Goal: Obtain resource: Download file/media

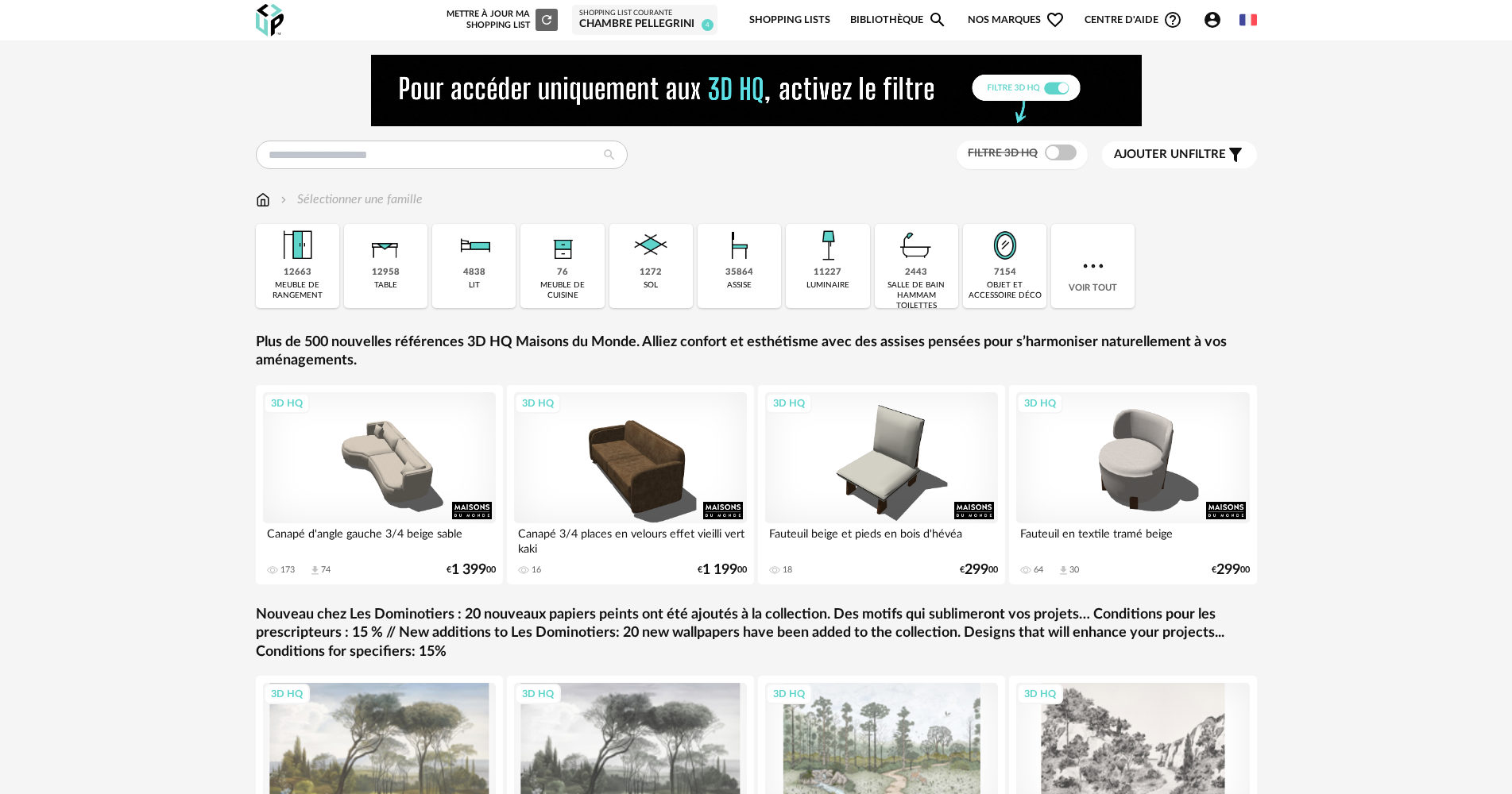
click at [670, 20] on div "Chambre PELLEGRINI" at bounding box center [645, 24] width 131 height 15
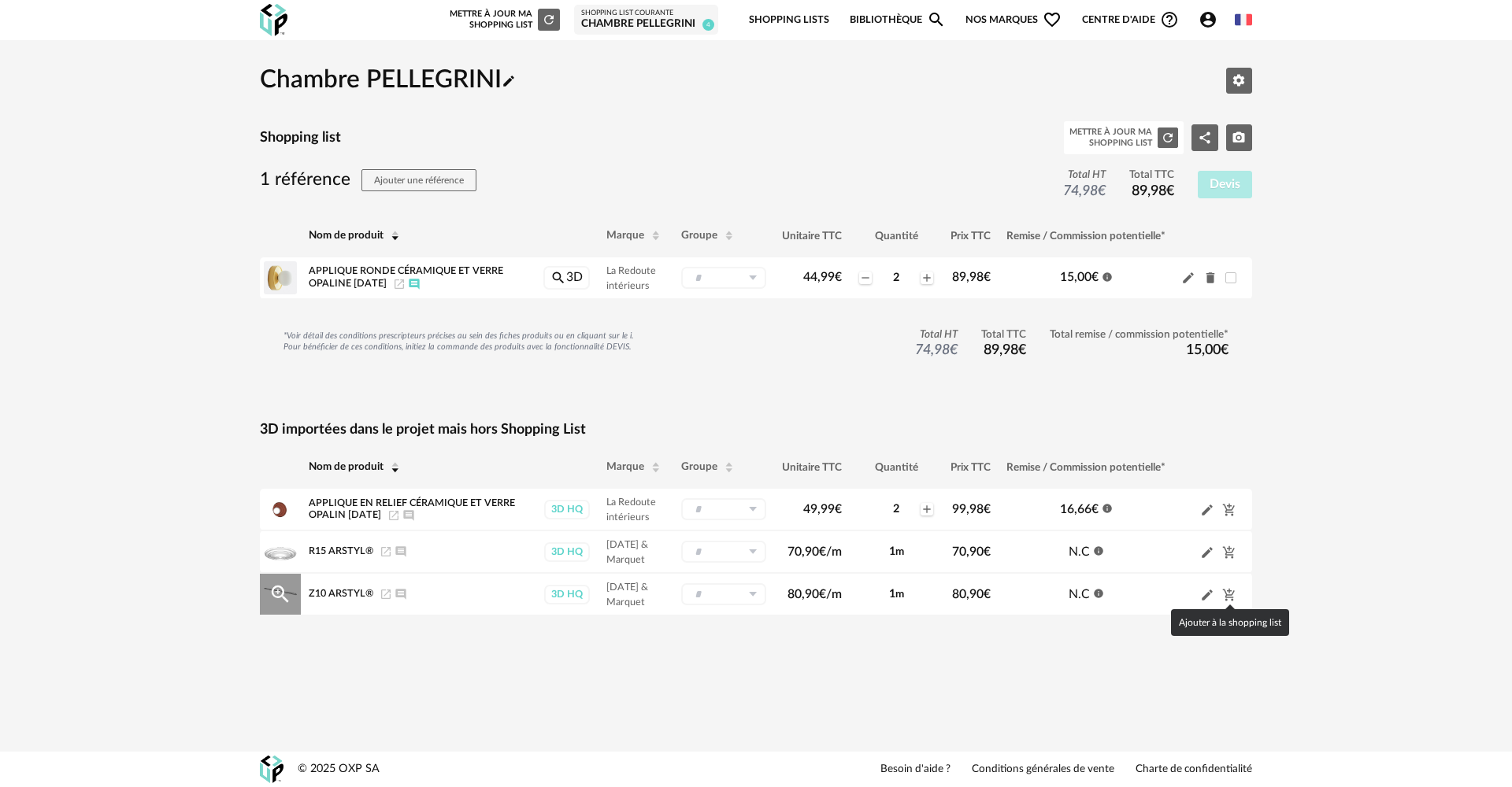
click at [1225, 592] on icon "Cart Plus icon" at bounding box center [1228, 594] width 12 height 13
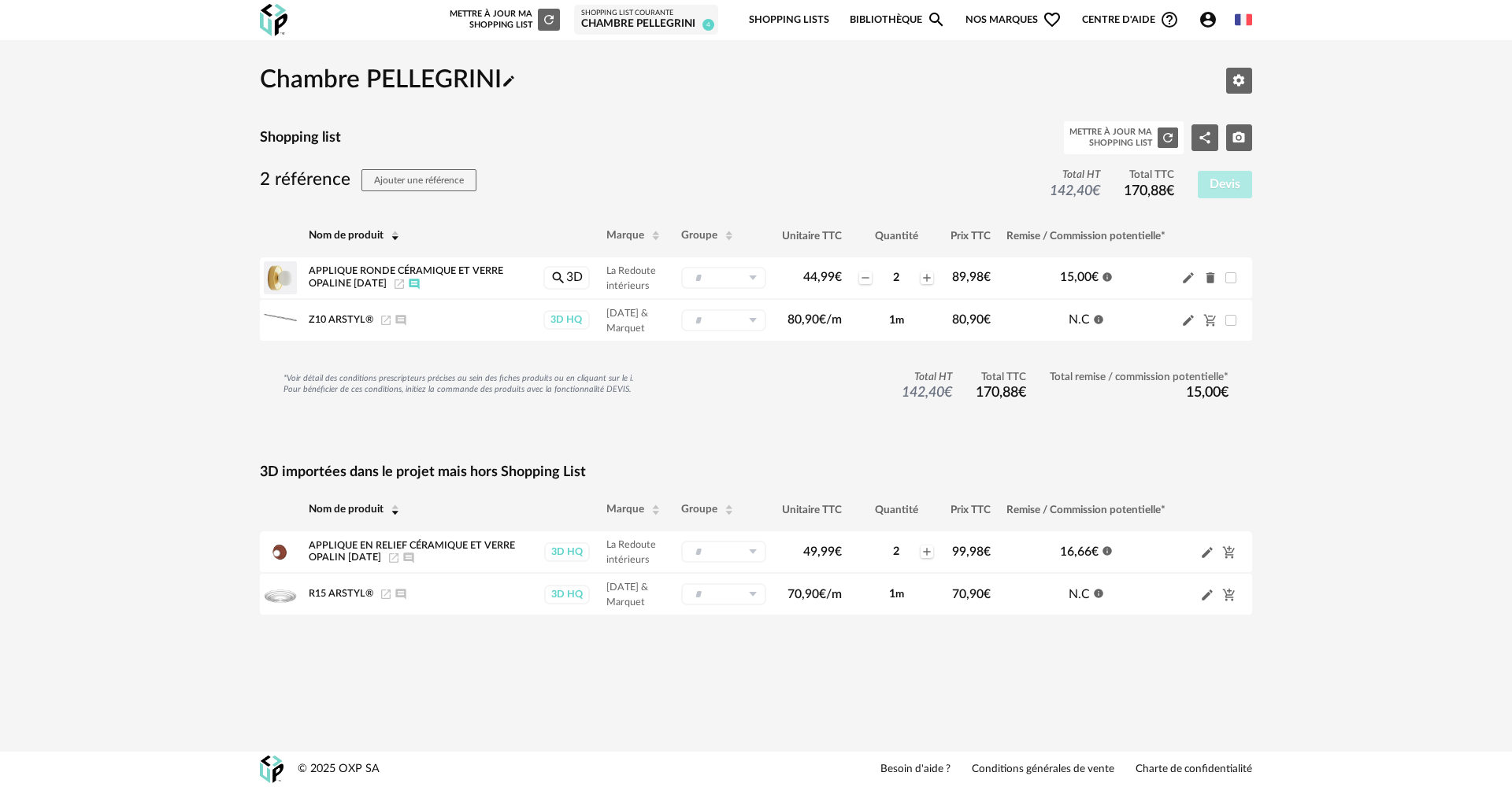
click at [1328, 453] on div "Chambre PELLEGRINI Pencil icon Editer les paramètres Shopping list Mettre à jou…" at bounding box center [756, 349] width 1512 height 620
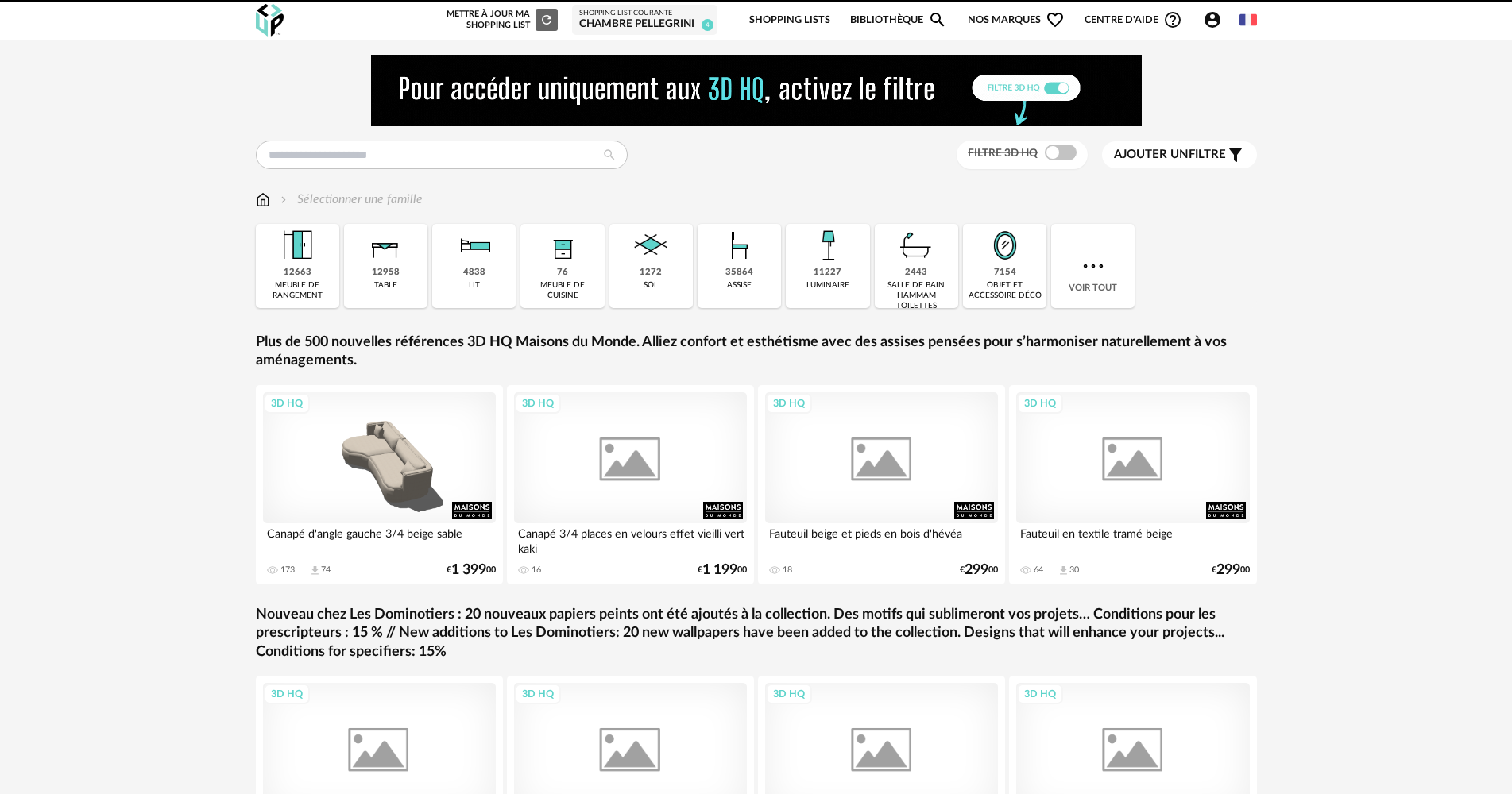
click at [789, 27] on link "Shopping Lists" at bounding box center [789, 21] width 81 height 37
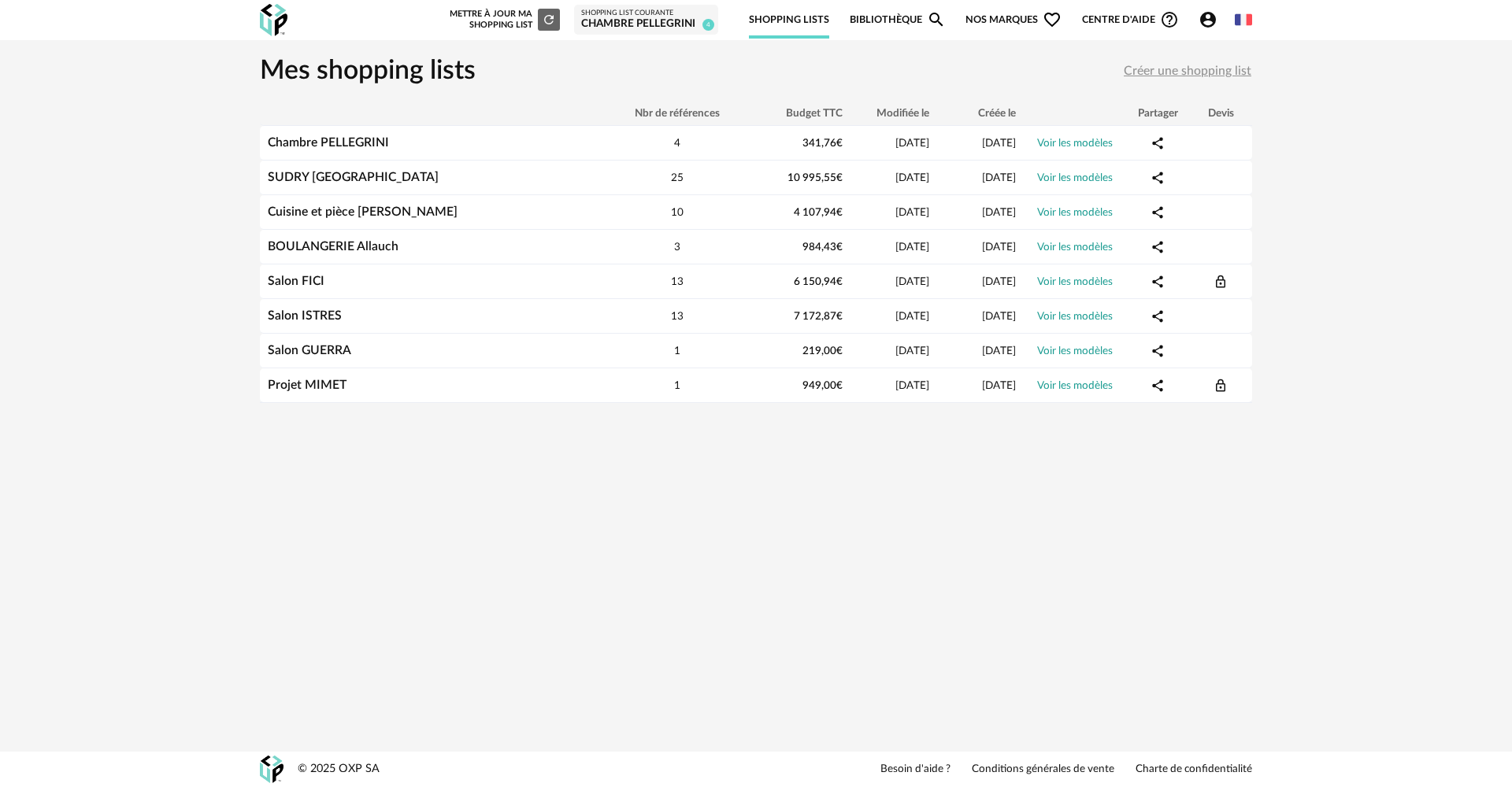
click at [663, 23] on div "Chambre PELLEGRINI" at bounding box center [646, 24] width 130 height 15
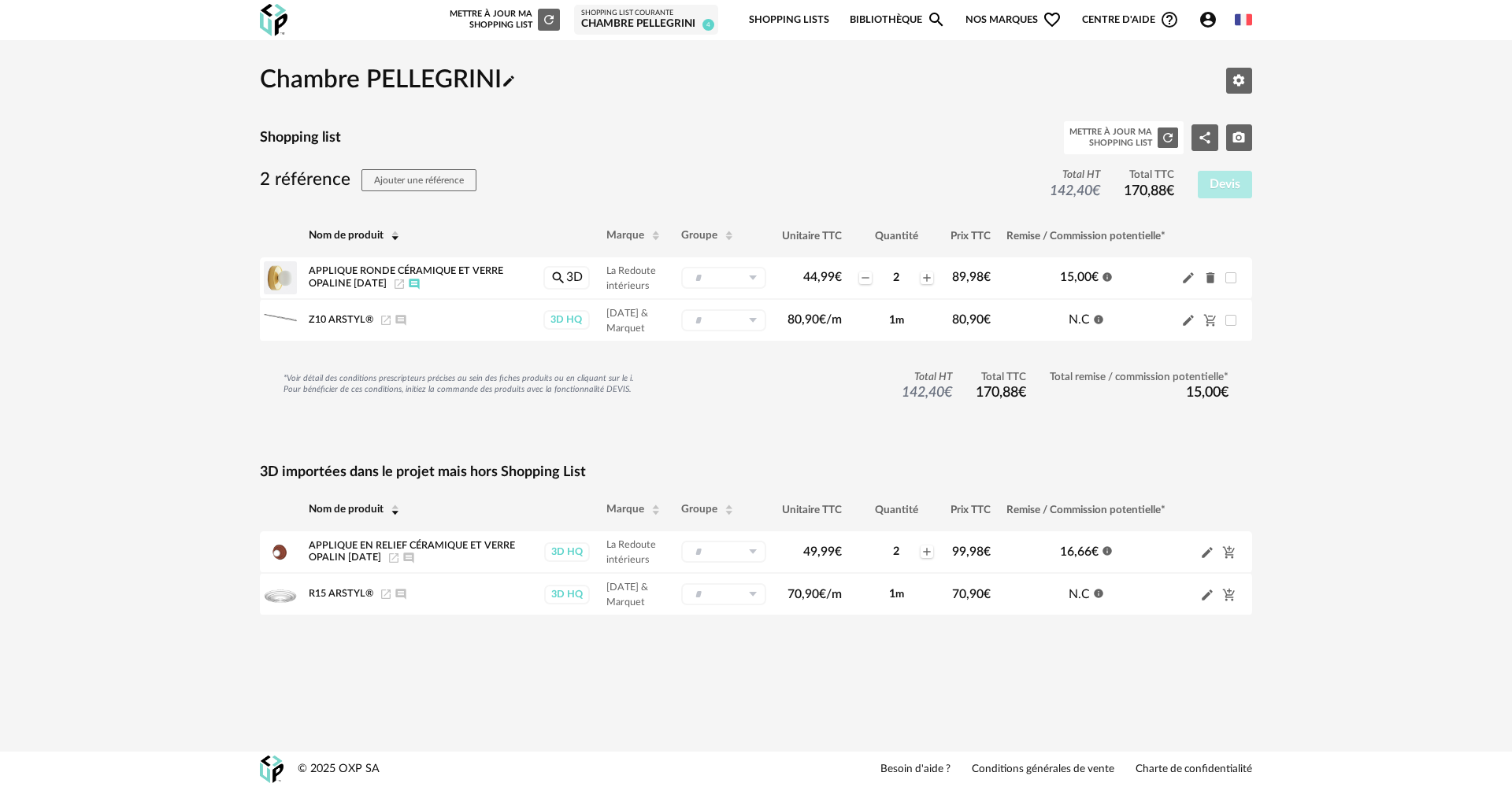
click at [893, 18] on link "Bibliothèque Magnify icon" at bounding box center [897, 20] width 96 height 37
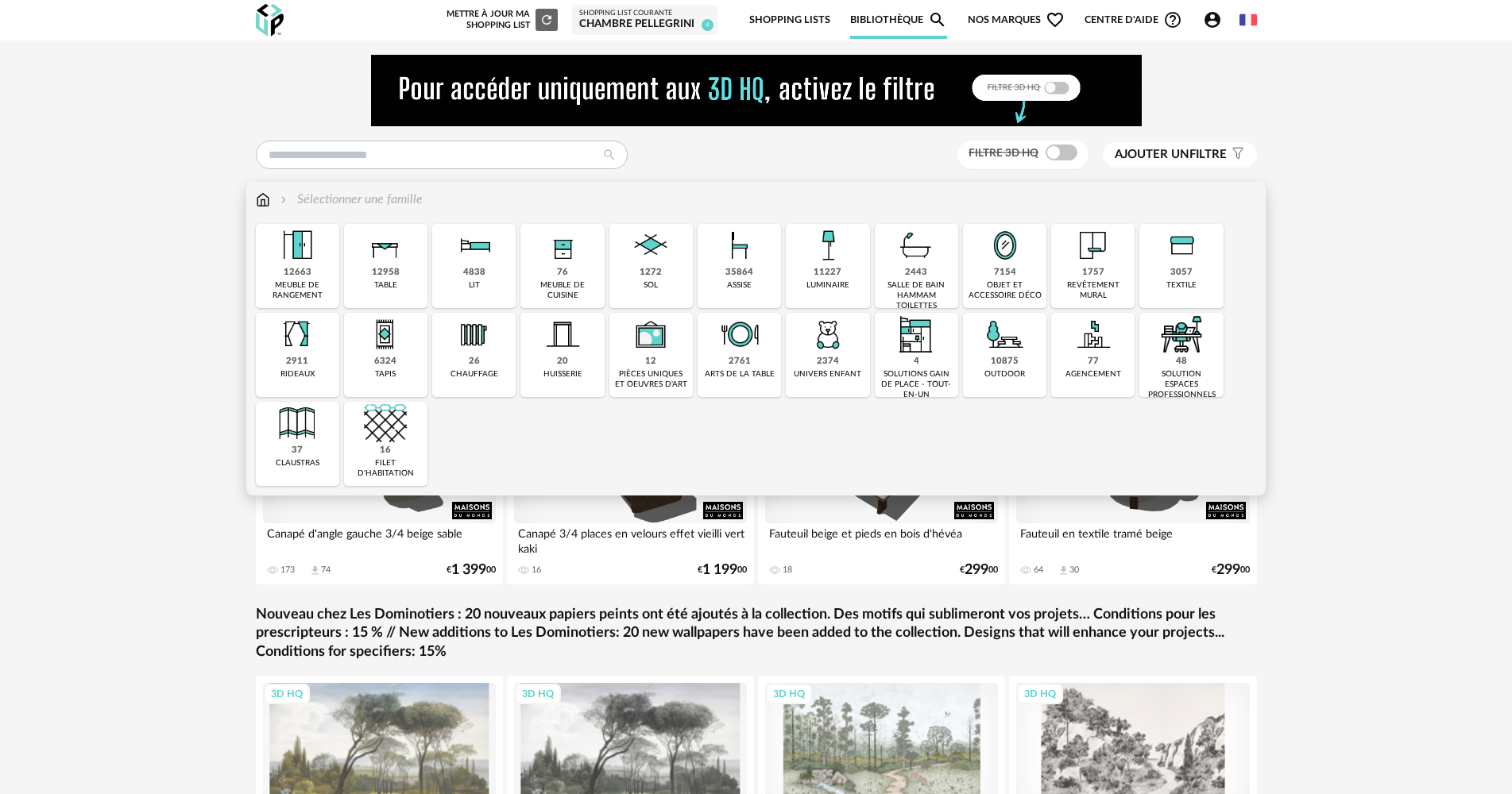
drag, startPoint x: 756, startPoint y: 285, endPoint x: 155, endPoint y: 278, distance: 601.0
click at [755, 285] on div "35864 assise" at bounding box center [738, 266] width 83 height 84
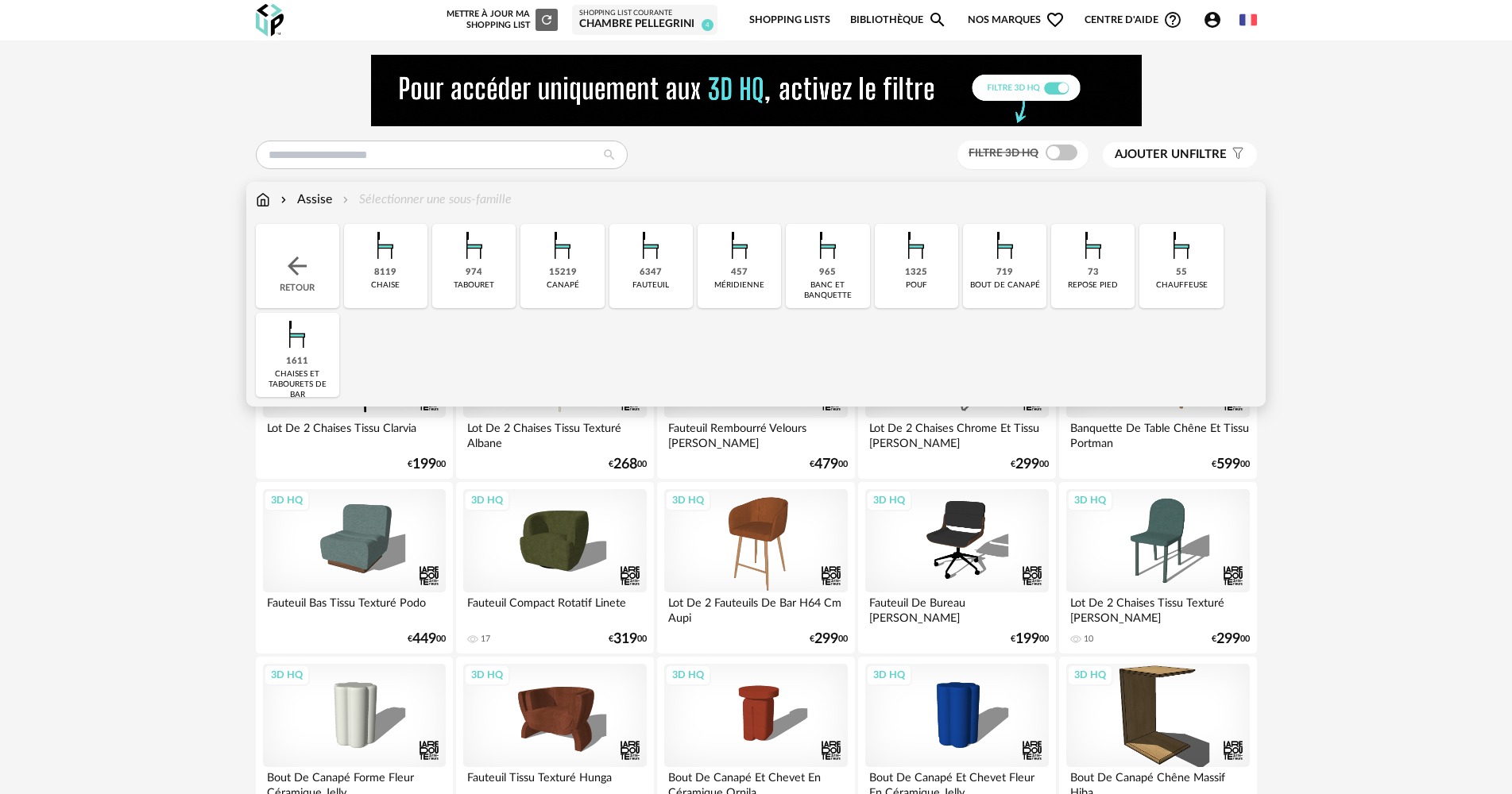
click at [690, 286] on div "6347 fauteuil" at bounding box center [651, 266] width 83 height 84
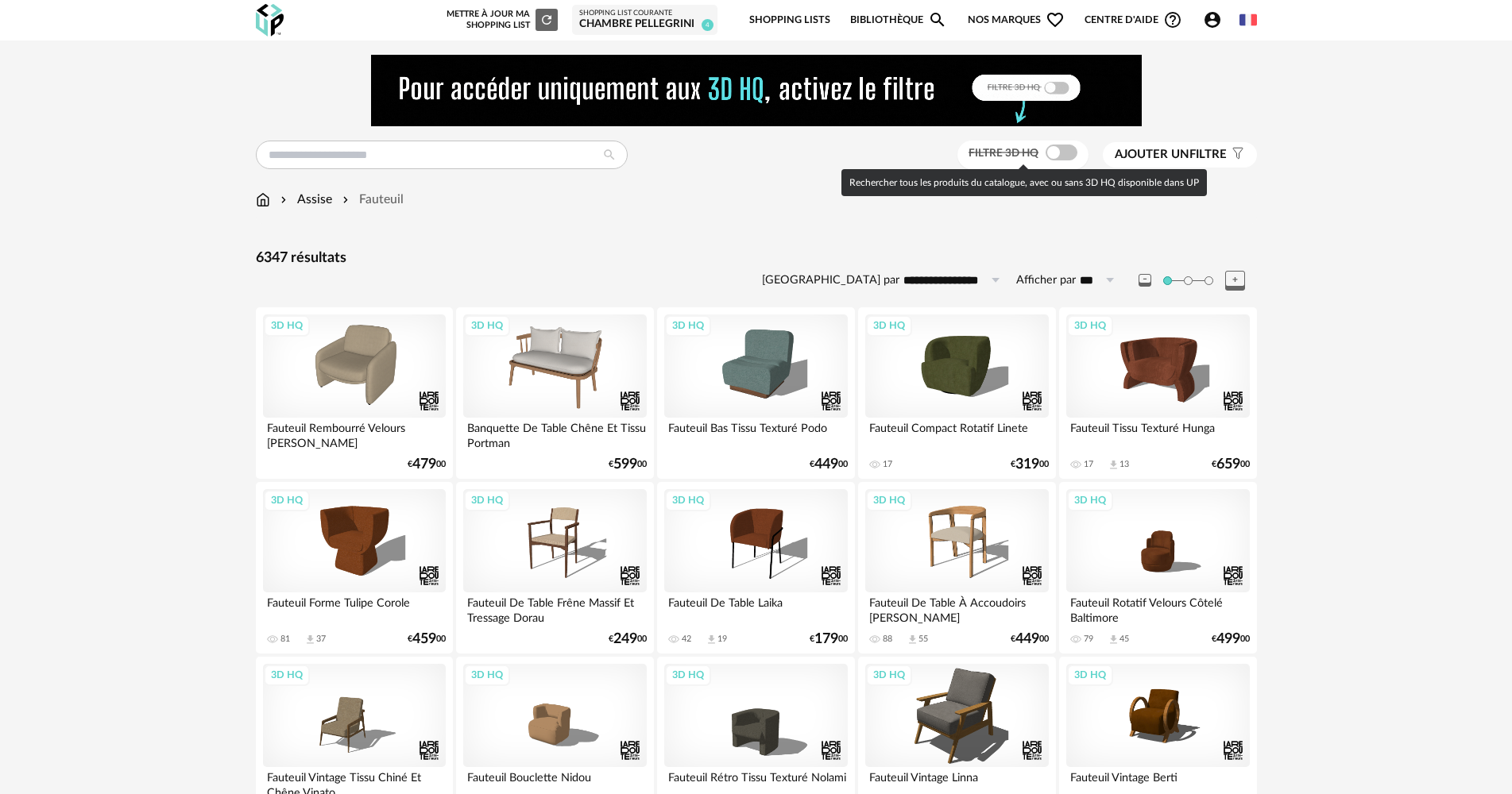
click at [1045, 152] on span at bounding box center [1061, 152] width 32 height 16
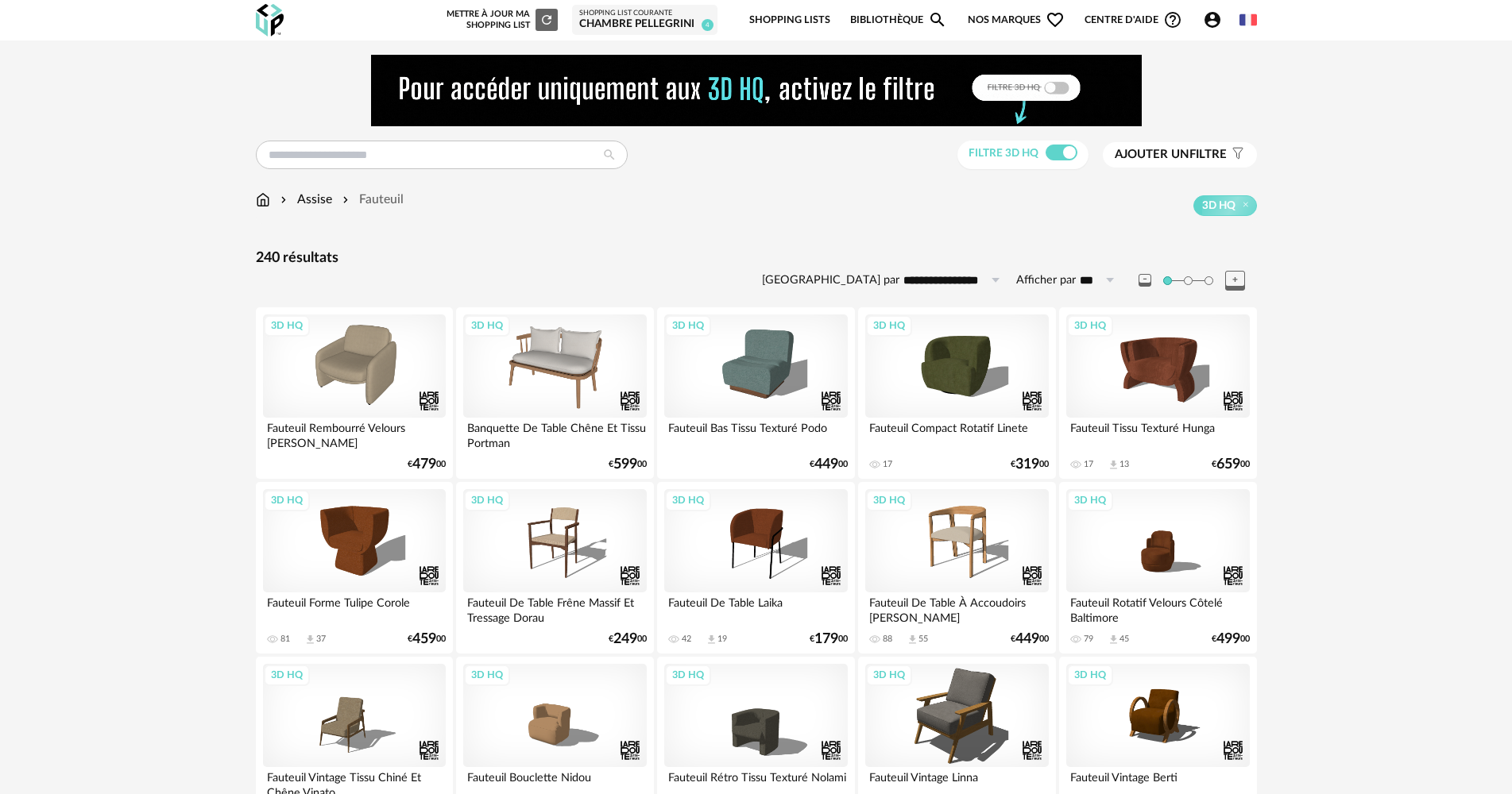
click at [994, 281] on icon at bounding box center [995, 280] width 20 height 25
click at [990, 355] on li "Prix croissant" at bounding box center [967, 349] width 134 height 27
type input "**********"
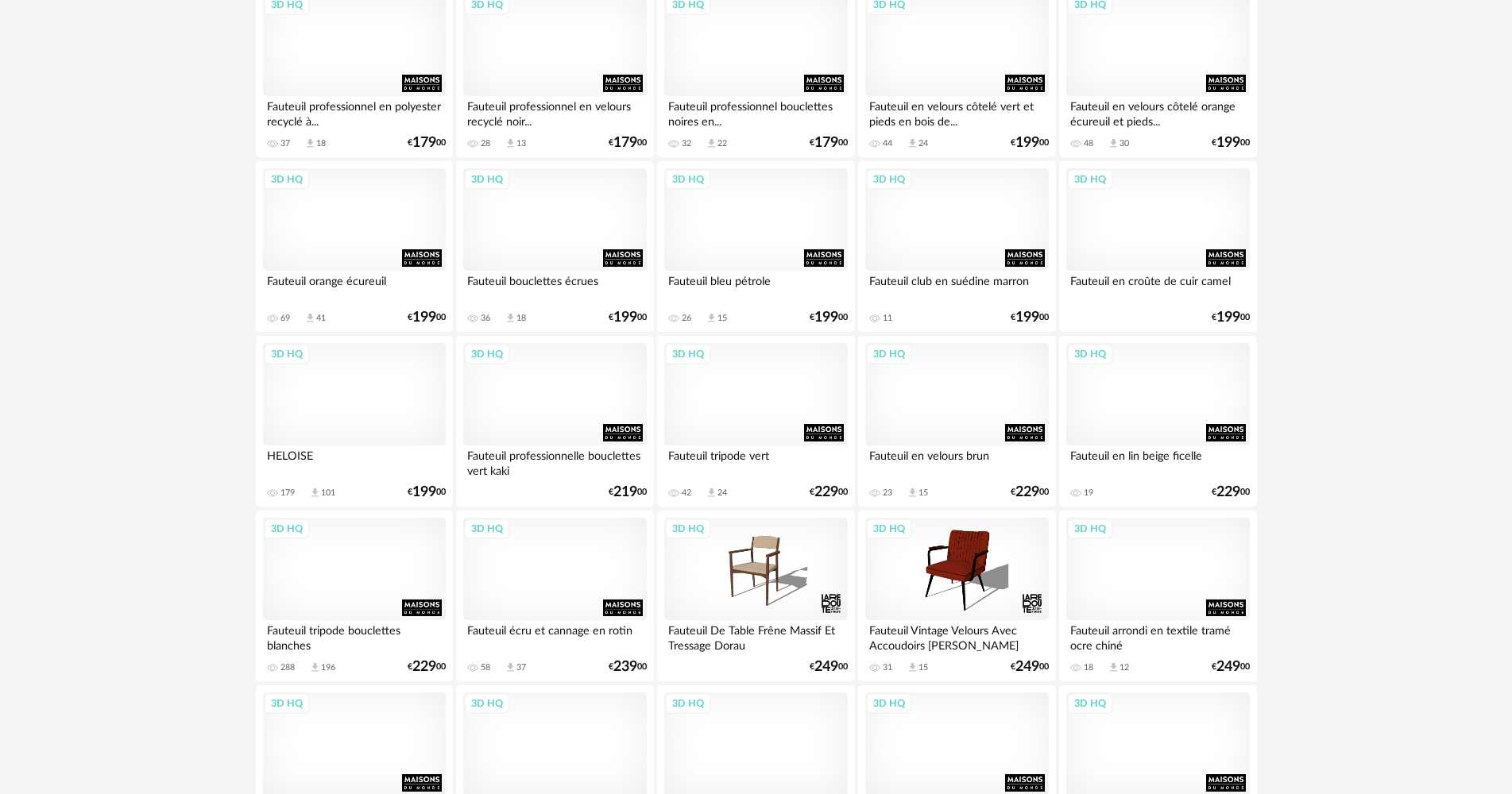
scroll to position [874, 0]
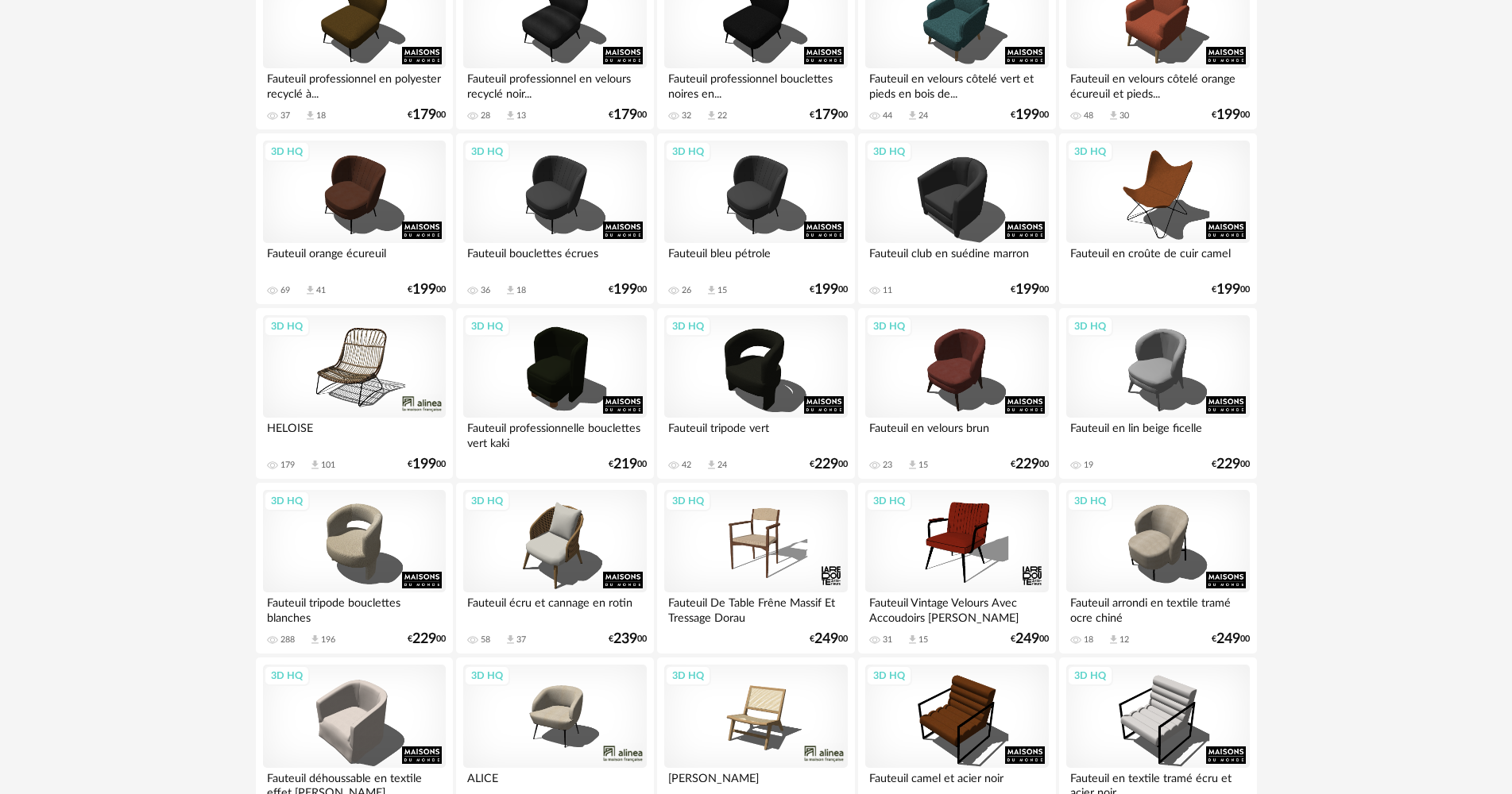
click at [532, 603] on div "Fauteuil écru et cannage en rotin" at bounding box center [554, 608] width 183 height 32
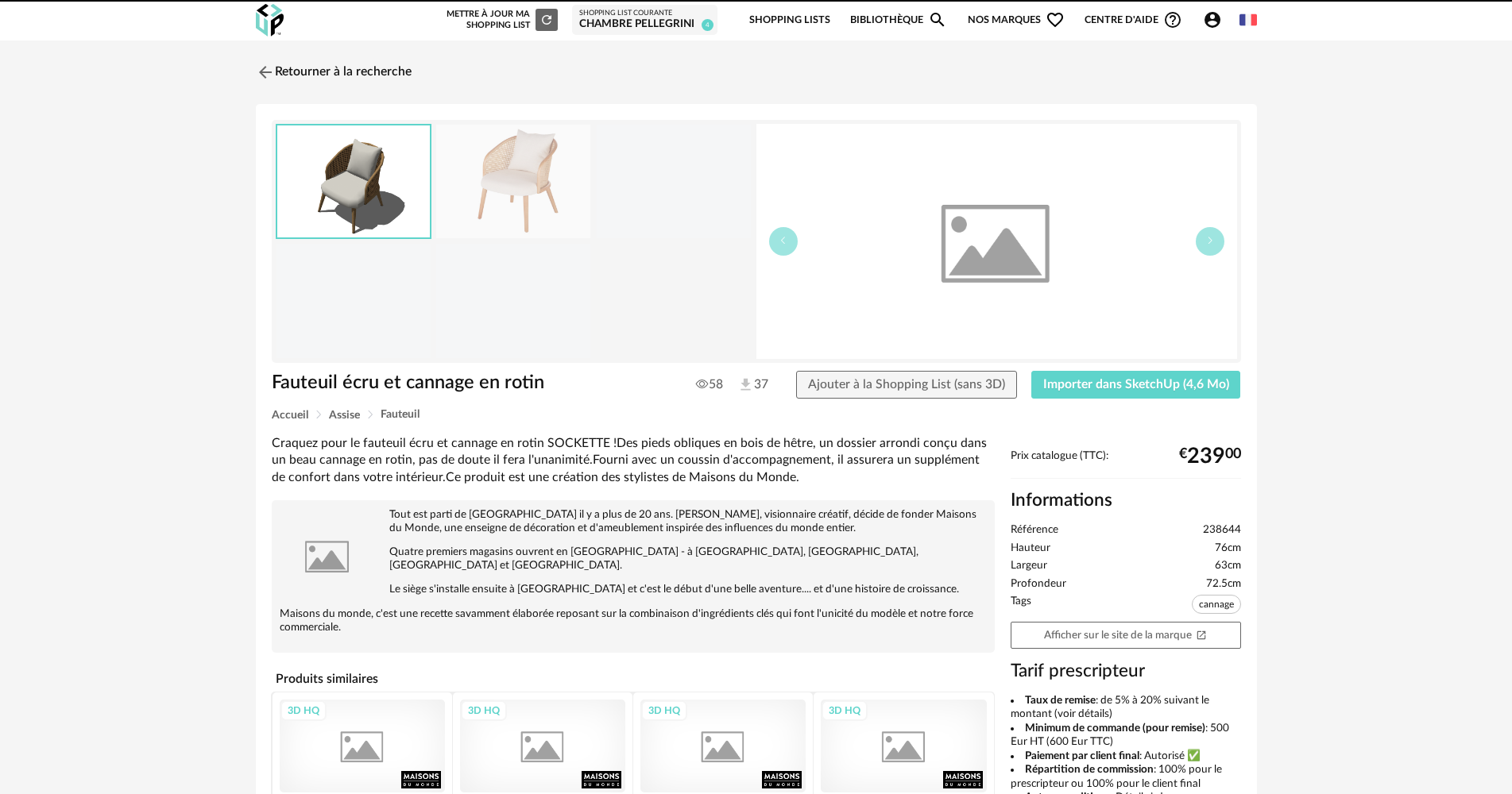
click at [546, 564] on div "Tout est parti de Brest il y a plus de 20 ans. Xavier Marie, visionnaire créati…" at bounding box center [633, 571] width 707 height 126
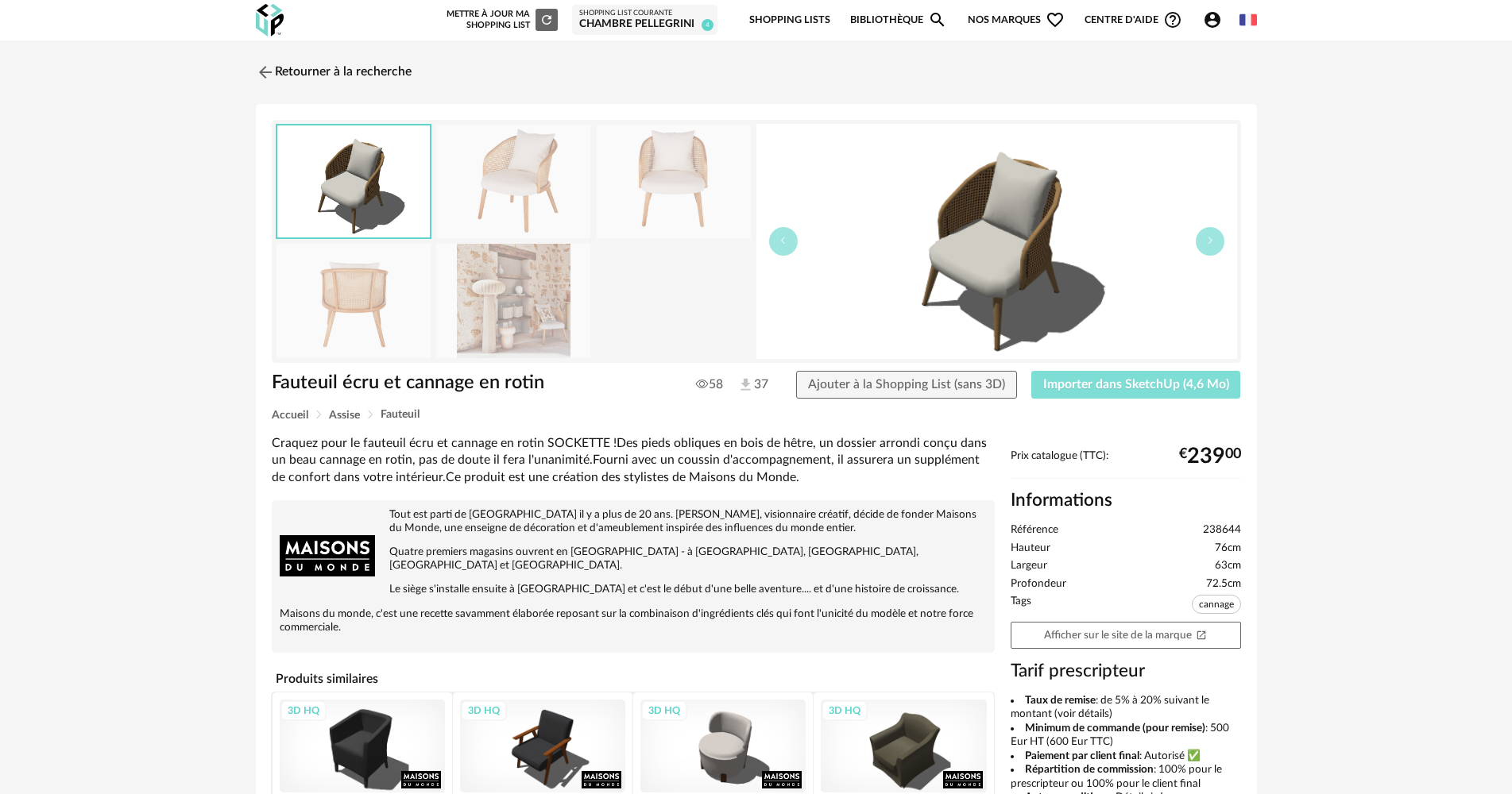
click at [1129, 381] on span "Importer dans SketchUp (4,6 Mo)" at bounding box center [1136, 384] width 186 height 13
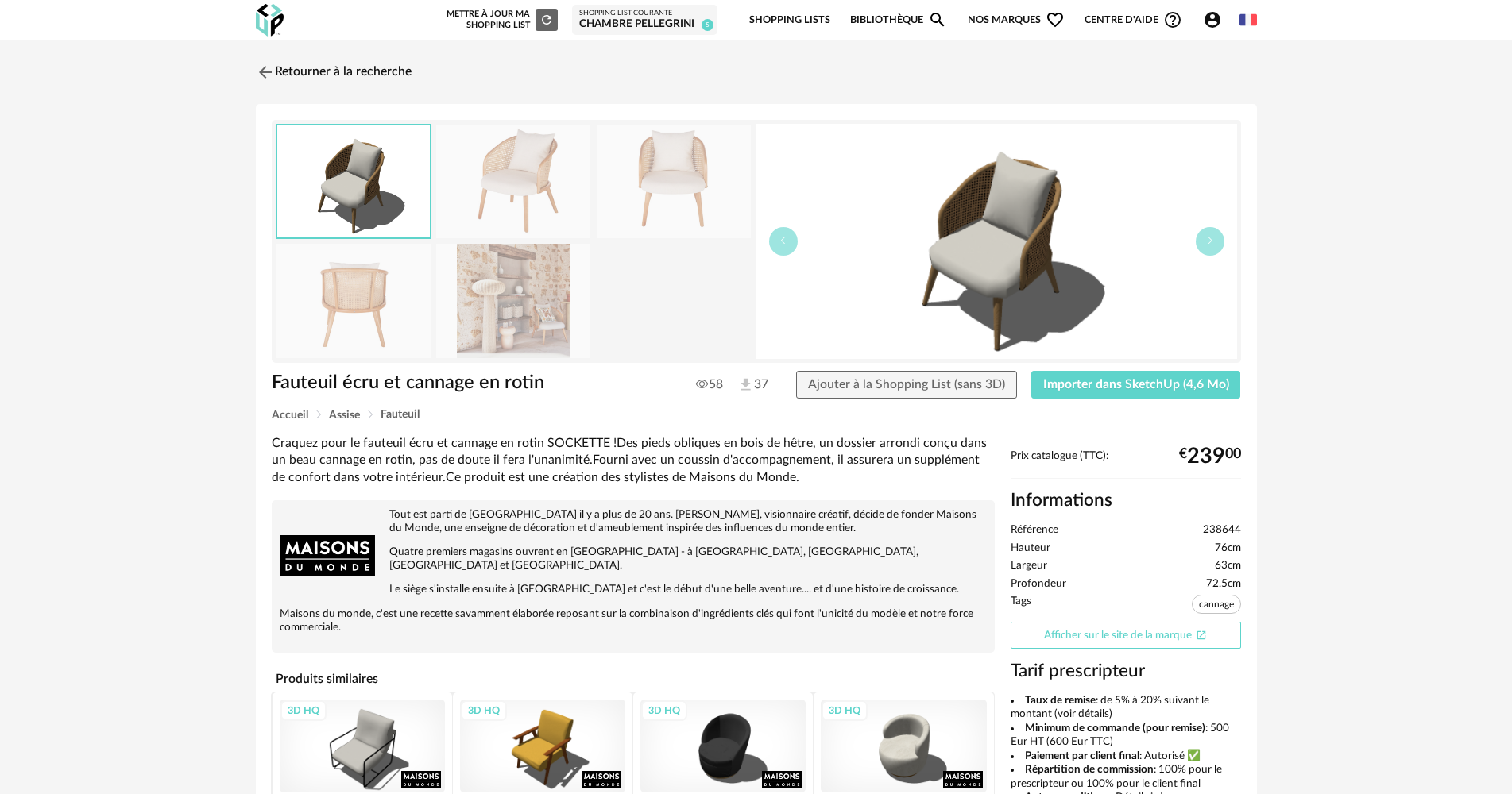
click at [1184, 631] on link "Afficher sur le site de la marque Open In New icon" at bounding box center [1126, 636] width 231 height 27
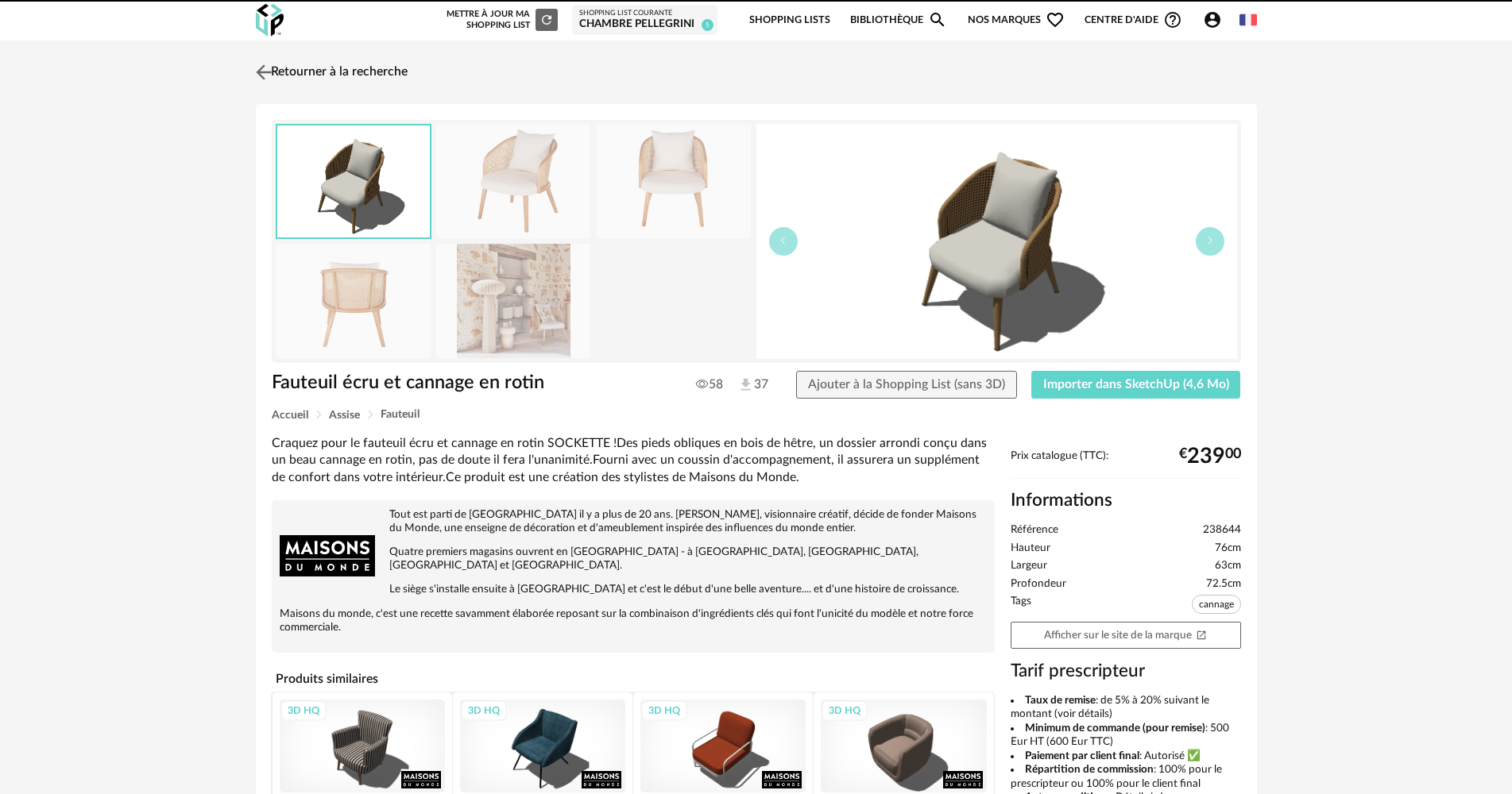
click at [398, 68] on link "Retourner à la recherche" at bounding box center [329, 72] width 155 height 35
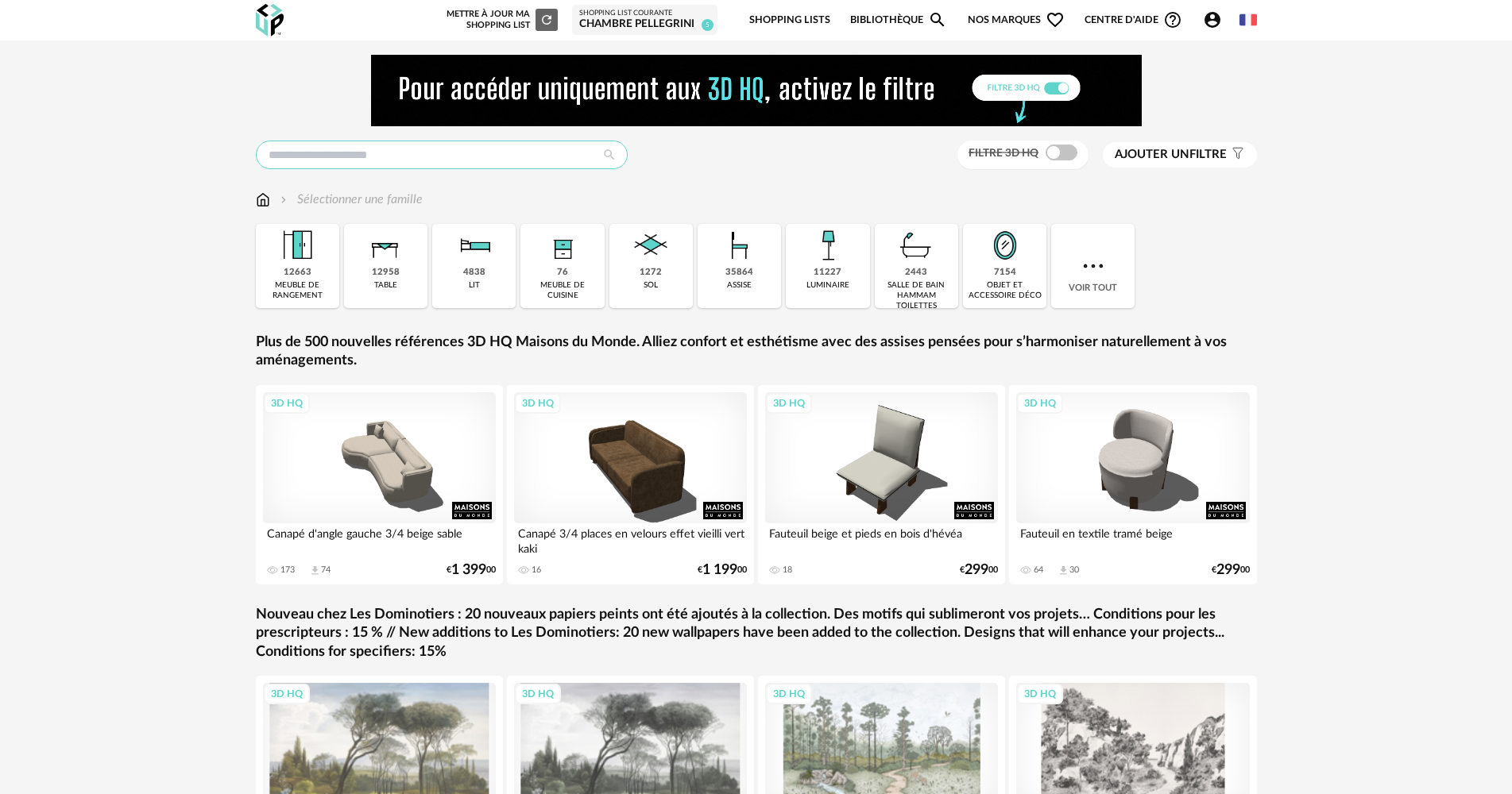
click at [462, 166] on input "text" at bounding box center [441, 154] width 372 height 28
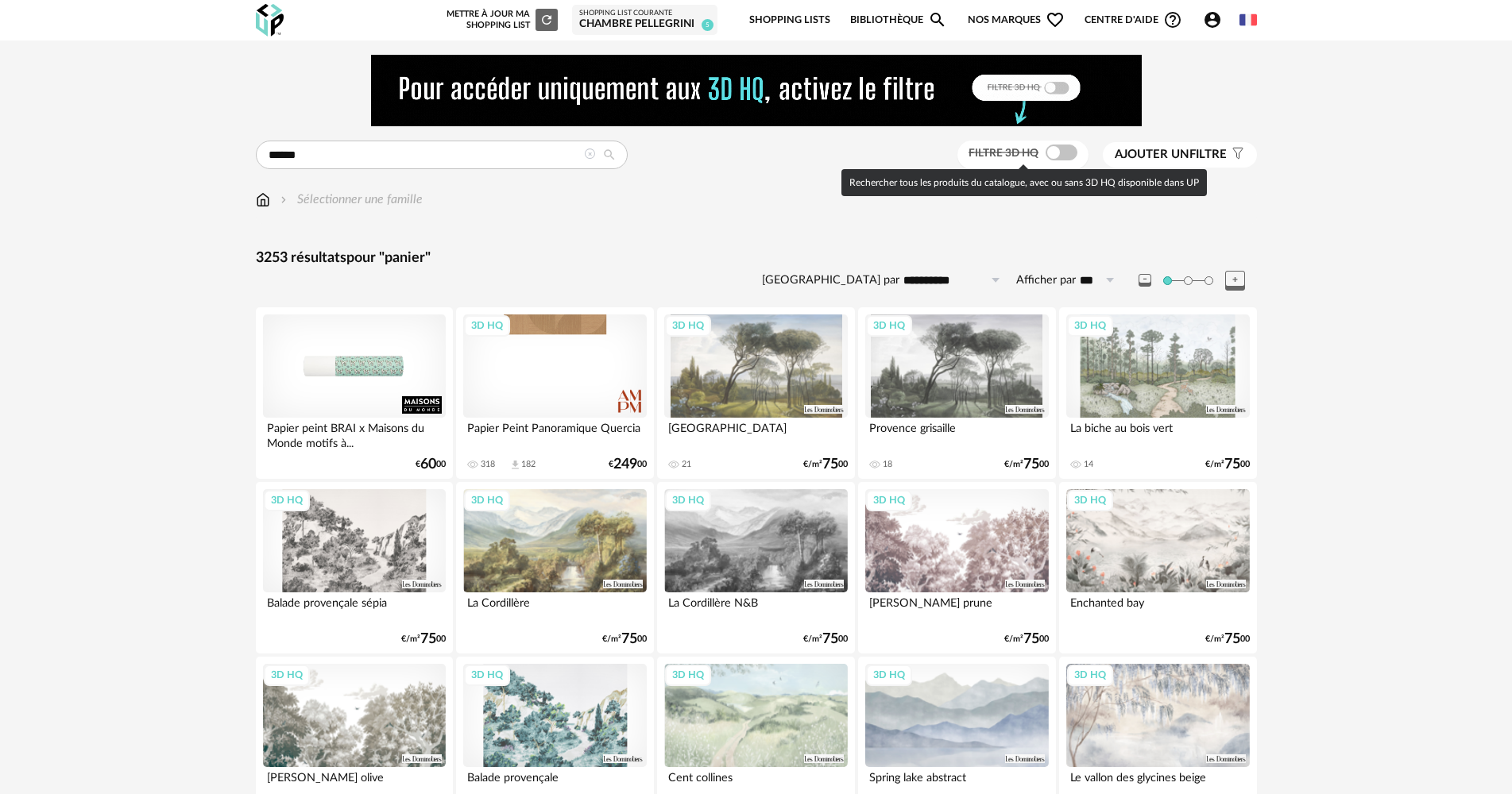
click at [1041, 149] on label "Filtre 3D HQ" at bounding box center [1024, 152] width 112 height 15
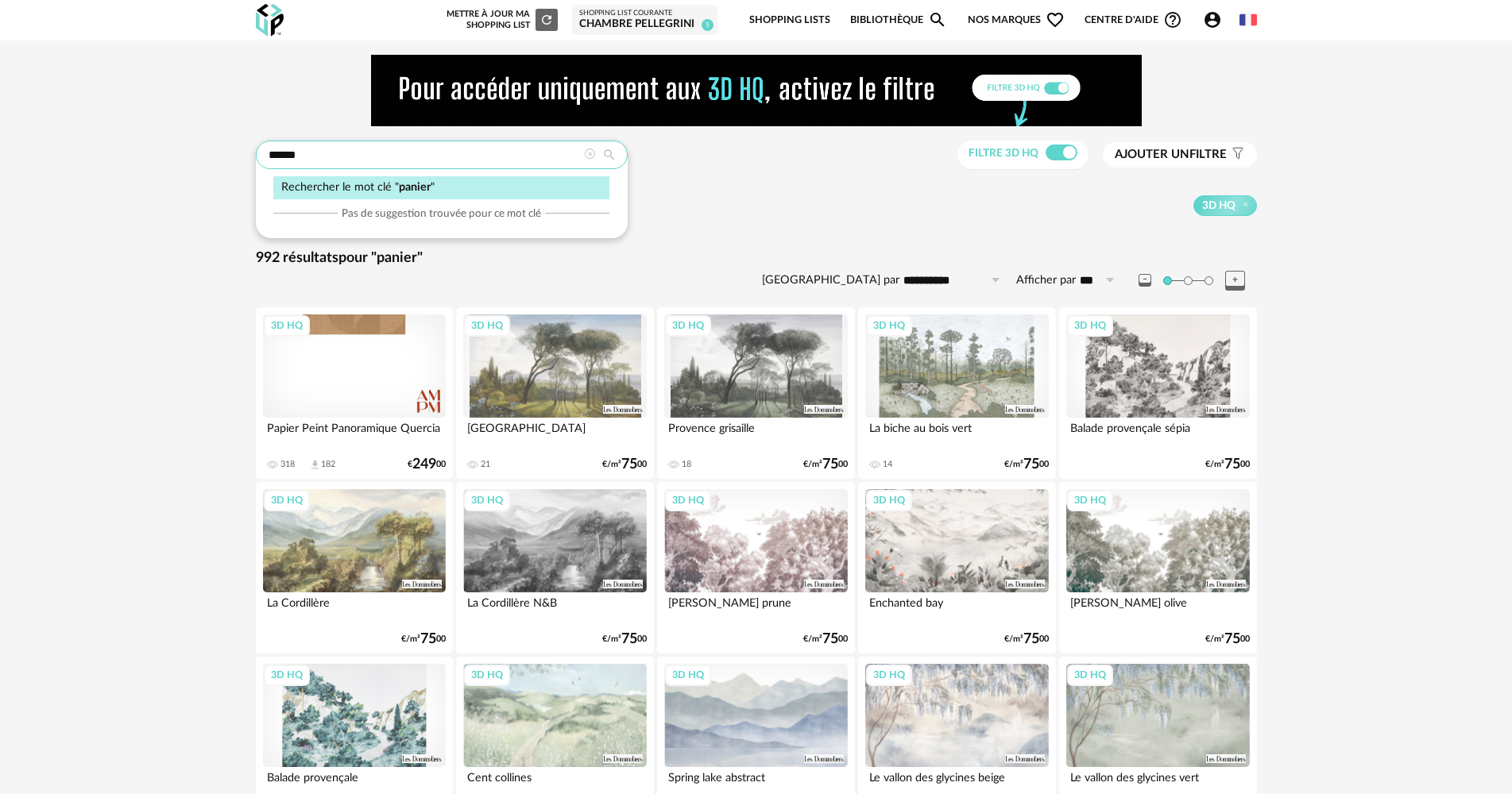
drag, startPoint x: 388, startPoint y: 155, endPoint x: 189, endPoint y: 153, distance: 199.0
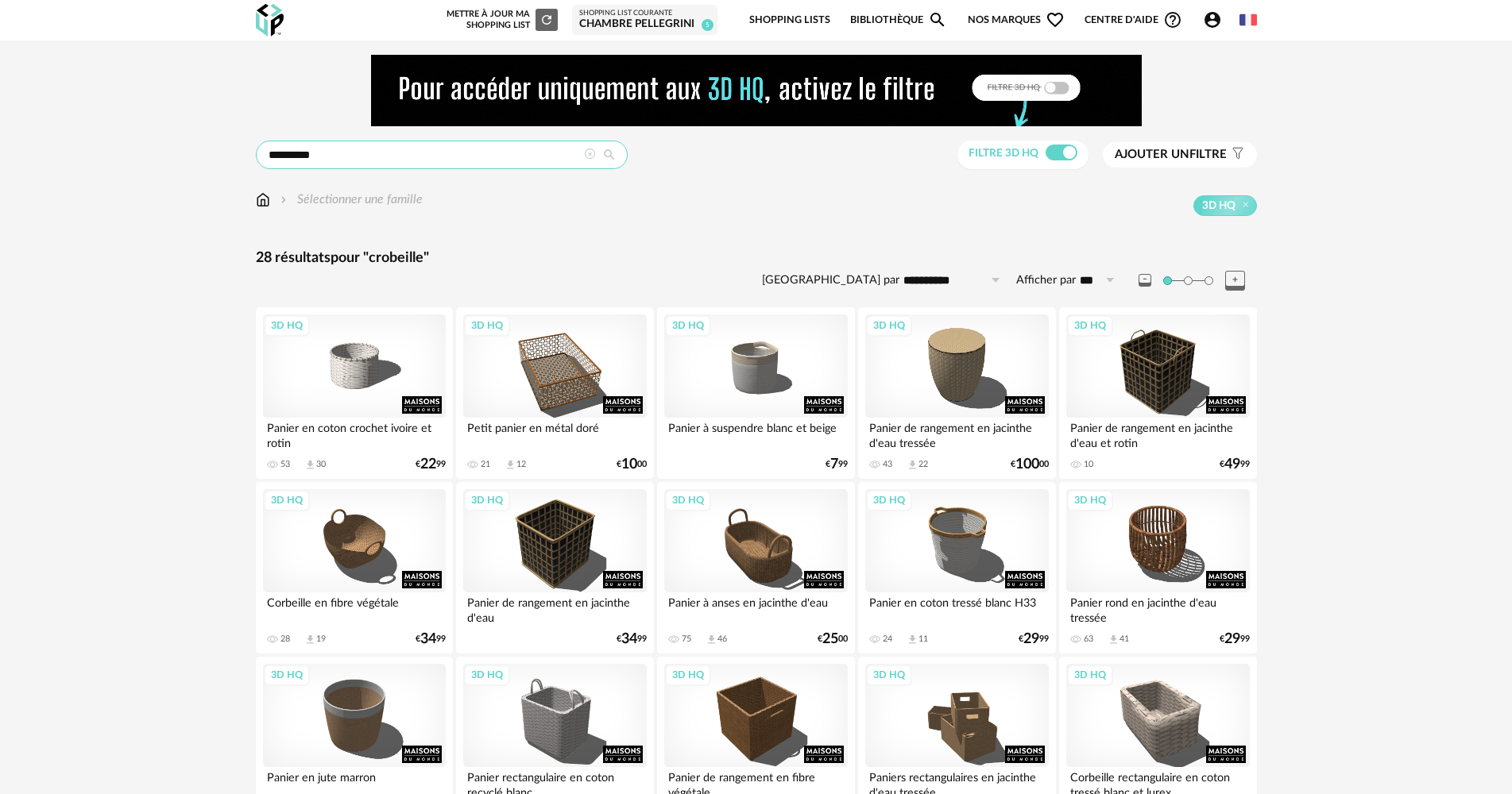
click at [283, 157] on input "*********" at bounding box center [441, 154] width 372 height 28
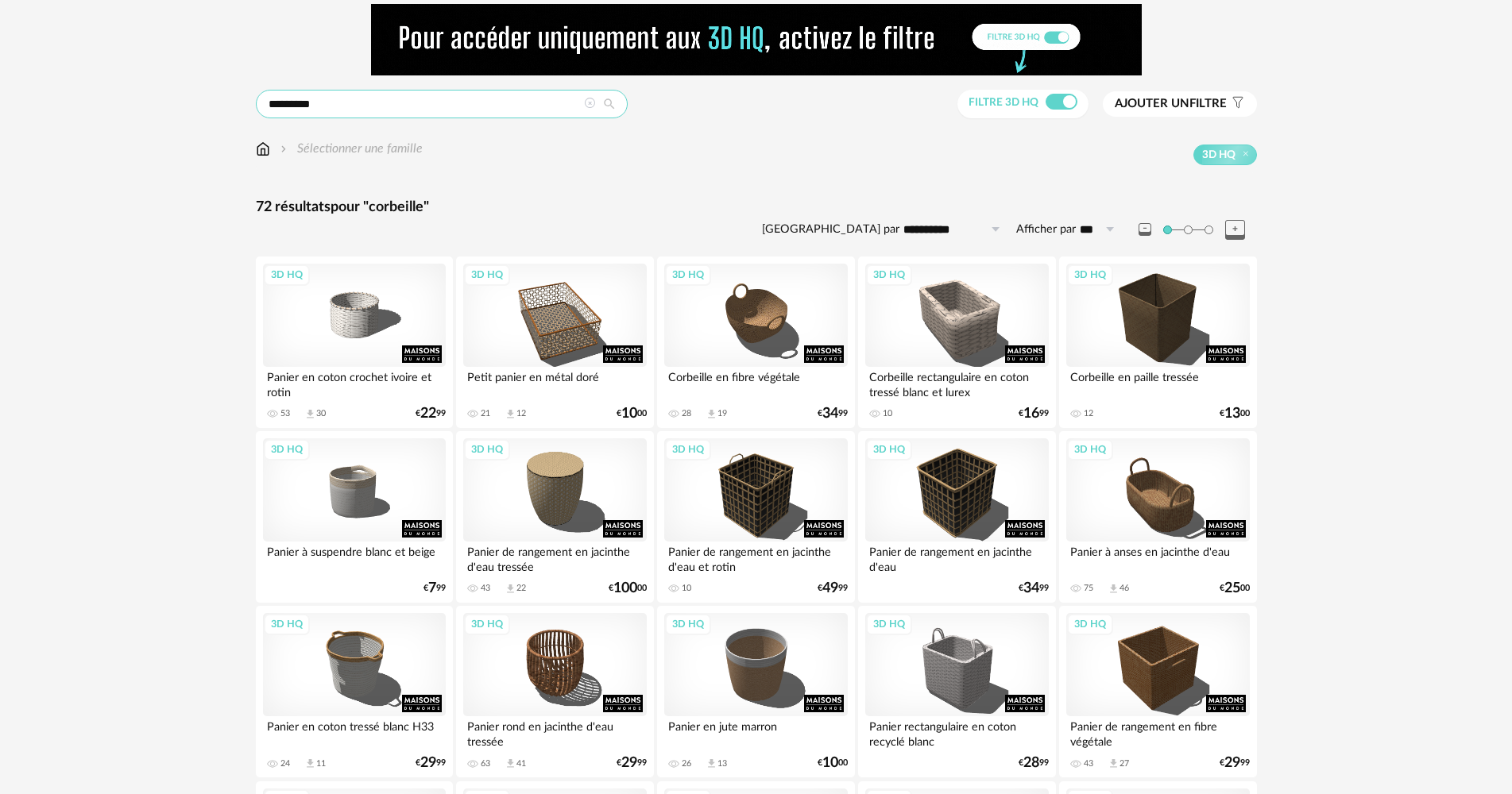
scroll to position [79, 0]
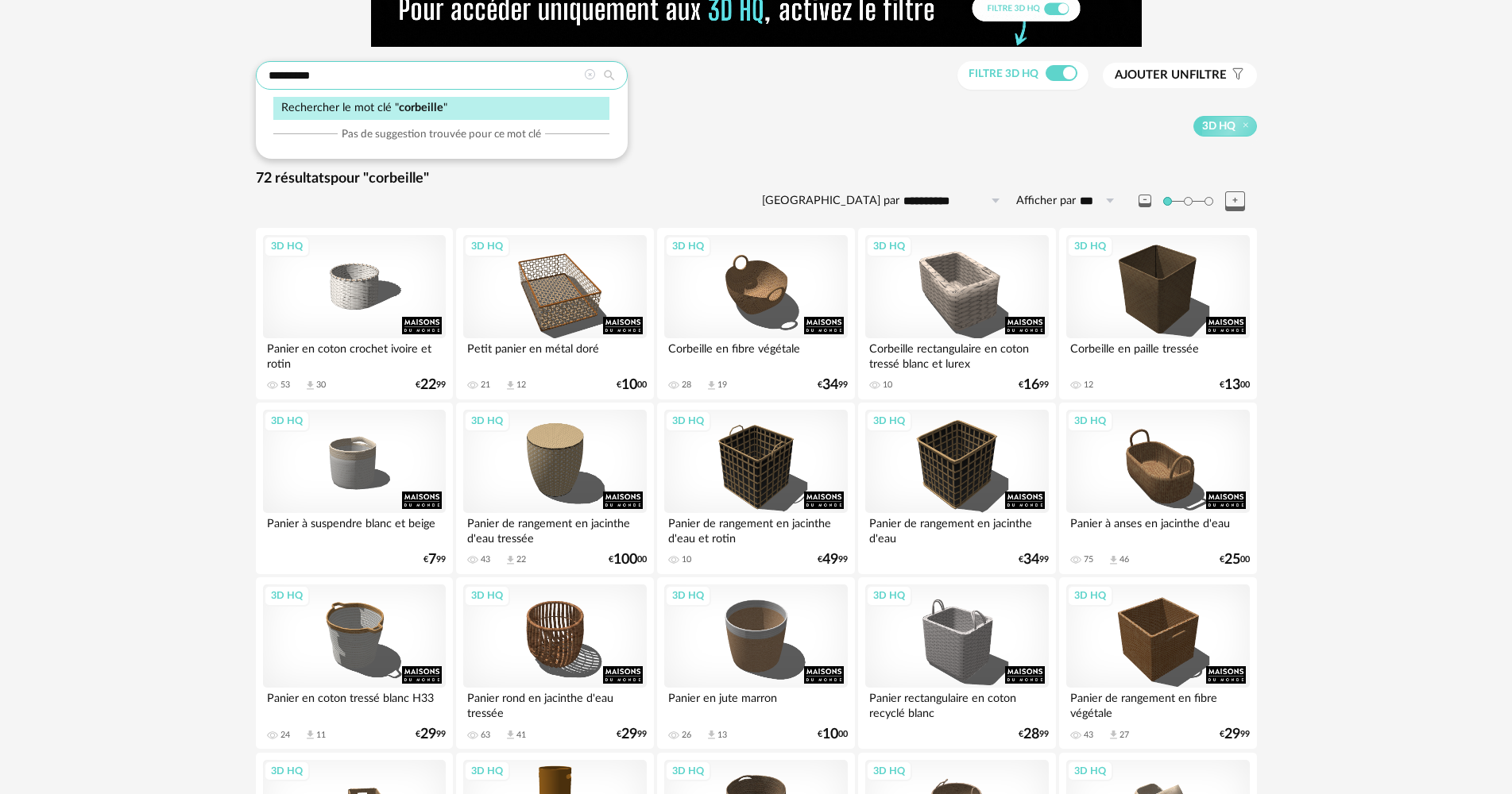
drag, startPoint x: 461, startPoint y: 81, endPoint x: 228, endPoint y: 80, distance: 233.0
type input "*****"
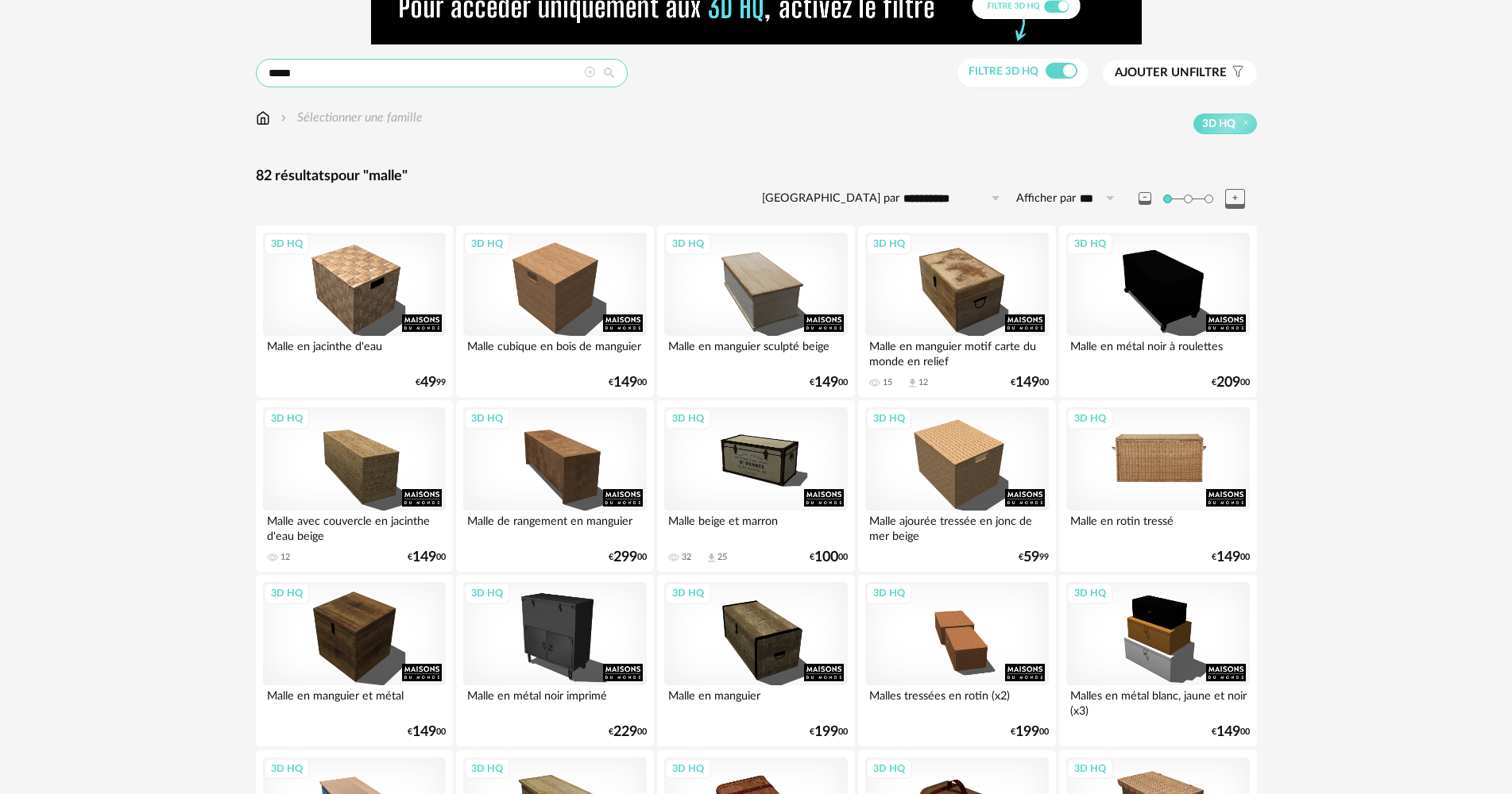
scroll to position [79, 0]
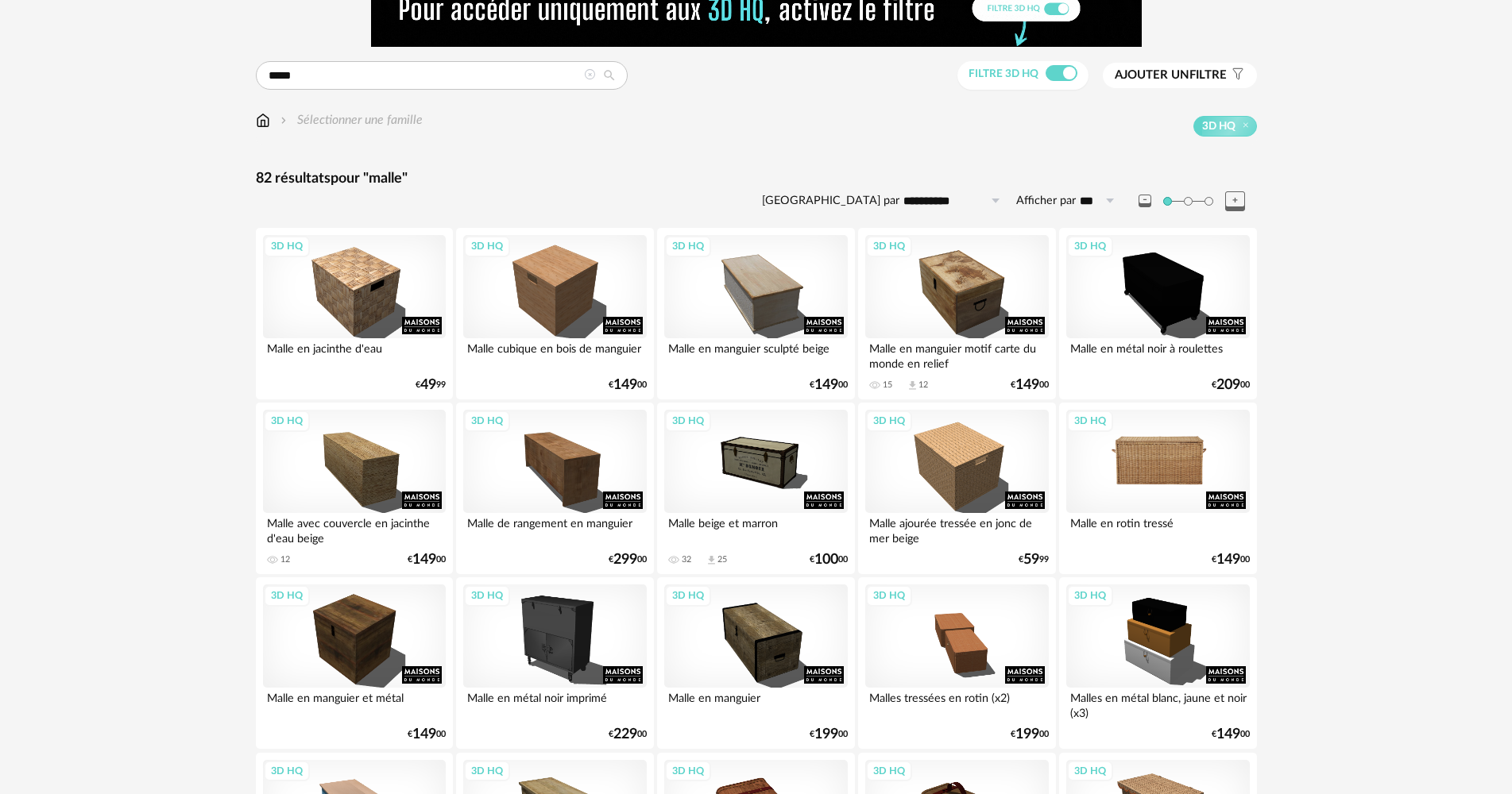
click at [1170, 446] on div "3D HQ" at bounding box center [1157, 462] width 183 height 104
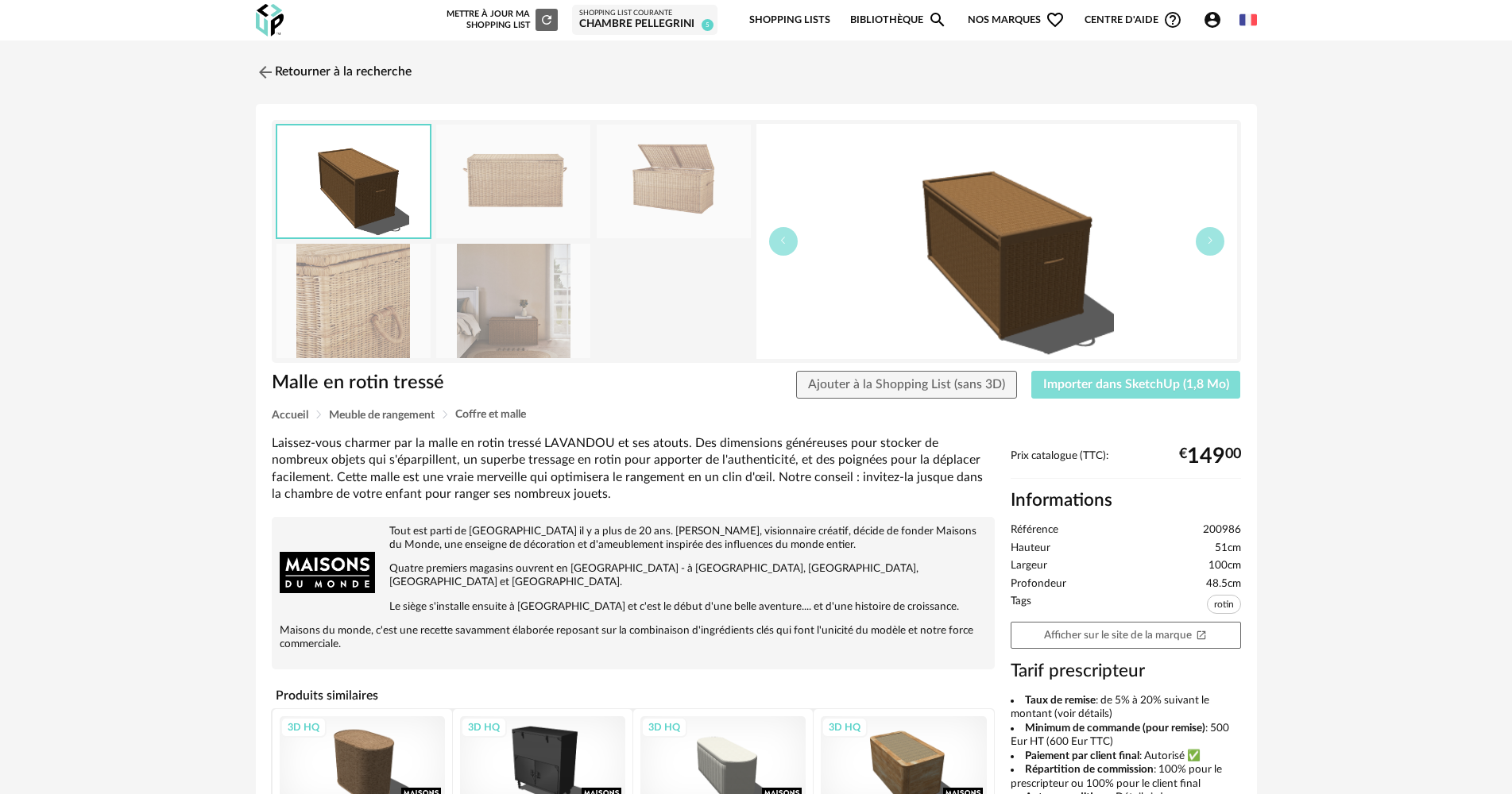
click at [1187, 381] on span "Importer dans SketchUp (1,8 Mo)" at bounding box center [1136, 384] width 186 height 13
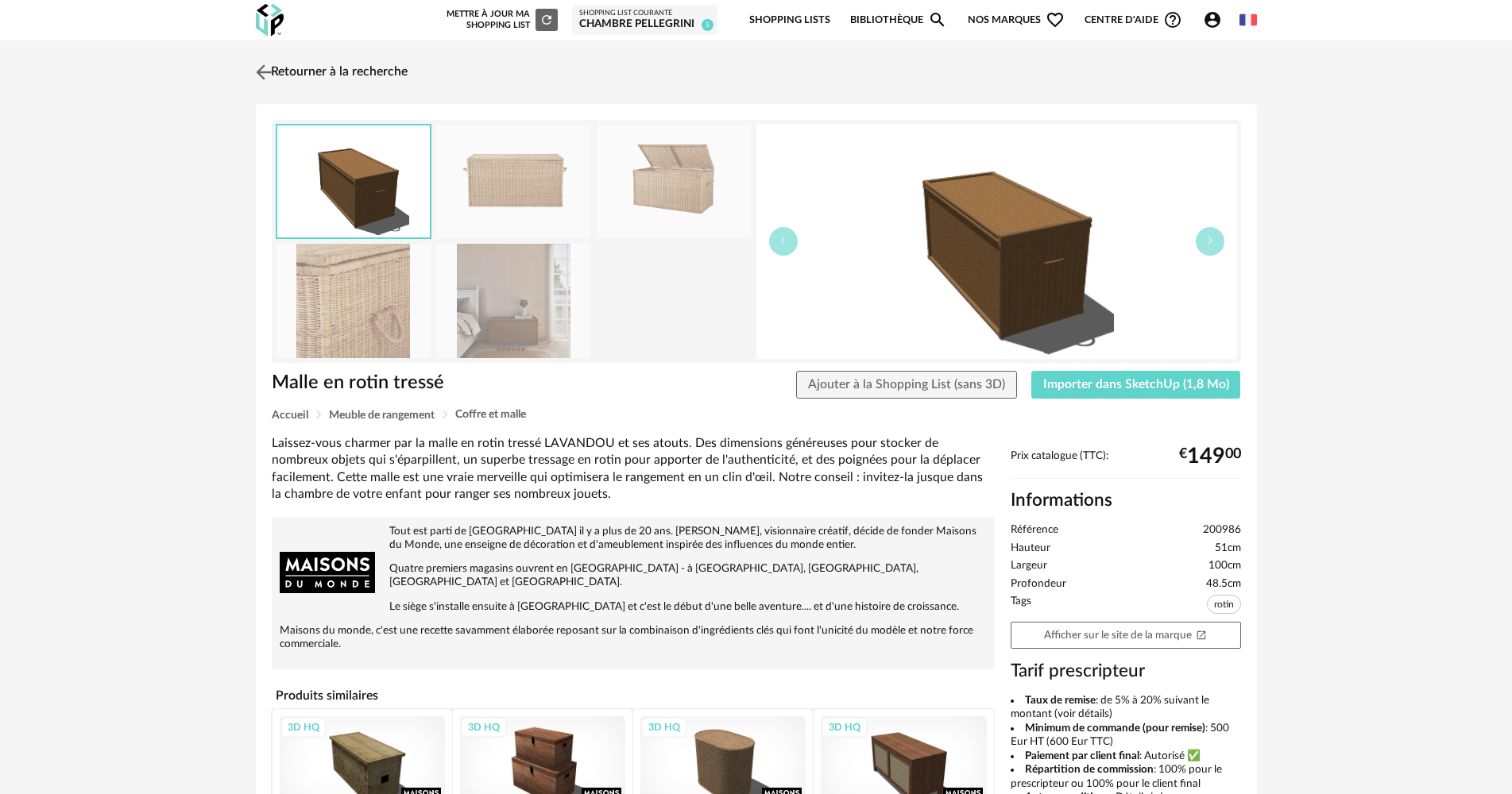
click at [338, 66] on link "Retourner à la recherche" at bounding box center [329, 72] width 155 height 35
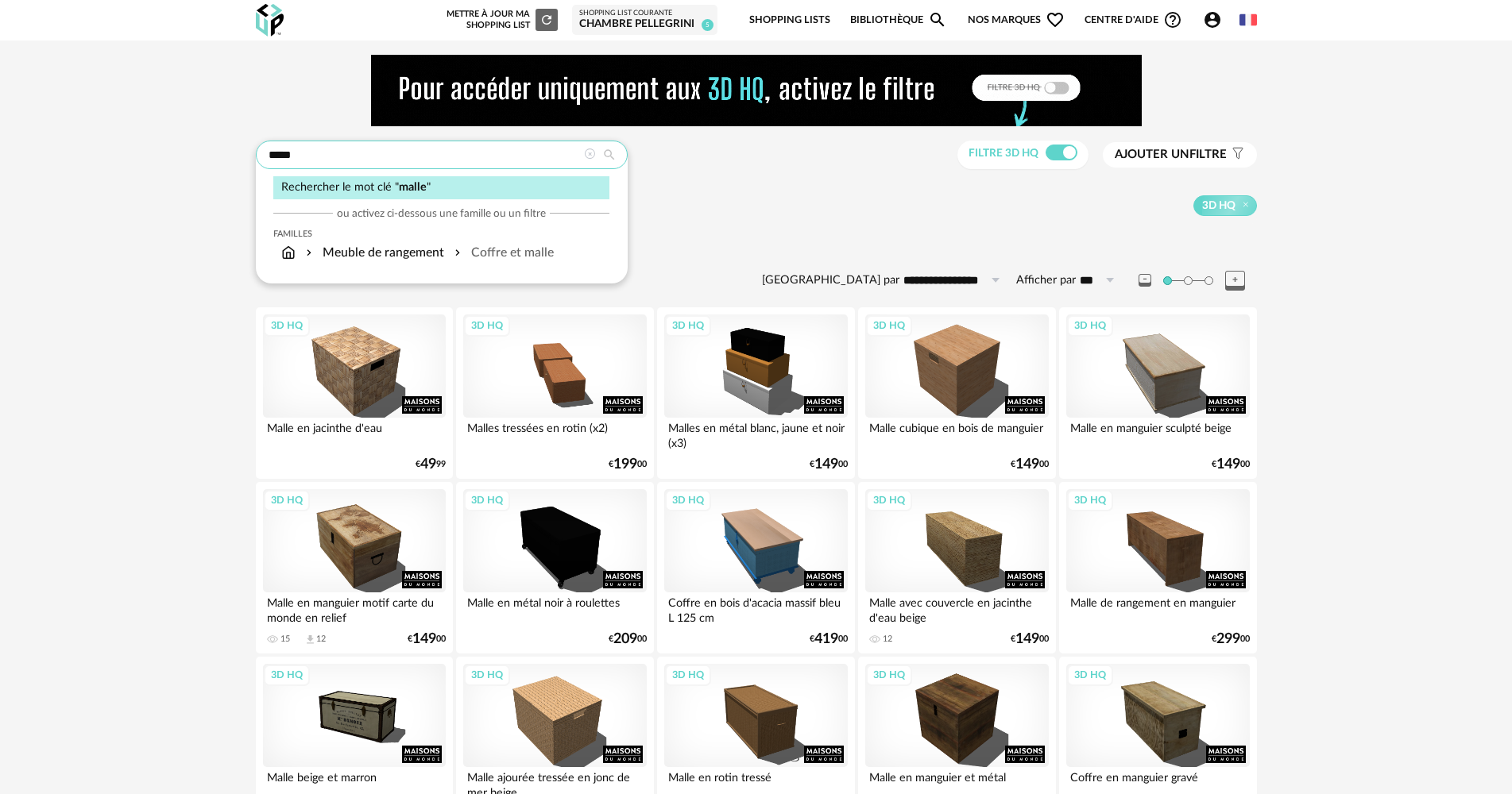
drag, startPoint x: 386, startPoint y: 151, endPoint x: 199, endPoint y: 145, distance: 187.1
type input "*********"
type input "**********"
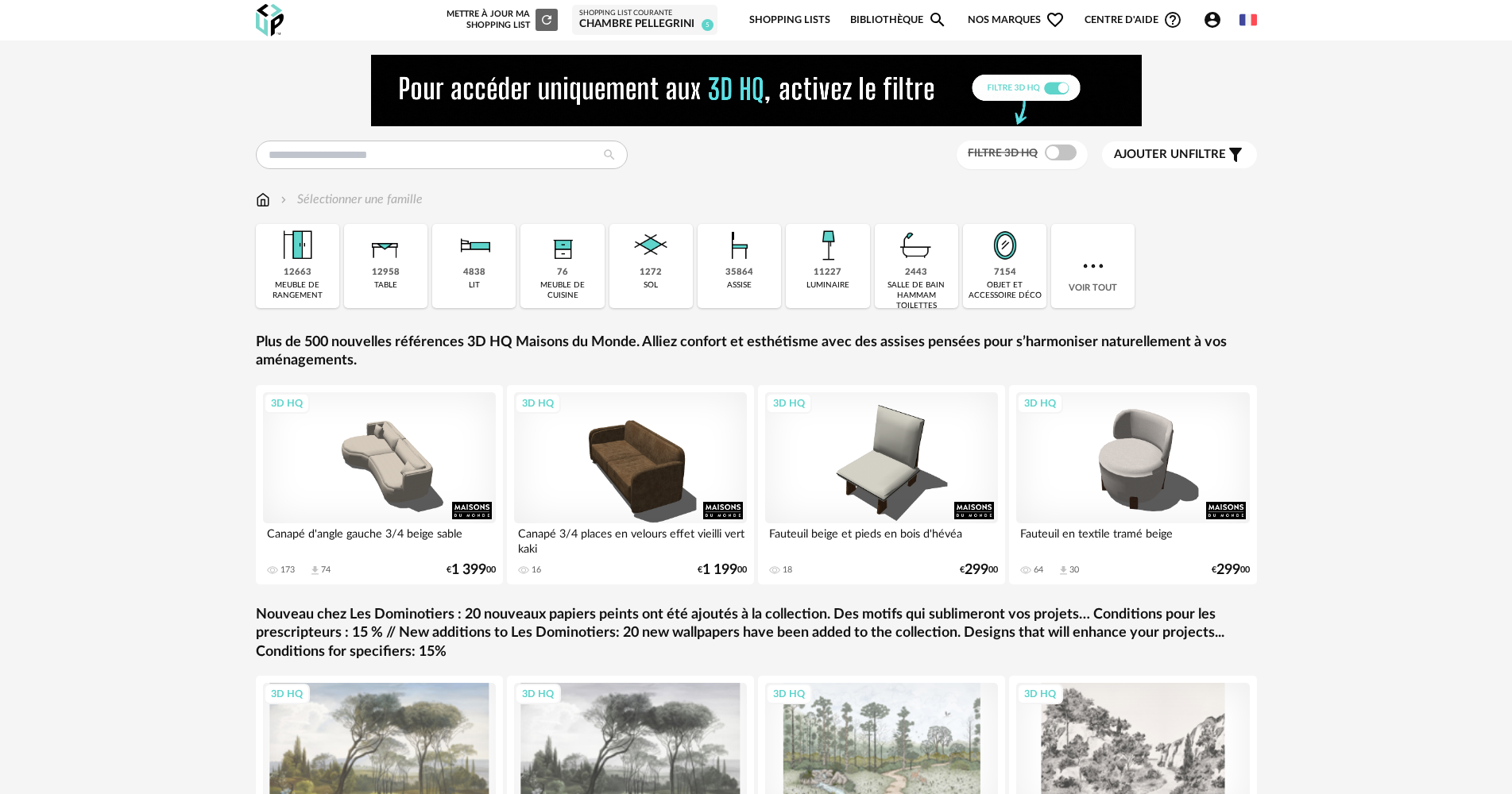
click at [1005, 276] on div "7154" at bounding box center [1005, 272] width 22 height 12
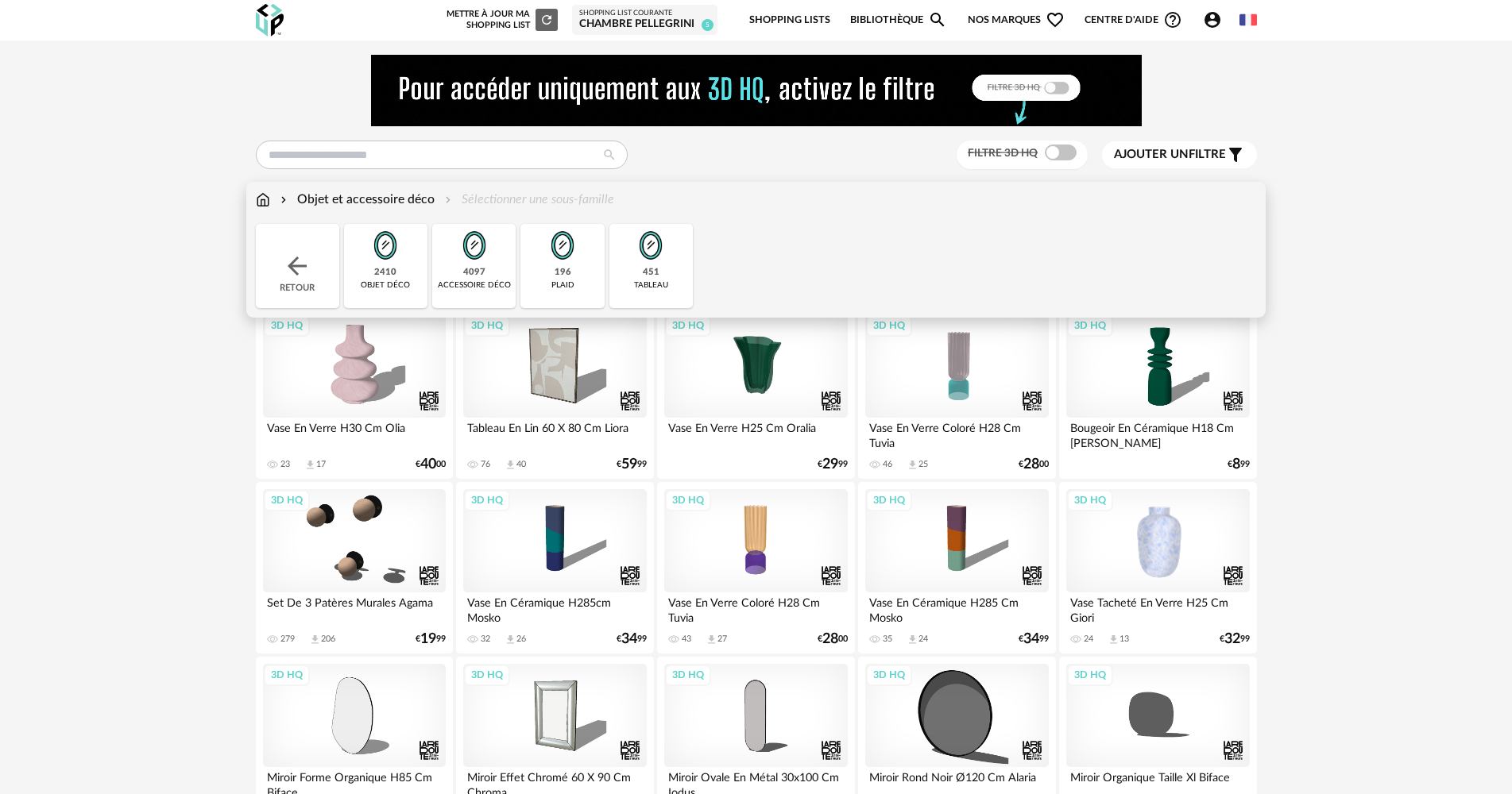
click at [376, 293] on div "2410 objet déco" at bounding box center [385, 266] width 83 height 84
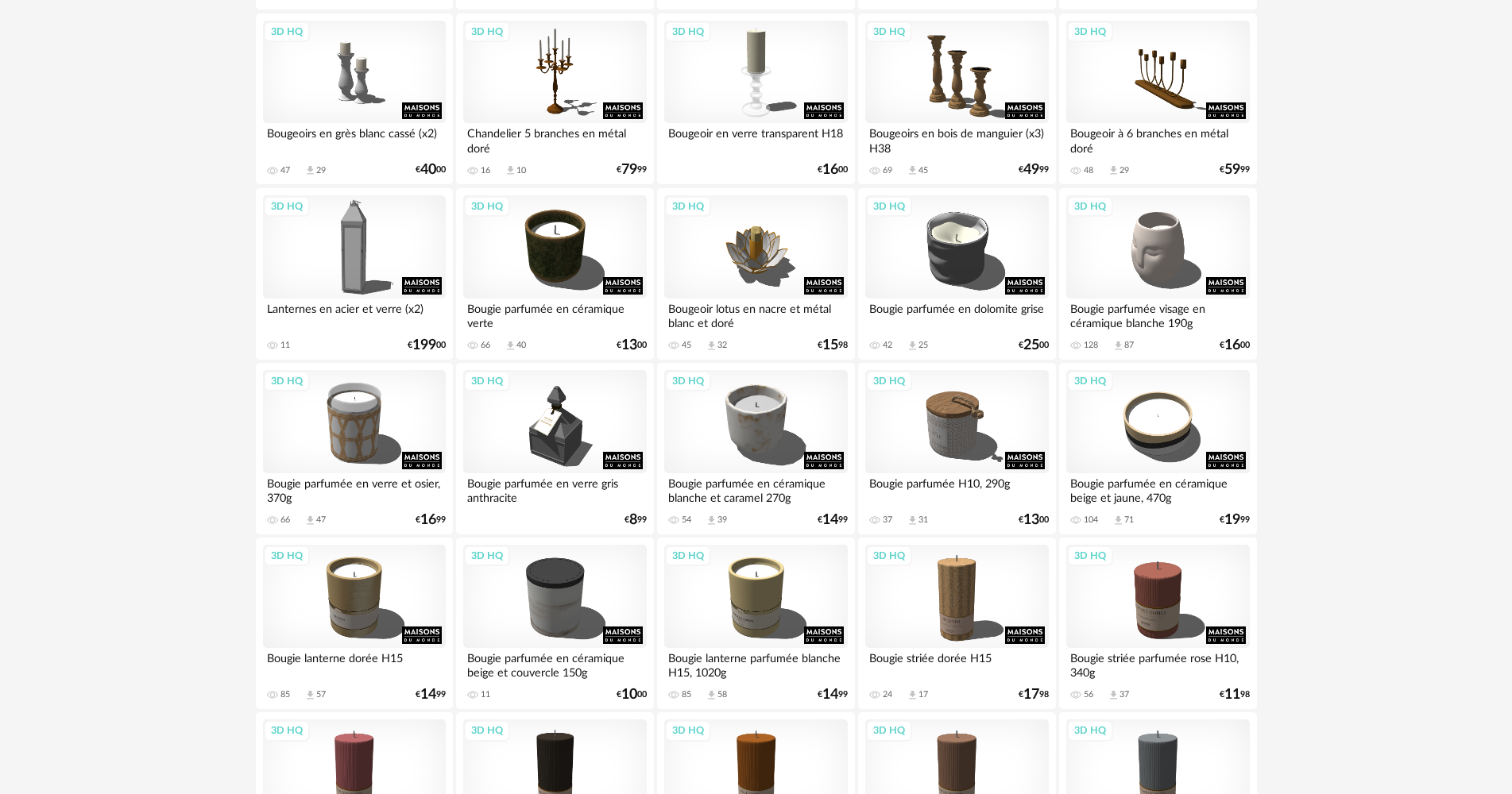
scroll to position [1351, 0]
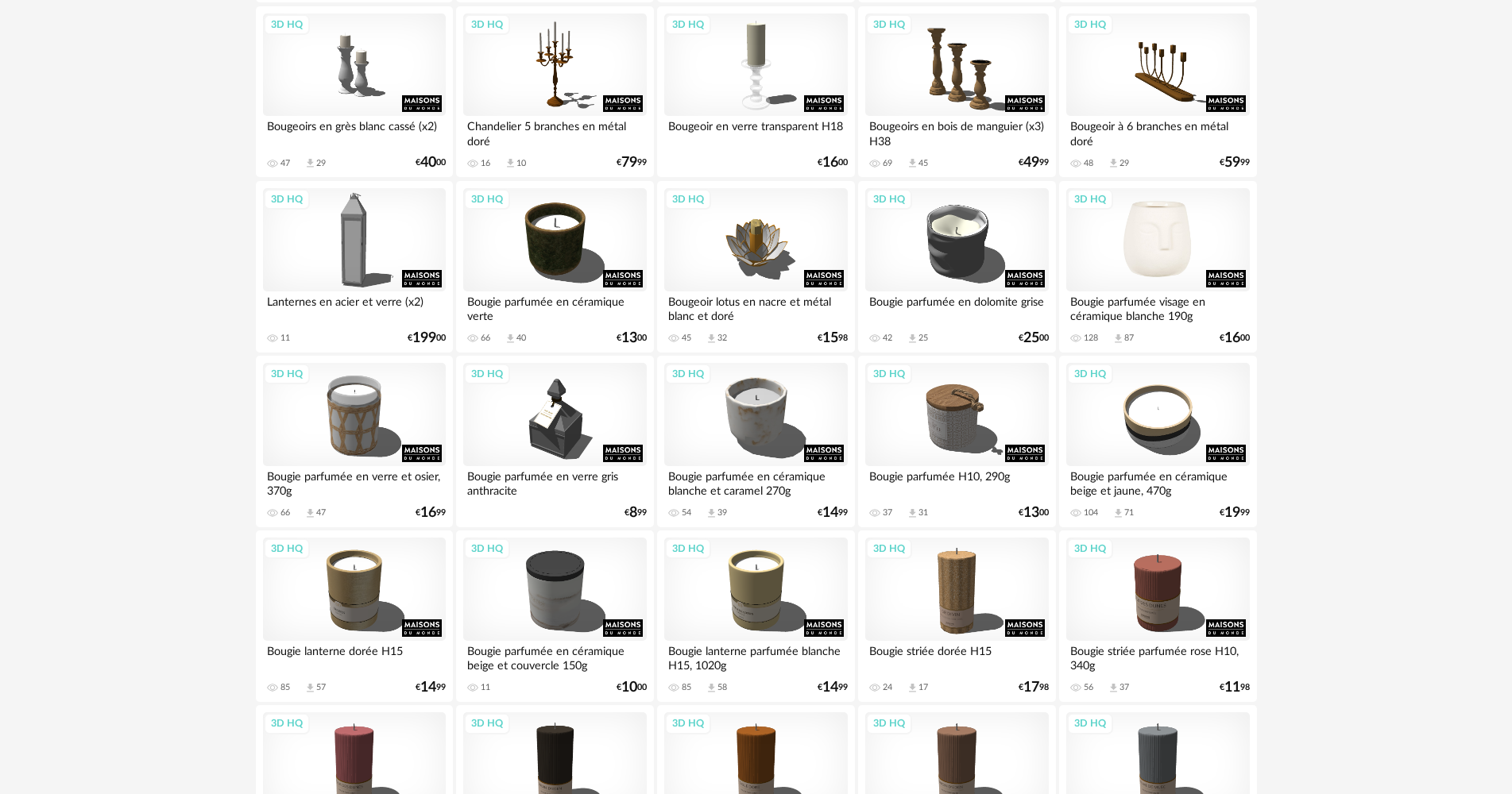
click at [1129, 236] on div "3D HQ" at bounding box center [1157, 240] width 183 height 104
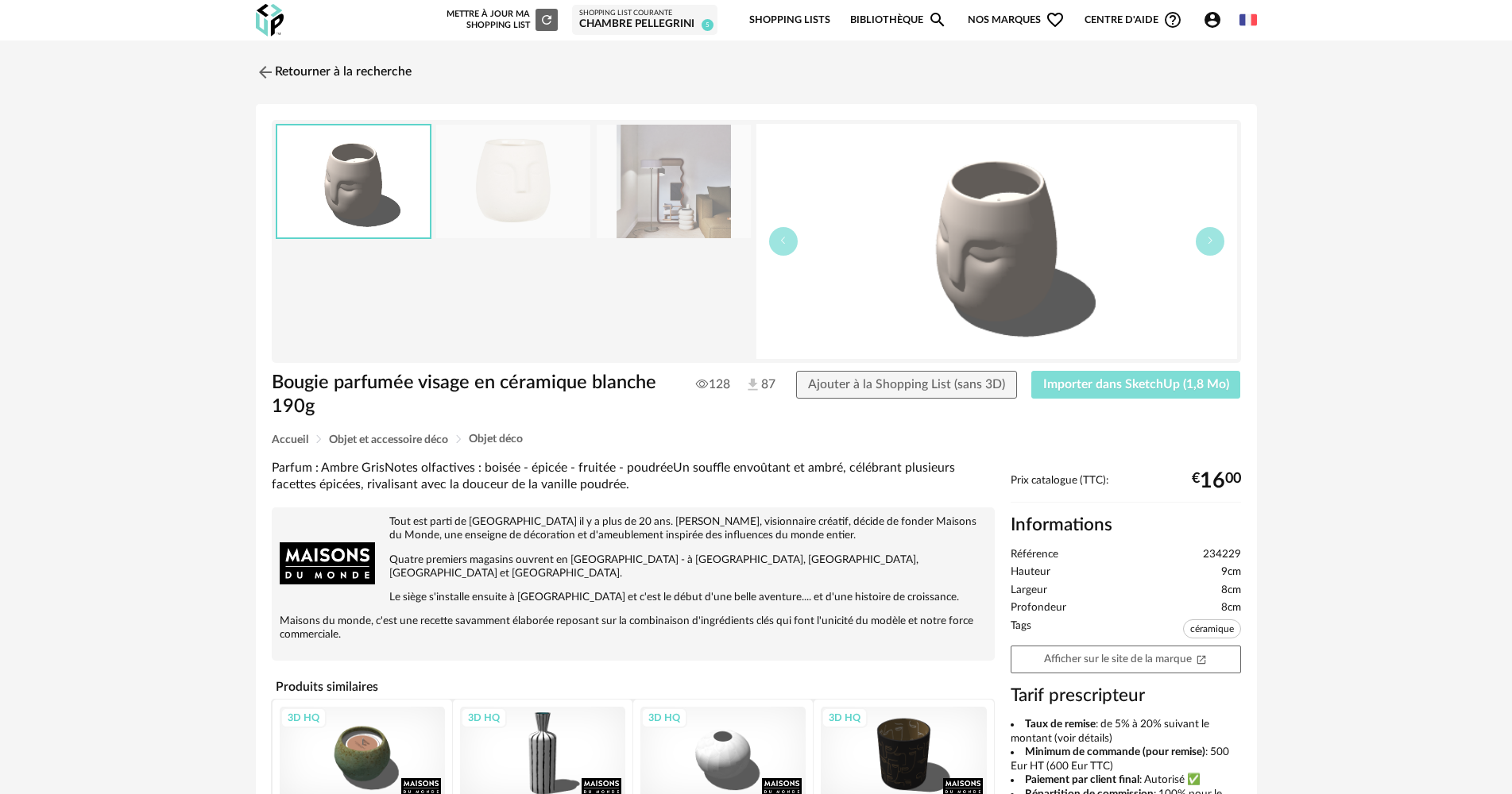
click at [1200, 386] on span "Importer dans SketchUp (1,8 Mo)" at bounding box center [1136, 384] width 186 height 13
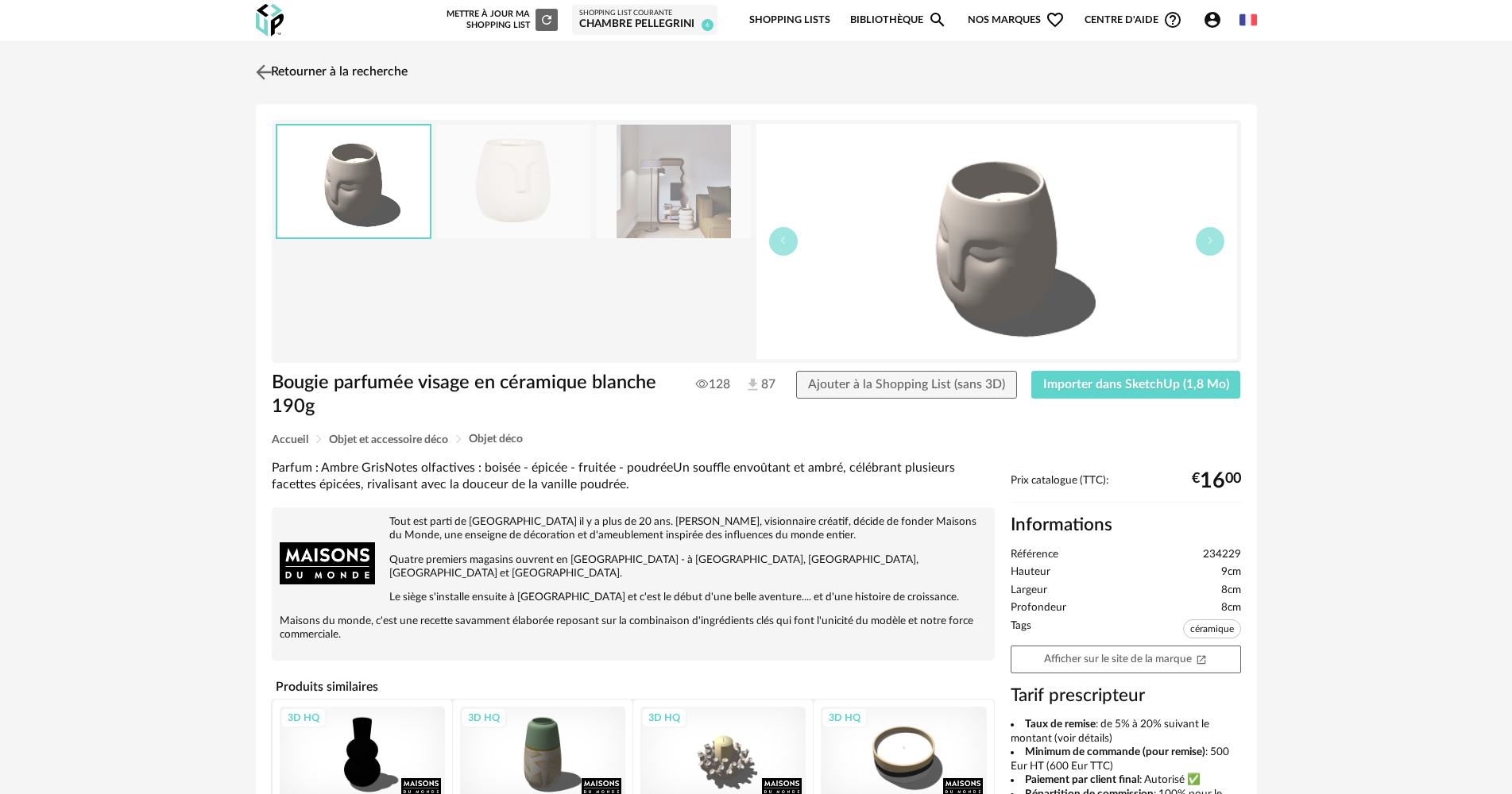
click at [385, 70] on link "Retourner à la recherche" at bounding box center [329, 72] width 155 height 35
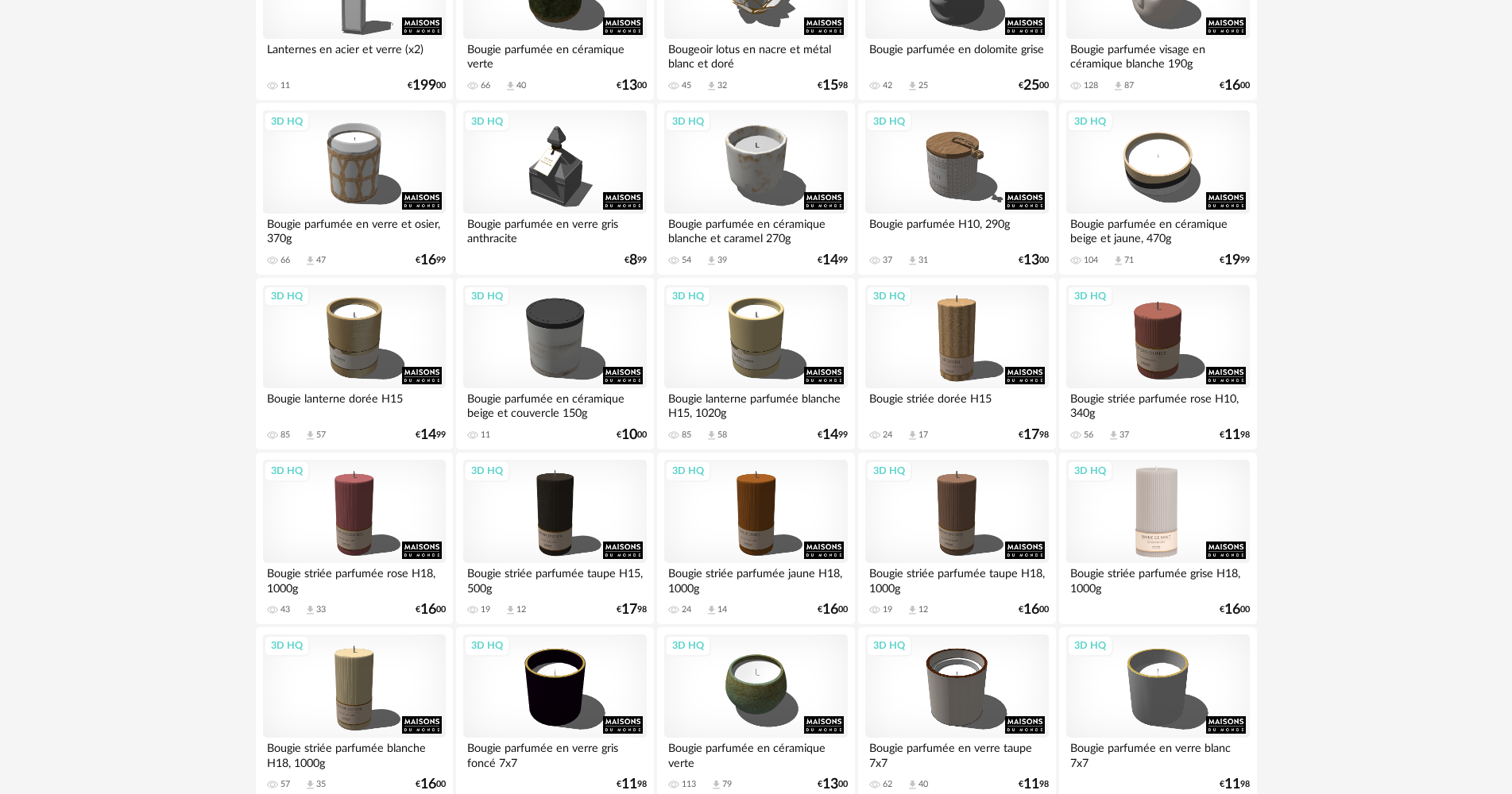
scroll to position [1632, 0]
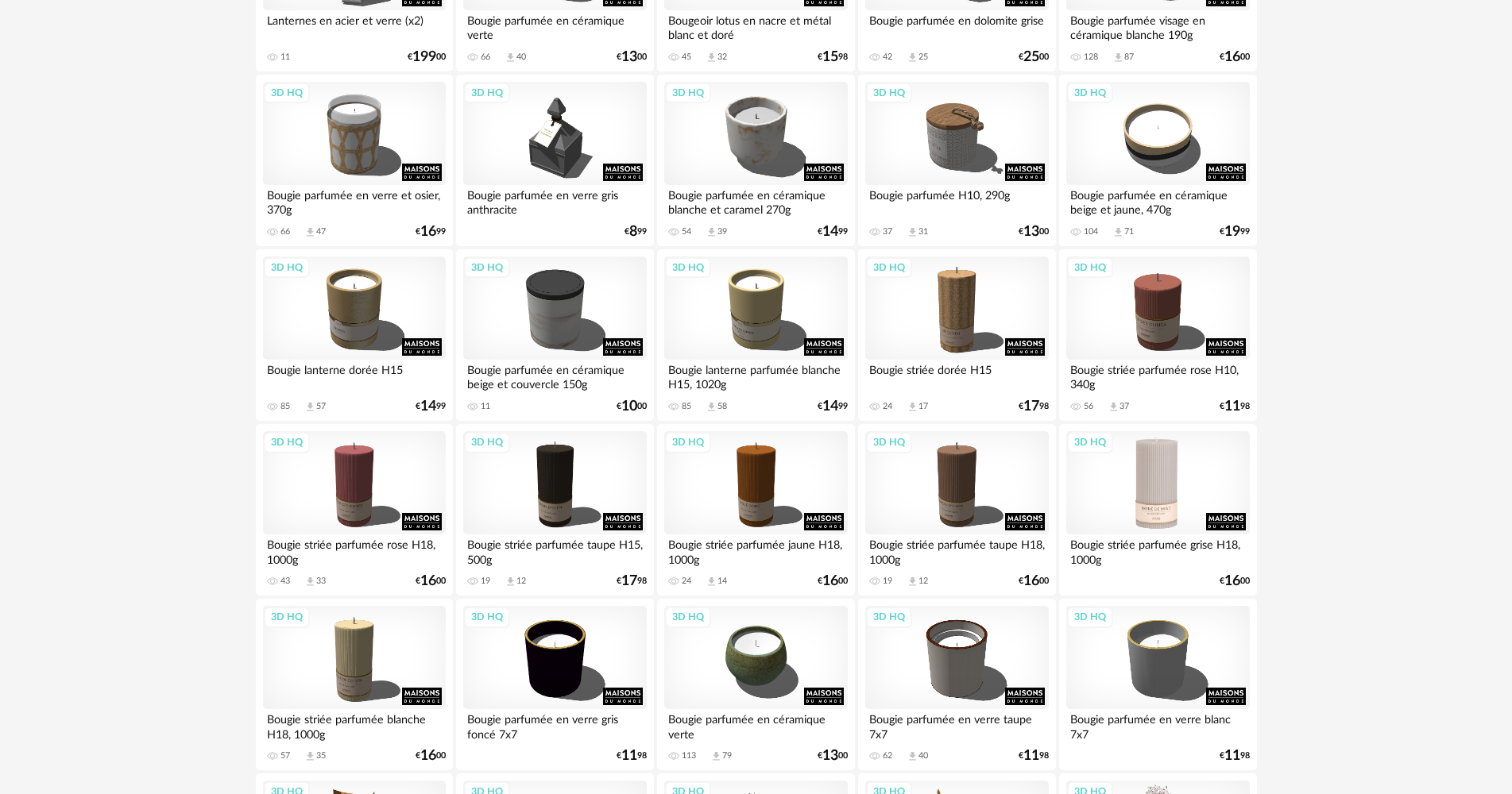
click at [1189, 480] on div "3D HQ" at bounding box center [1157, 483] width 183 height 104
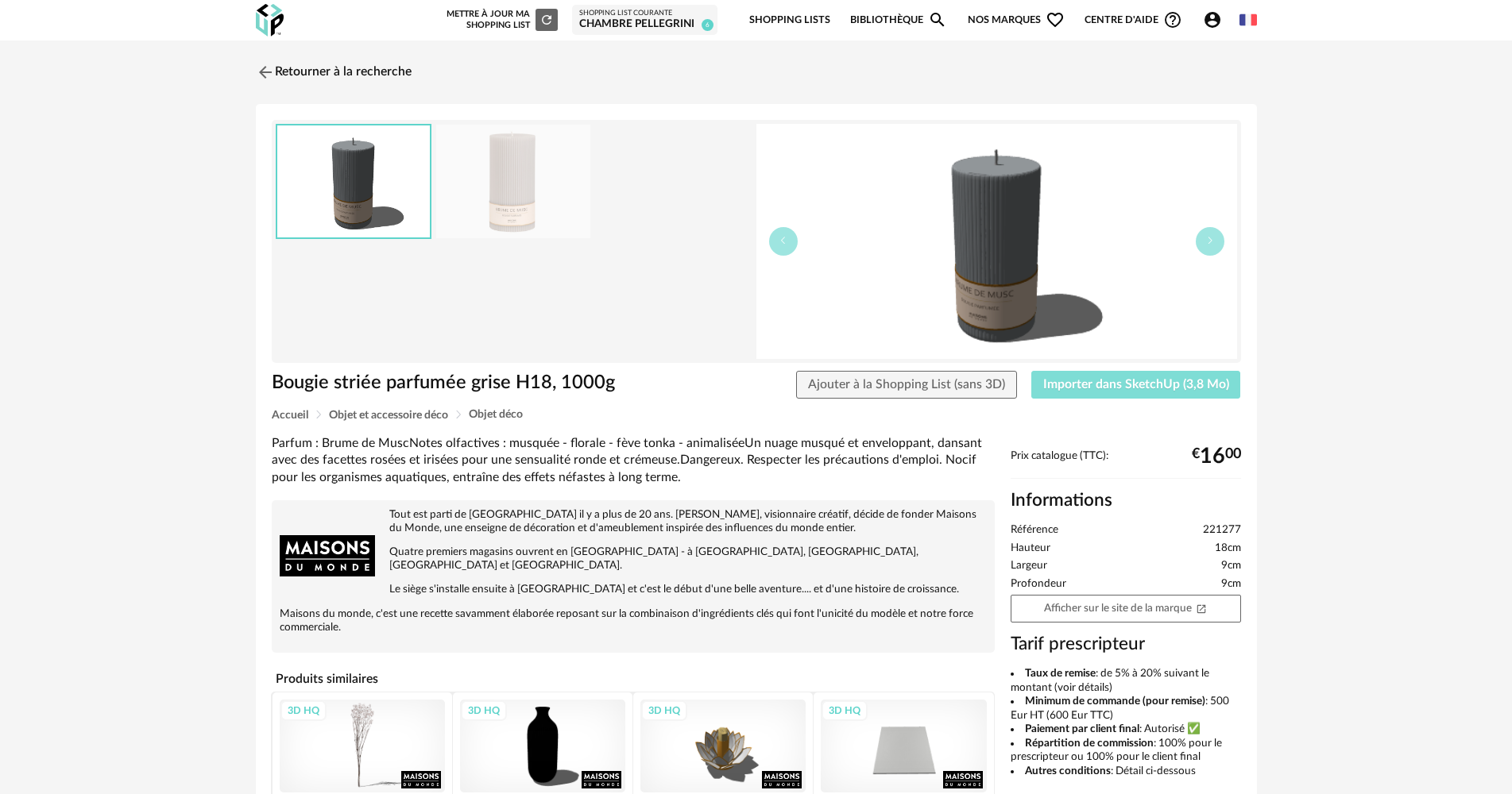
click at [1184, 376] on button "Importer dans SketchUp (3,8 Mo)" at bounding box center [1136, 385] width 210 height 28
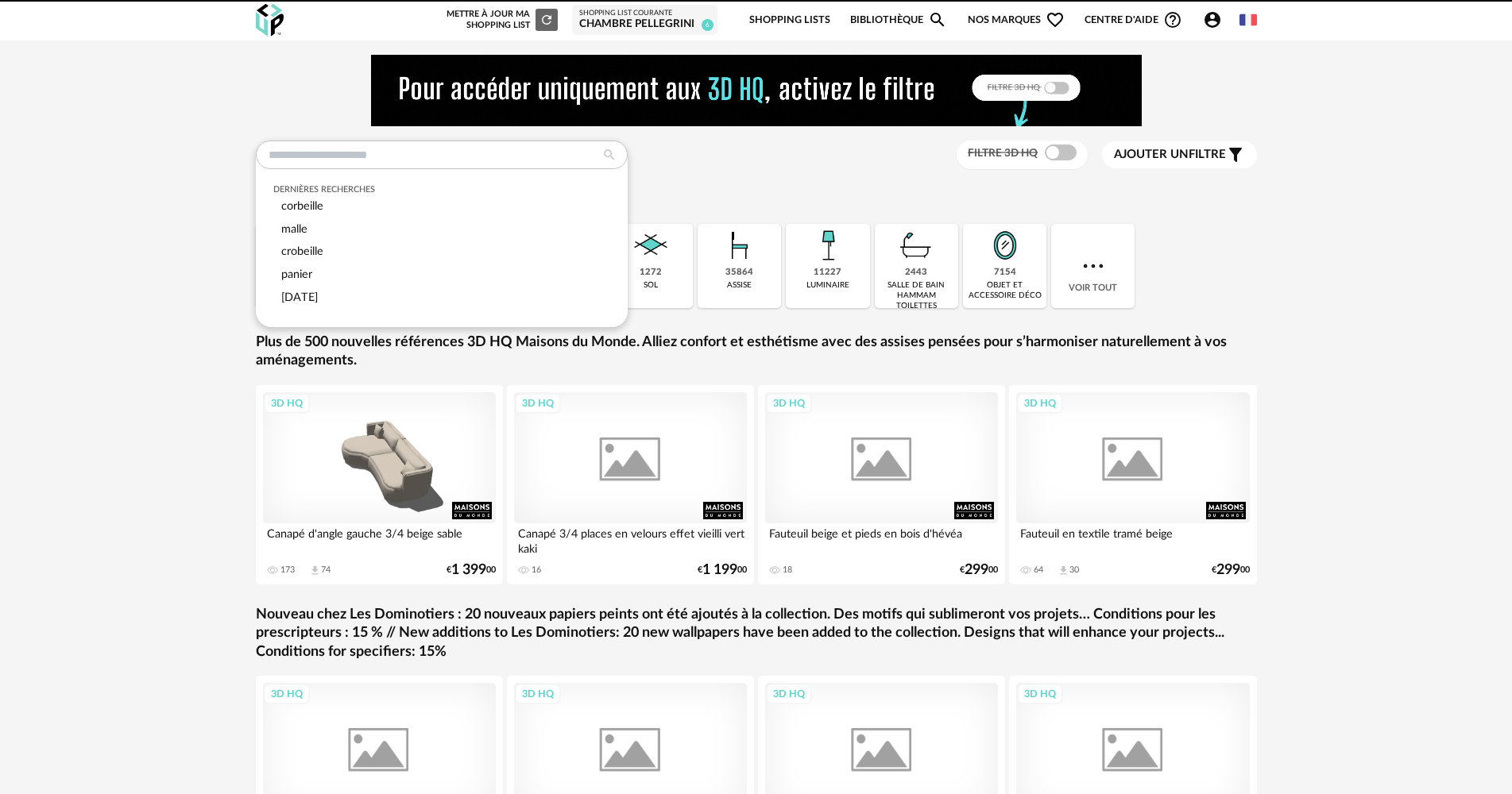
click at [525, 146] on input "text" at bounding box center [441, 154] width 372 height 28
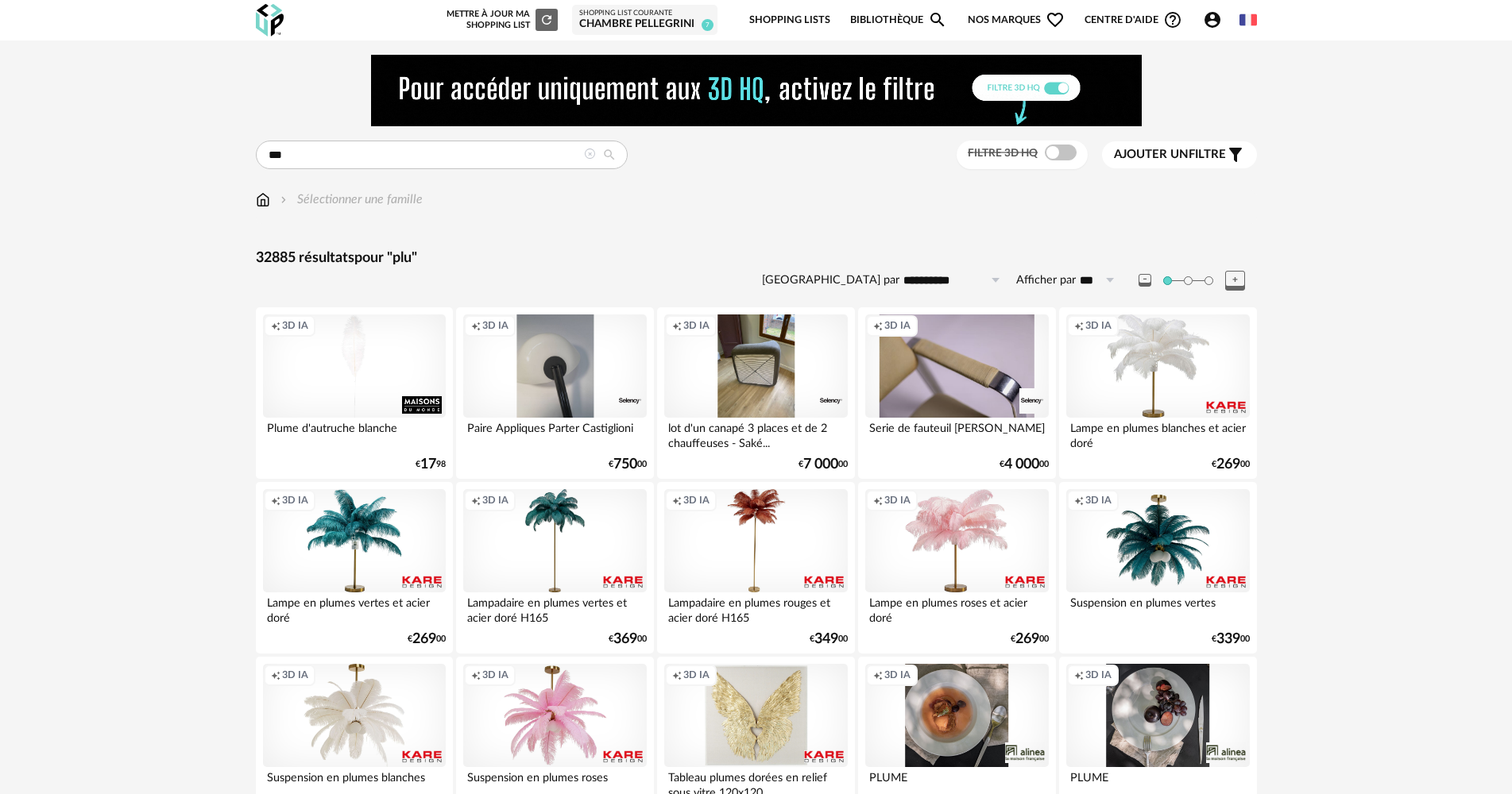
drag, startPoint x: 338, startPoint y: 158, endPoint x: 246, endPoint y: 161, distance: 92.0
type input "****"
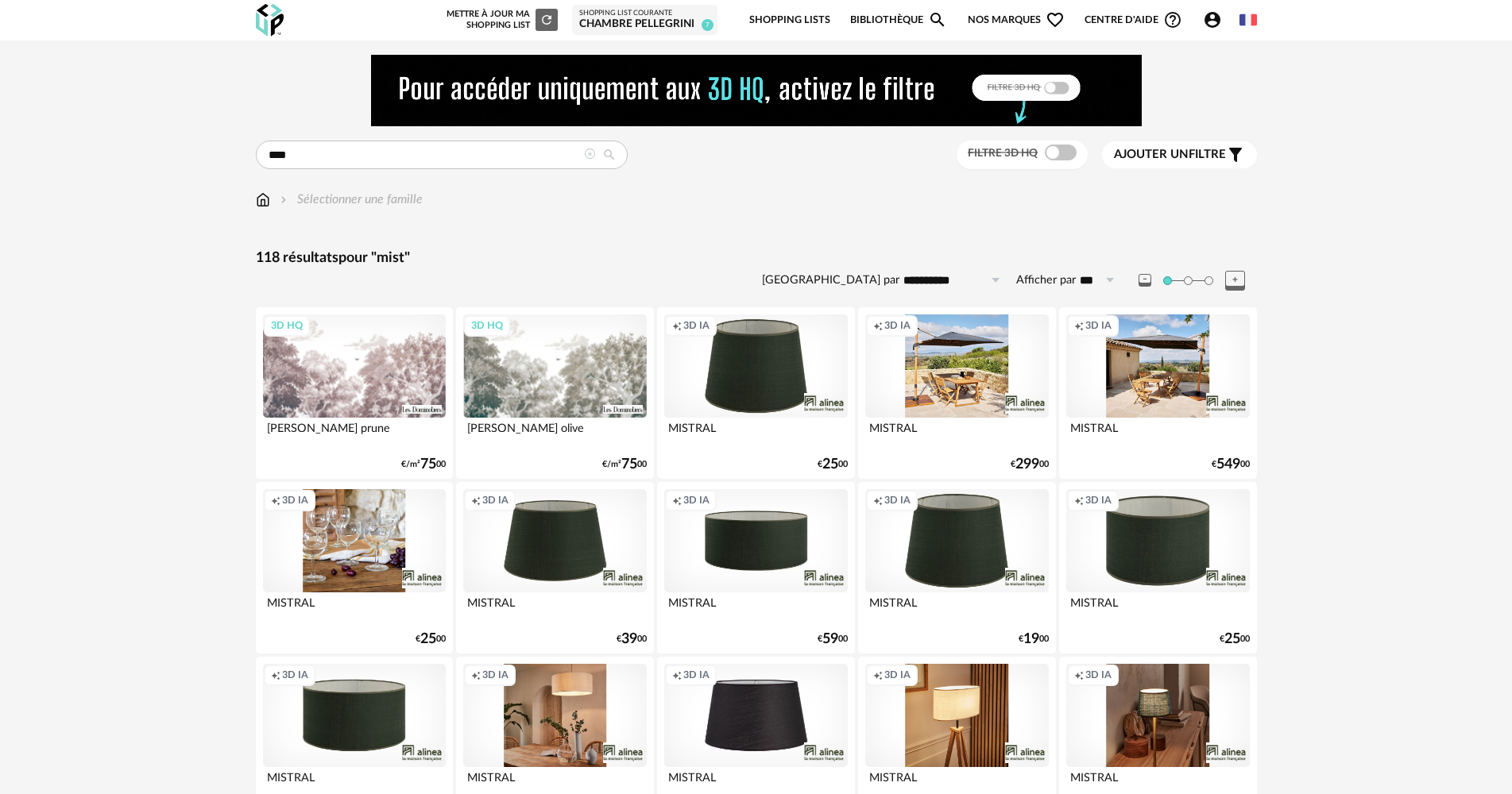
click at [256, 195] on img at bounding box center [263, 199] width 15 height 19
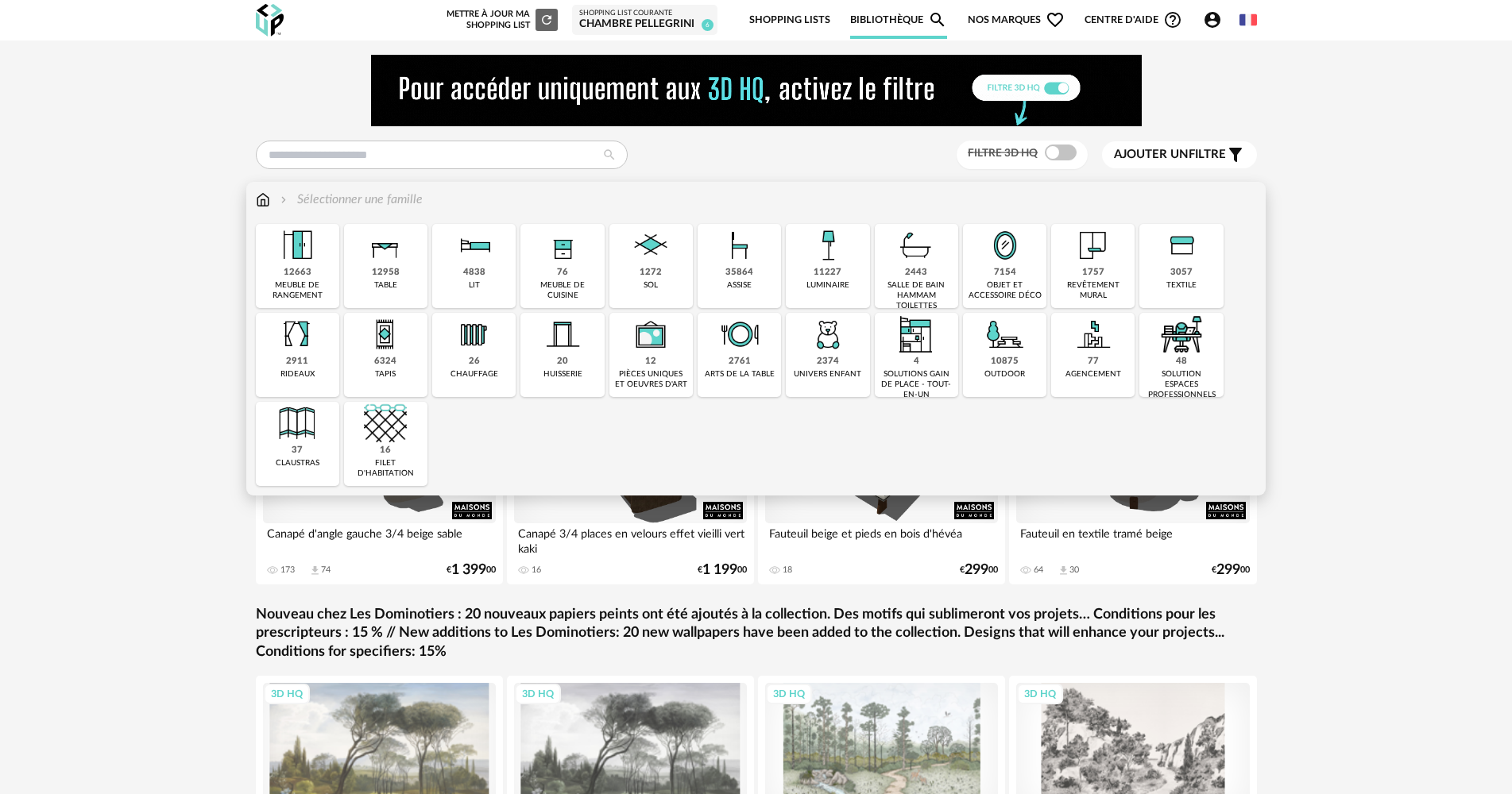
click at [849, 277] on div "11227 luminaire" at bounding box center [826, 266] width 83 height 84
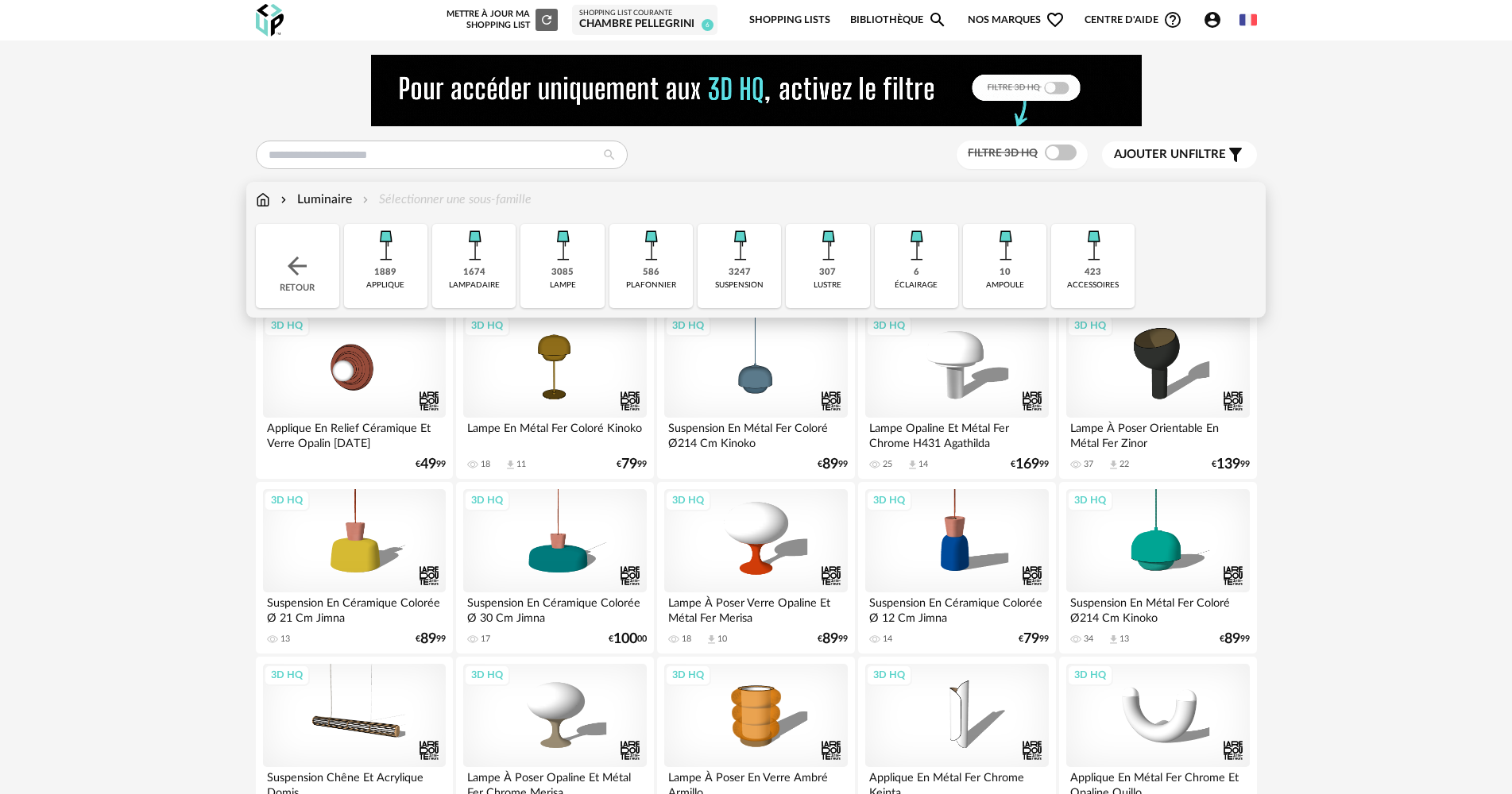
click at [728, 272] on div "3247 suspension" at bounding box center [738, 266] width 83 height 84
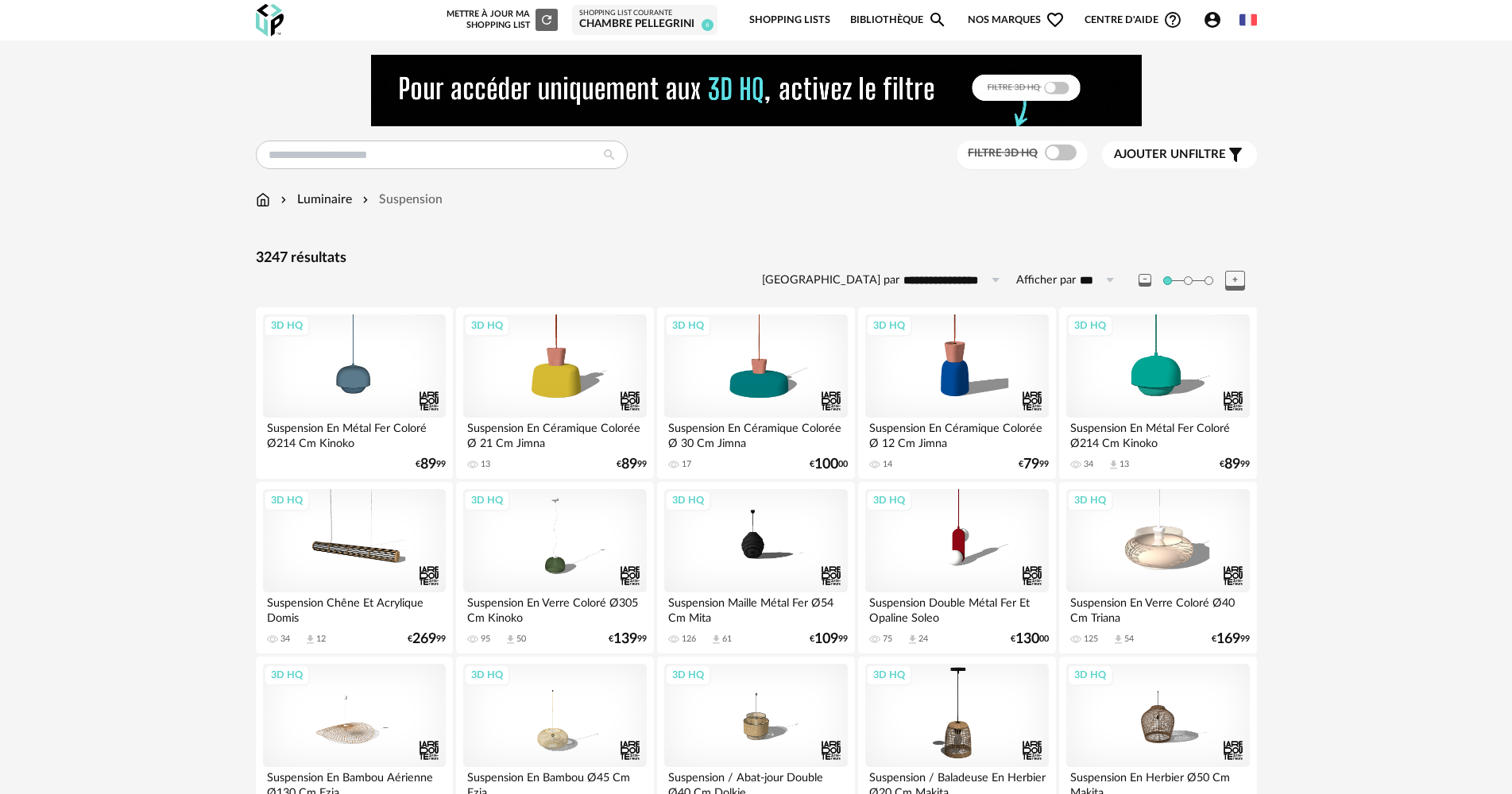
click at [1180, 159] on span "Ajouter un" at bounding box center [1151, 154] width 74 height 12
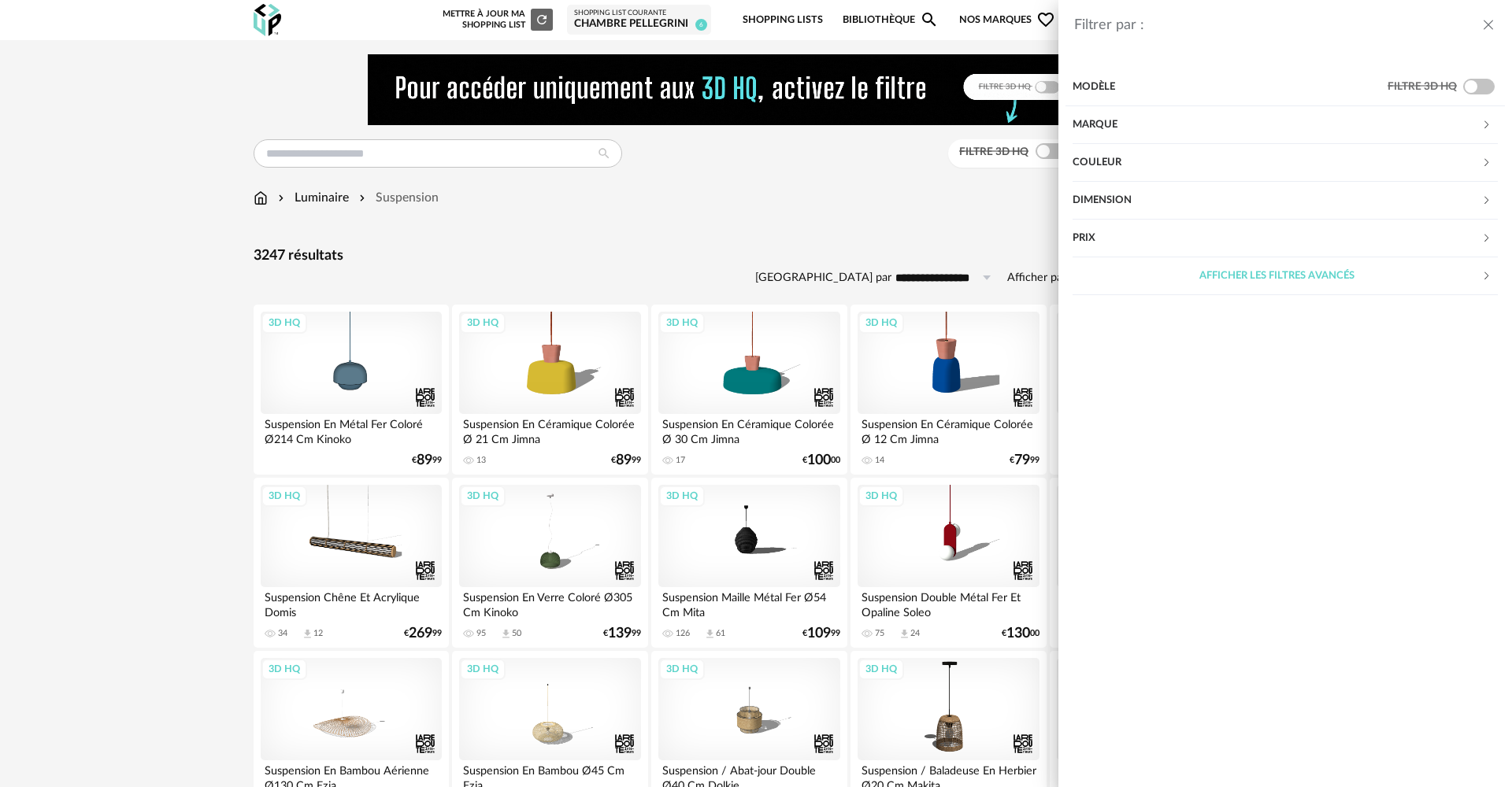
click at [1225, 120] on div "Marque" at bounding box center [1277, 125] width 408 height 38
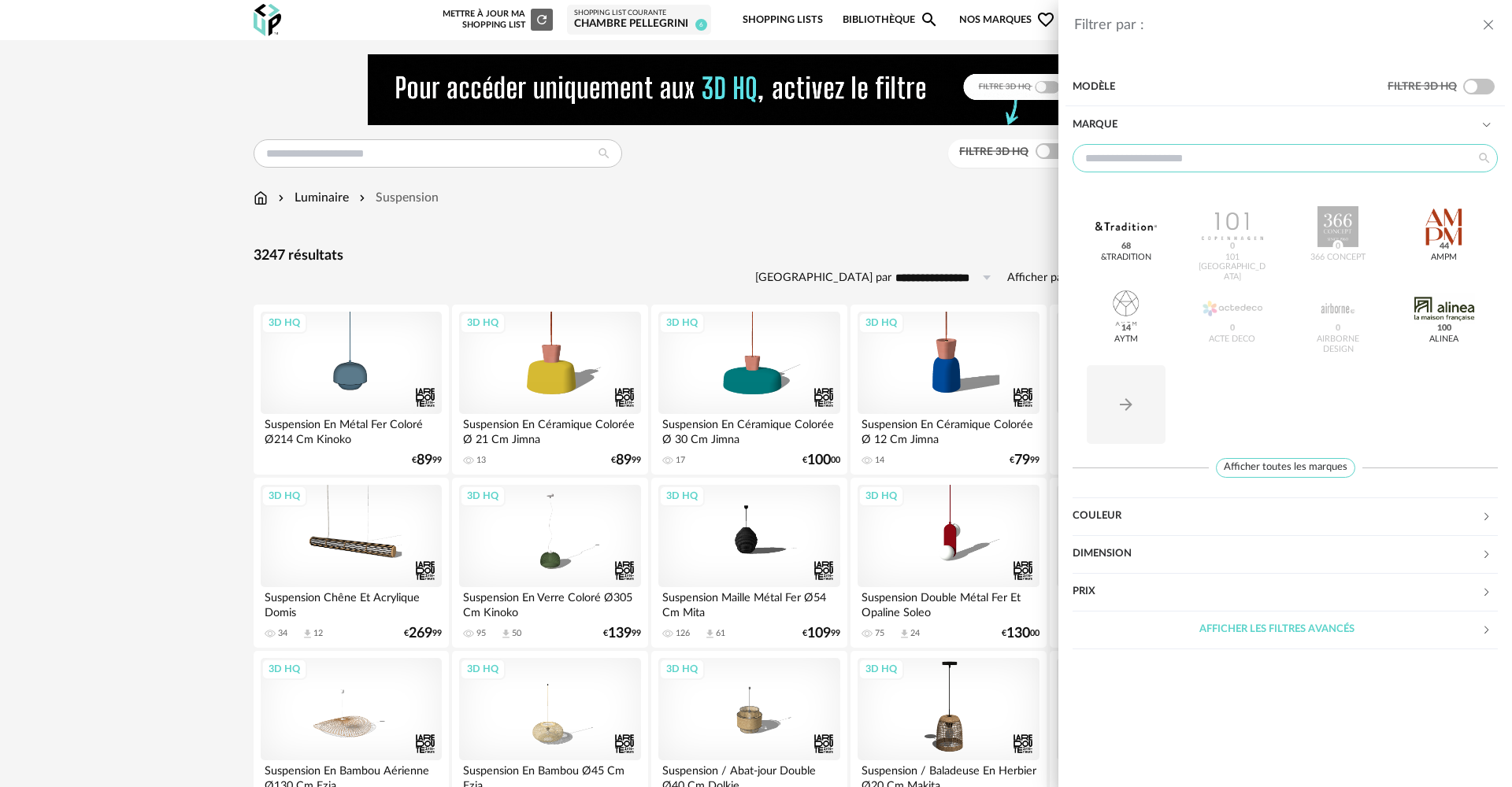
click at [1256, 153] on input "text" at bounding box center [1285, 158] width 425 height 28
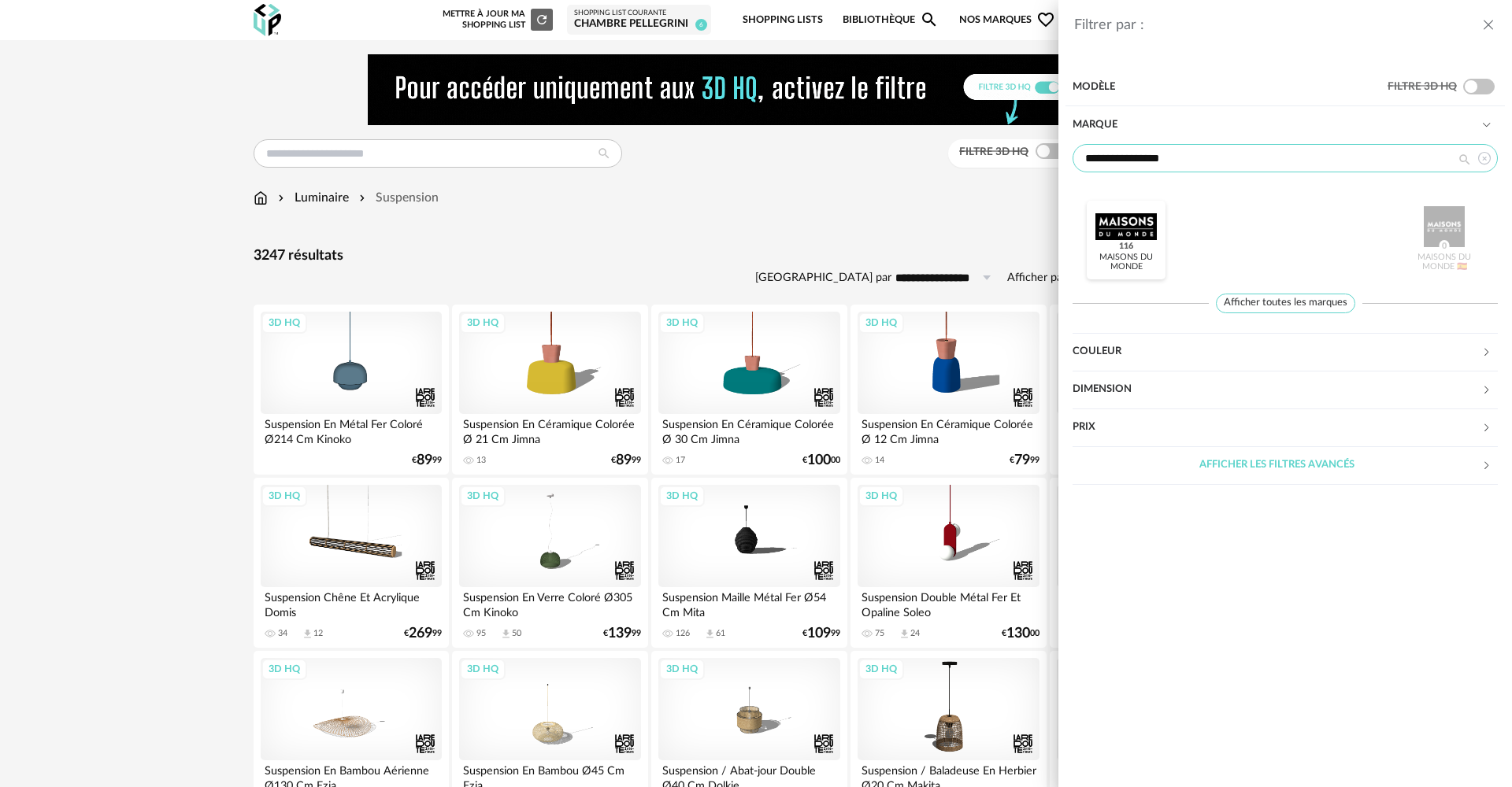
type input "**********"
click at [1121, 217] on div at bounding box center [1125, 227] width 61 height 41
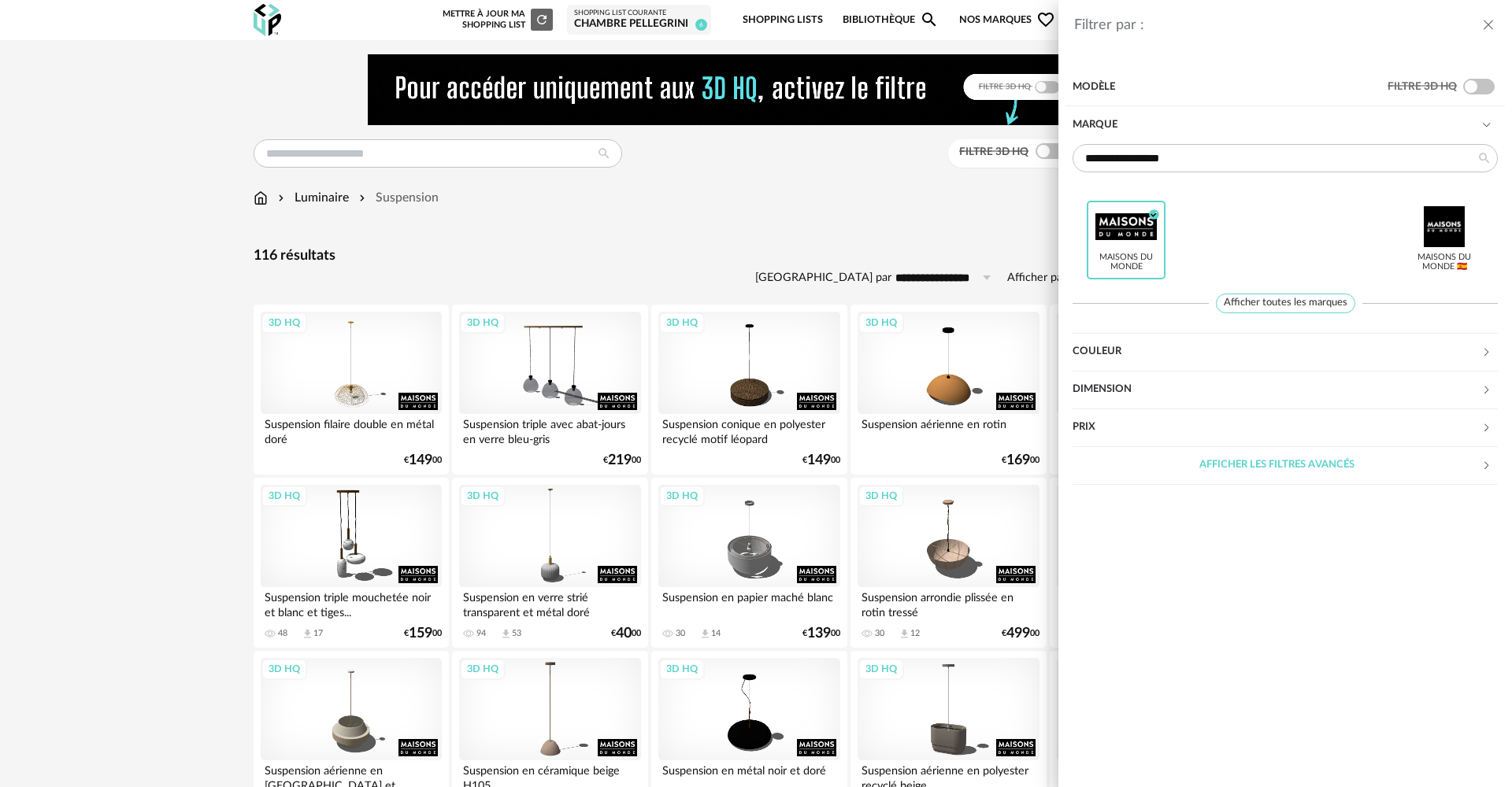
drag, startPoint x: 1495, startPoint y: 27, endPoint x: 1503, endPoint y: 17, distance: 12.8
click at [1495, 26] on icon "close drawer" at bounding box center [1488, 25] width 15 height 15
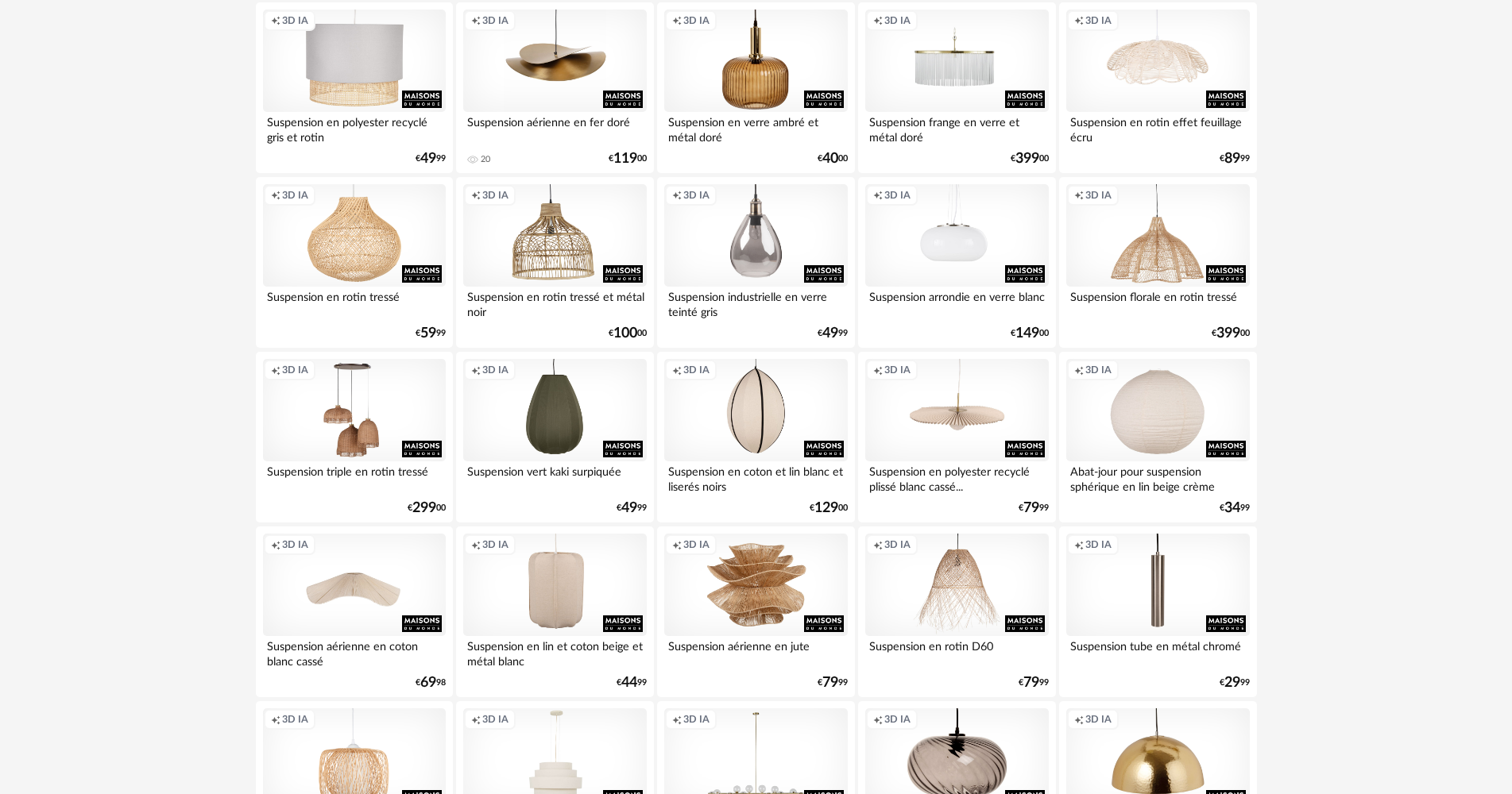
scroll to position [2780, 0]
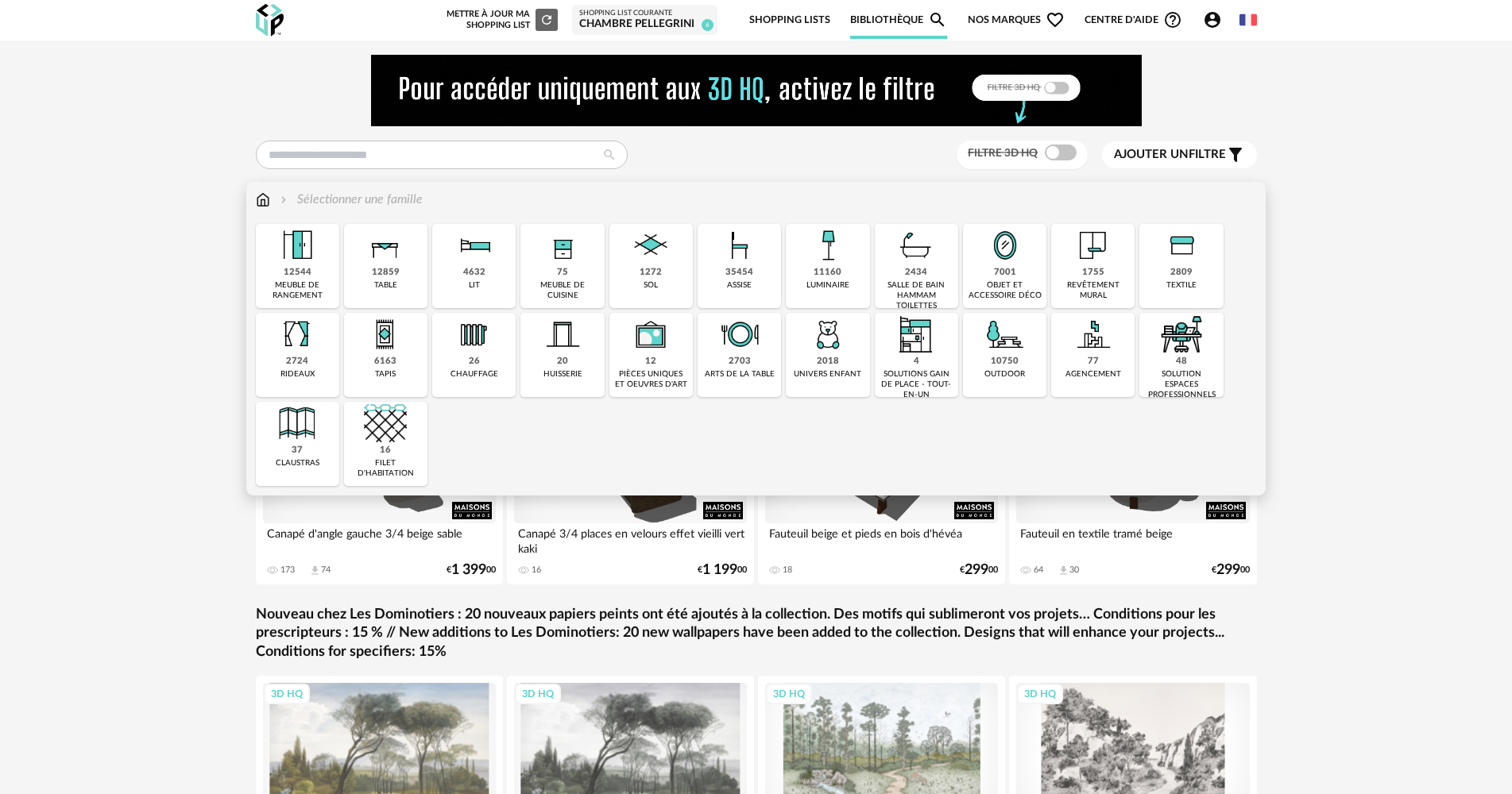
click at [390, 360] on div "6163" at bounding box center [385, 361] width 22 height 12
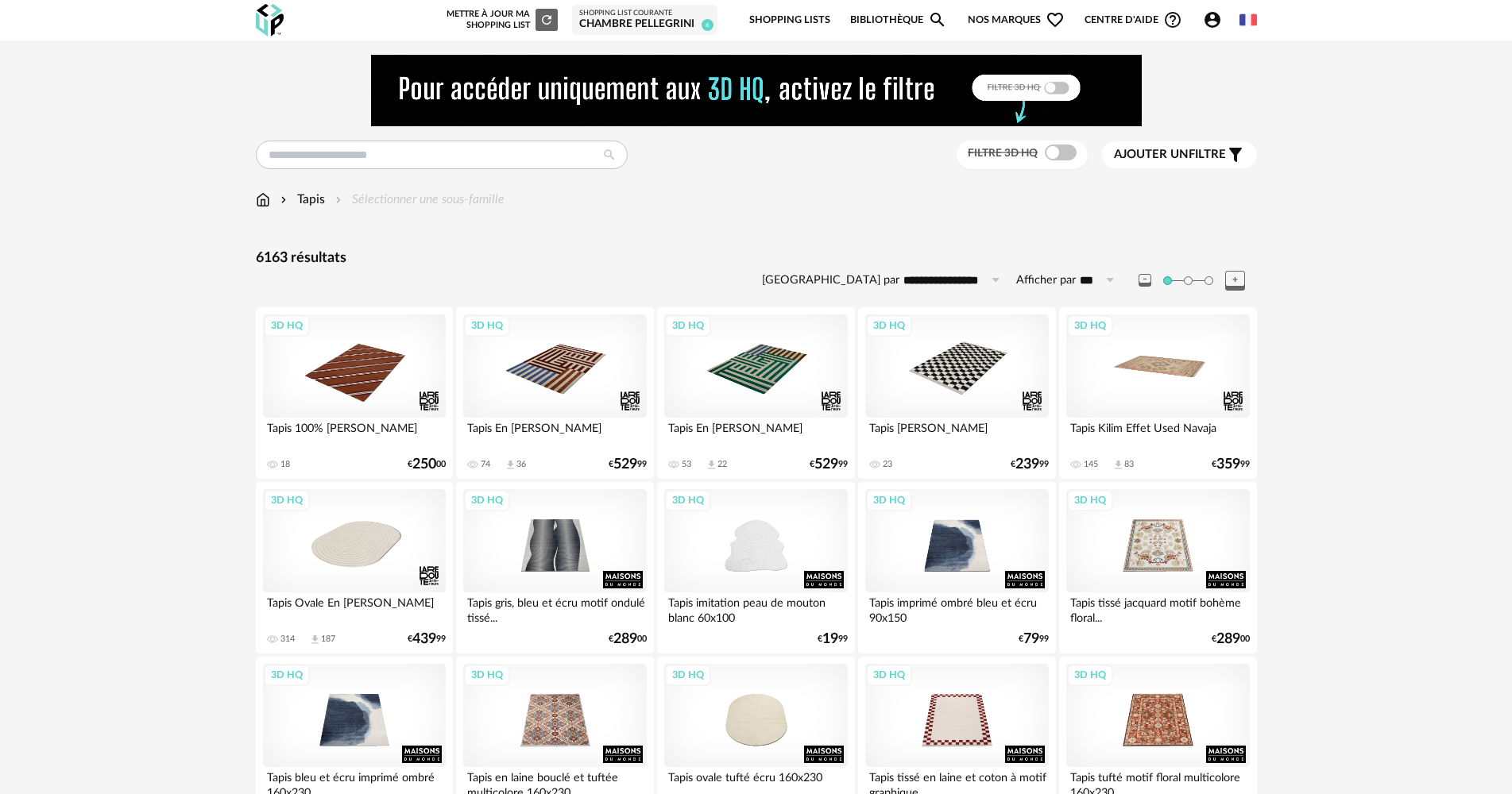
click at [1181, 159] on span "Ajouter un" at bounding box center [1151, 154] width 74 height 12
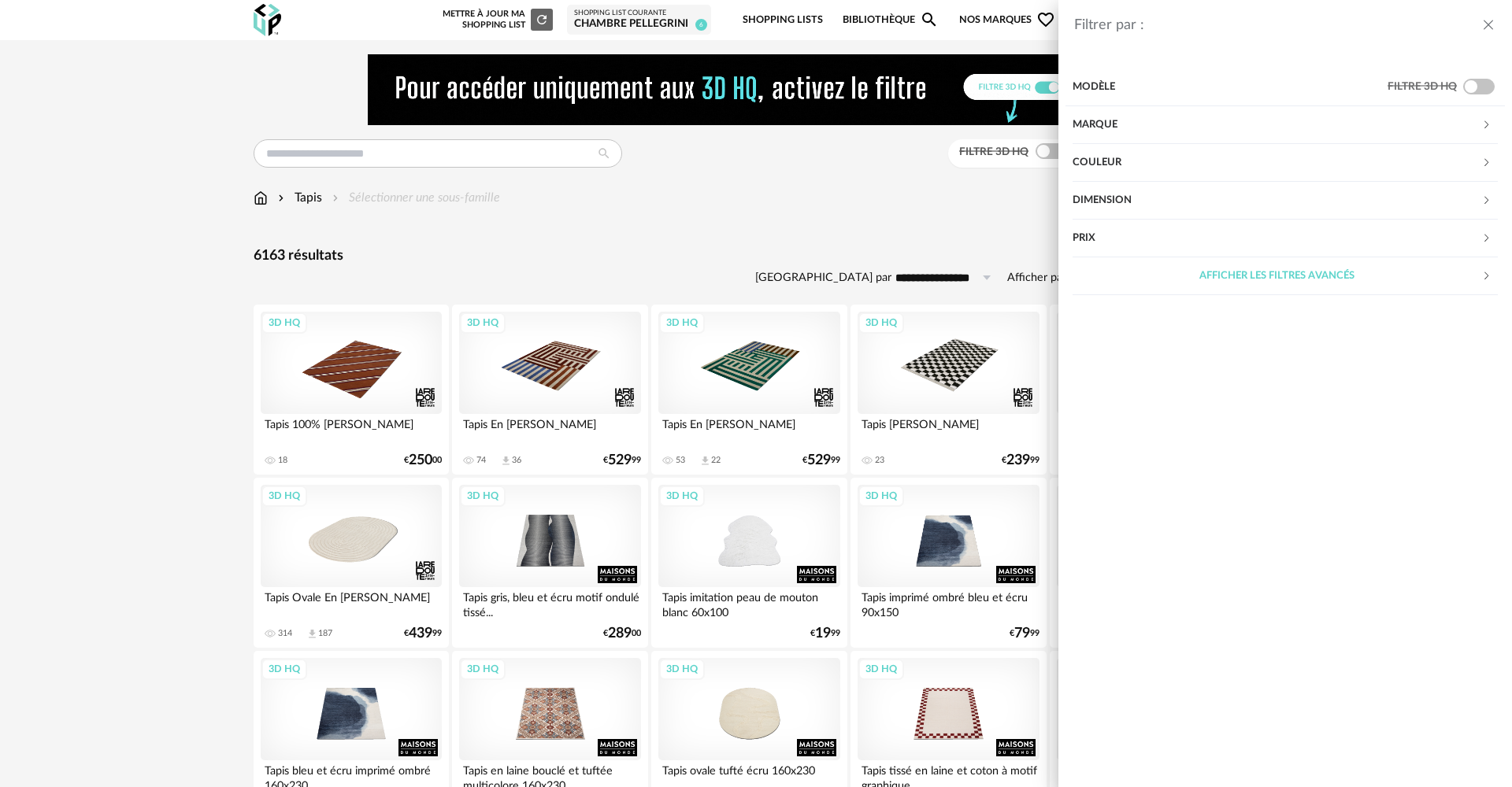
click at [653, 200] on div "Filtrer par : Modèle Filtre 3D HQ Marque &tradition 39 101 Copenhagen 0 366 Con…" at bounding box center [756, 393] width 1512 height 787
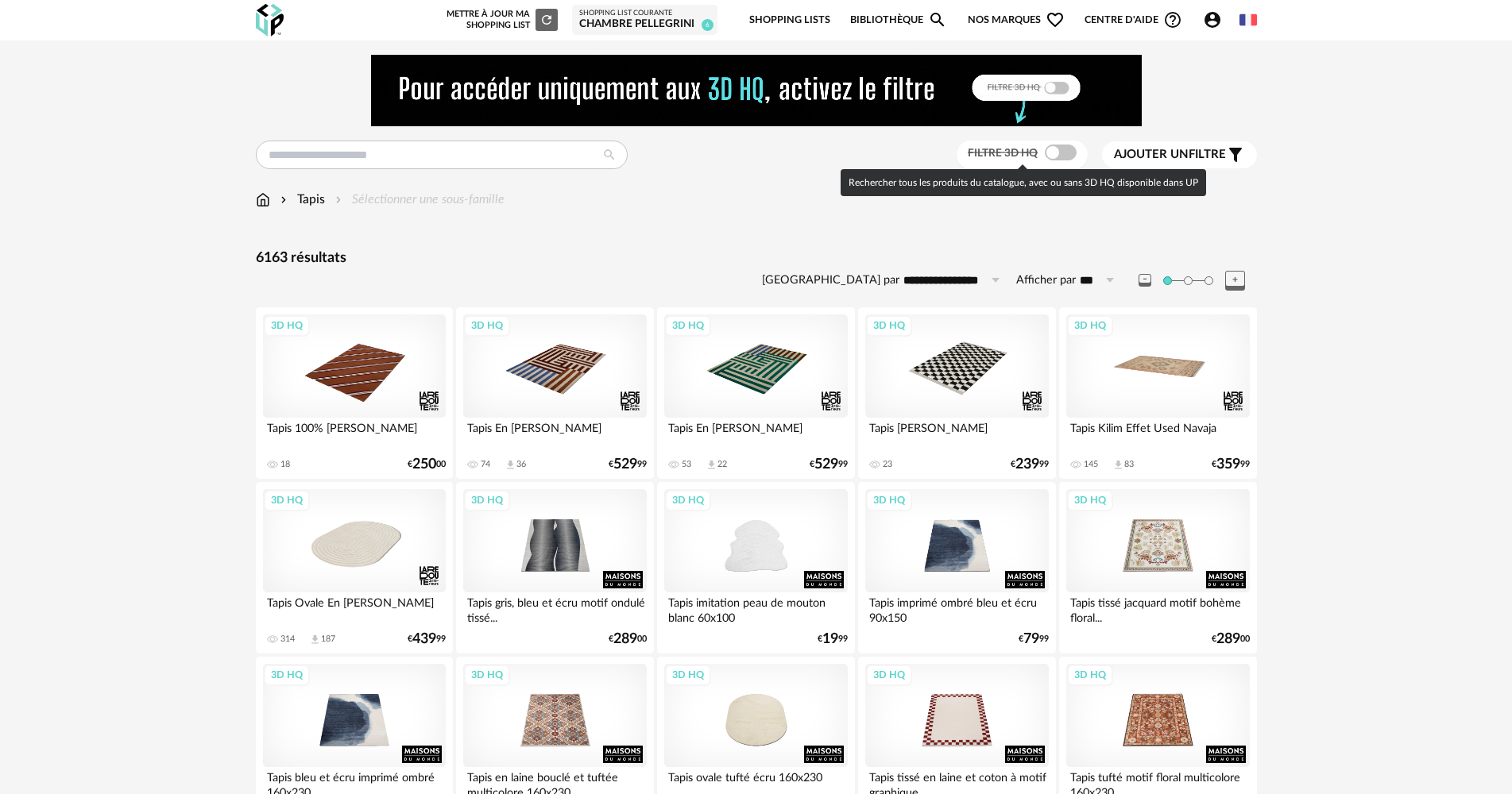
click at [1051, 148] on span at bounding box center [1061, 152] width 32 height 16
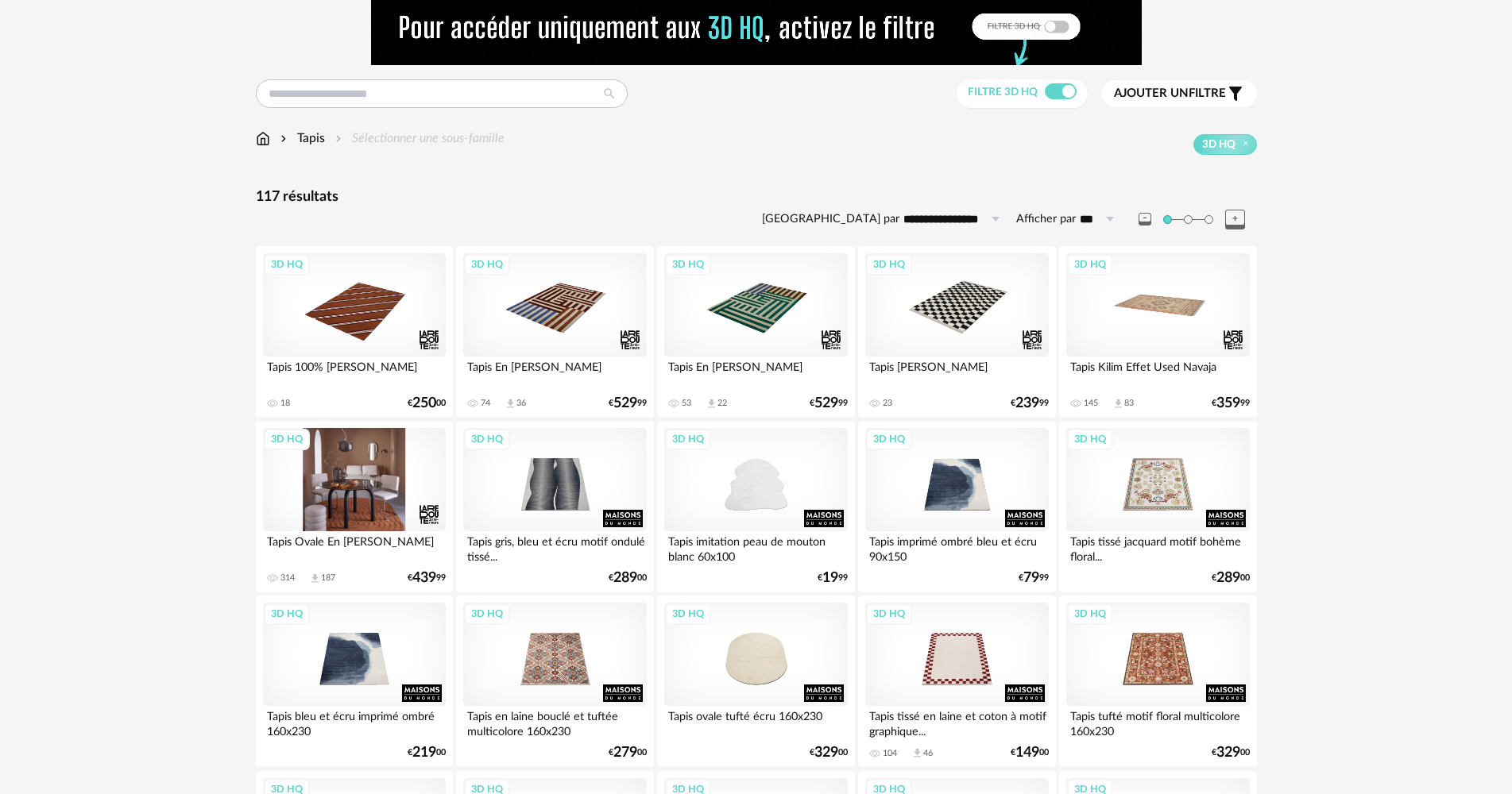
scroll to position [79, 0]
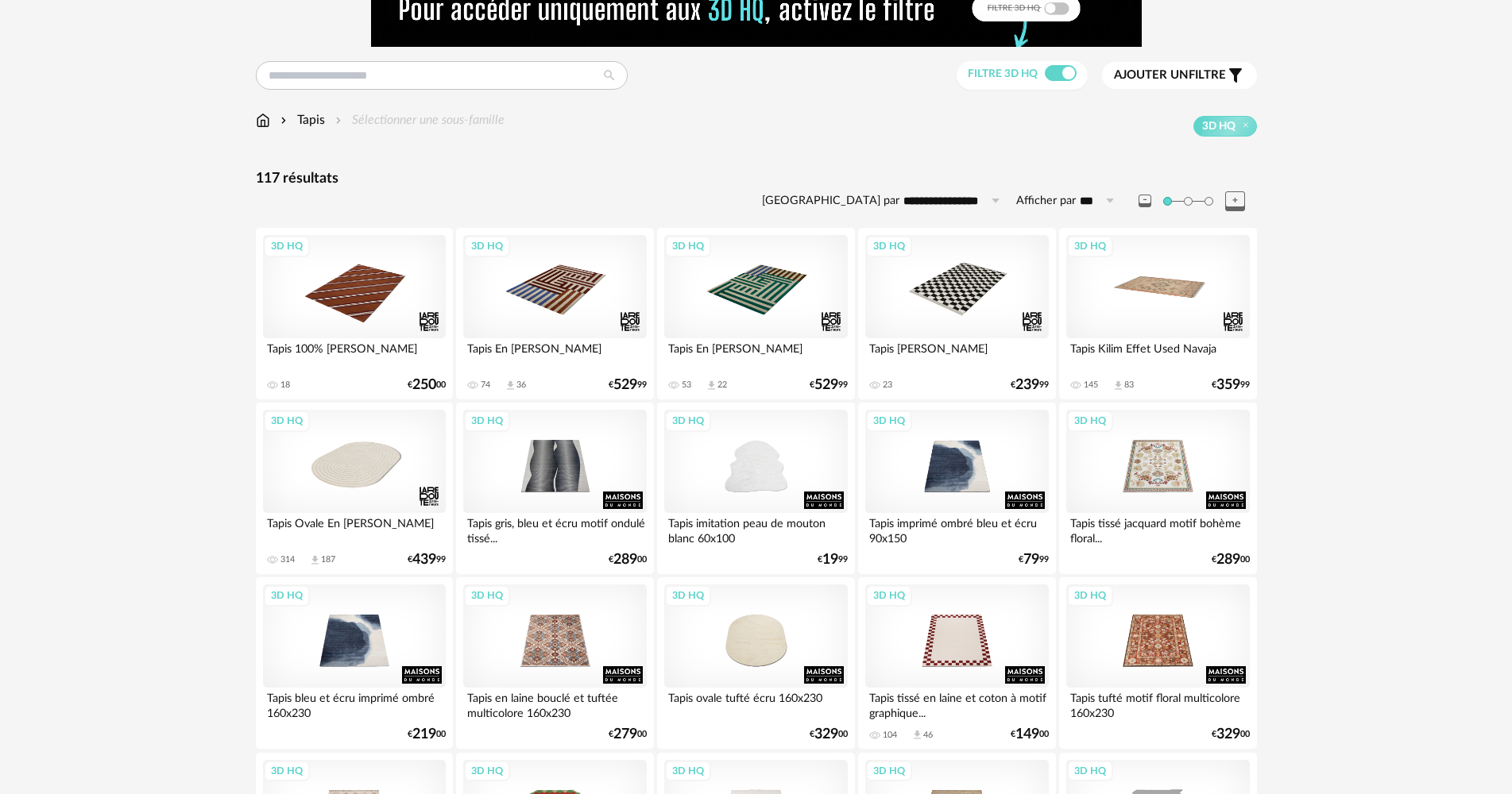
click at [916, 209] on input "**********" at bounding box center [954, 201] width 109 height 25
click at [928, 273] on span "Prix croissant" at bounding box center [958, 269] width 85 height 15
type input "**********"
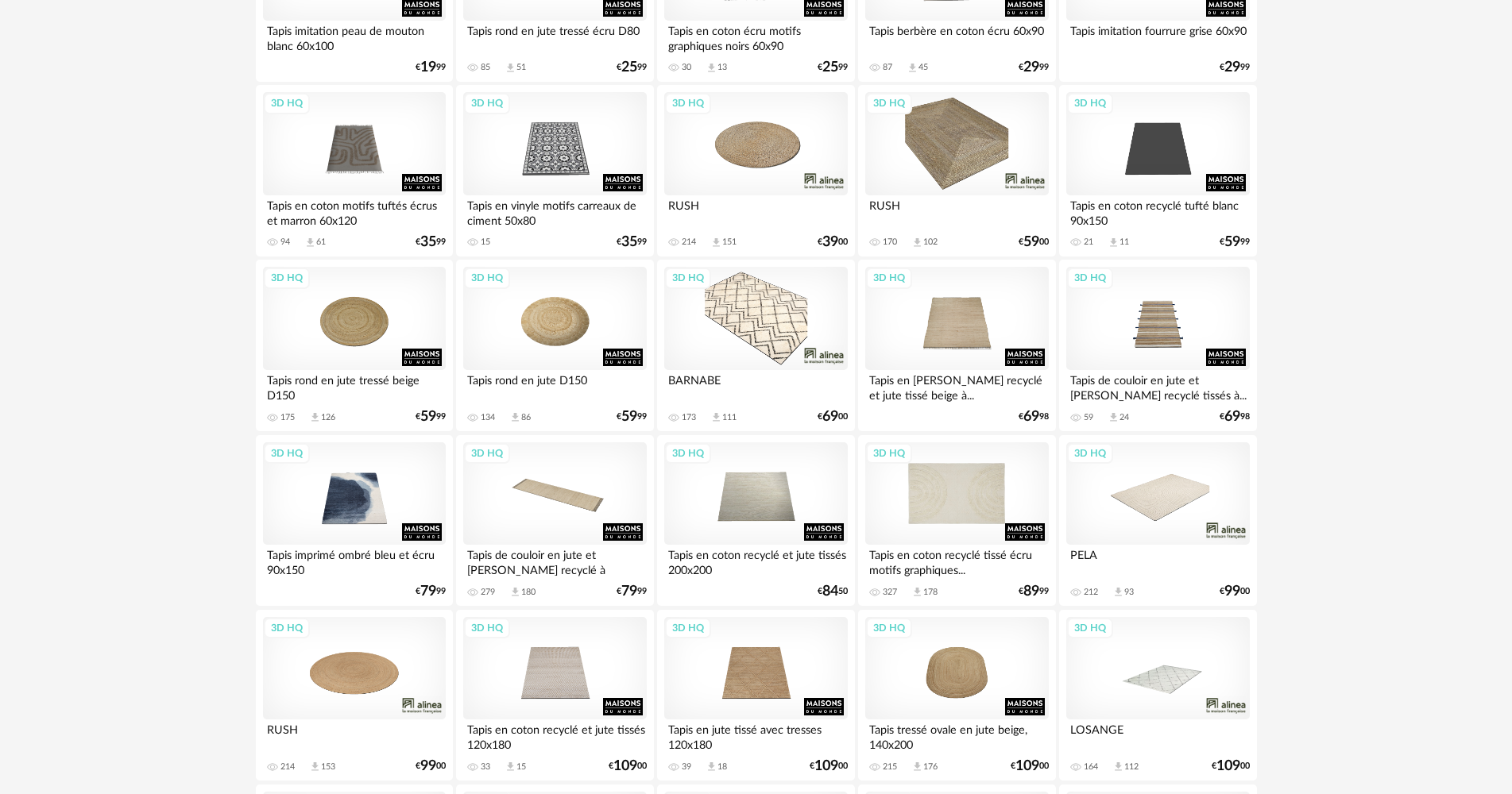
scroll to position [477, 0]
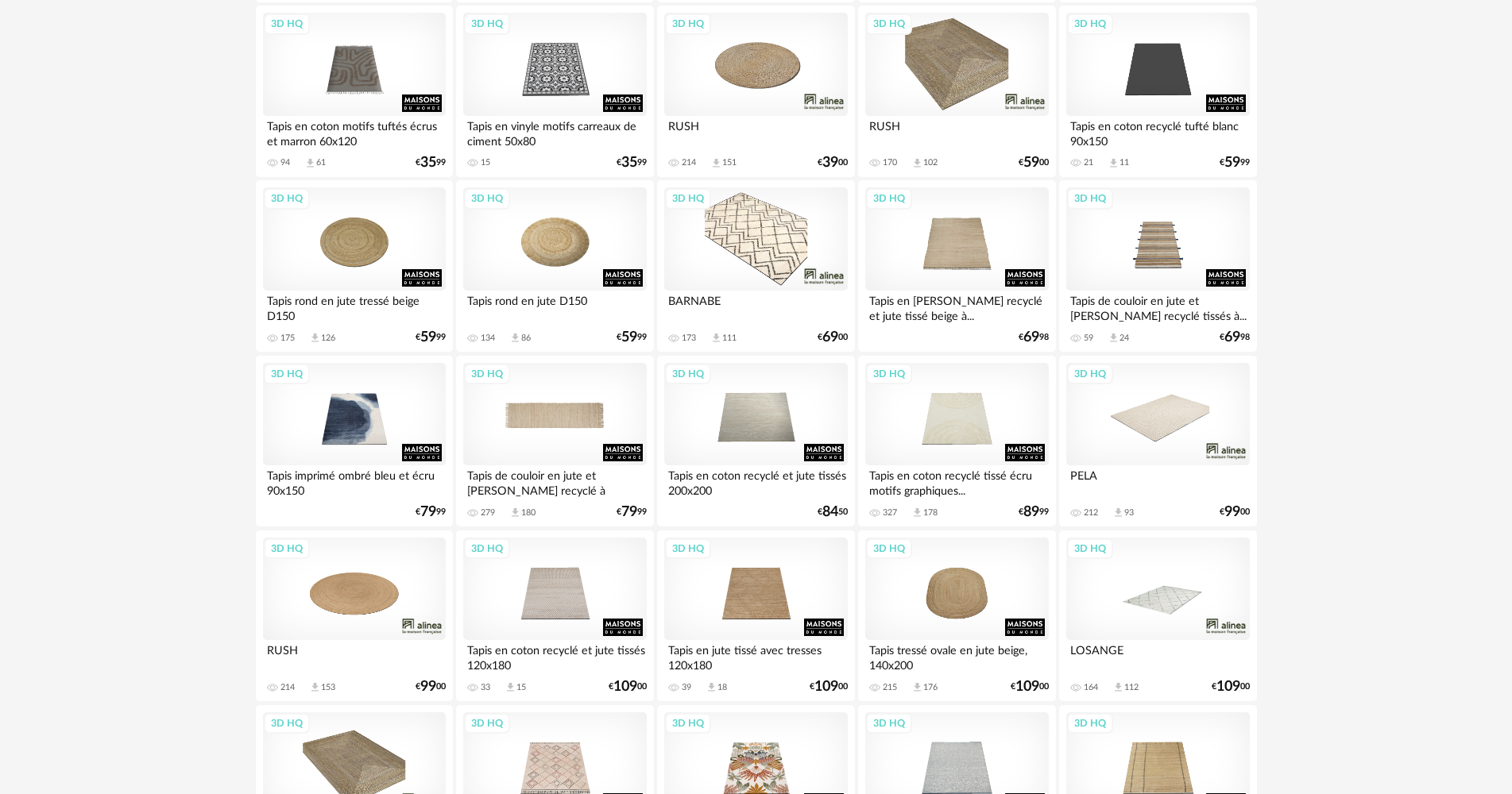
click at [581, 419] on div "3D HQ" at bounding box center [554, 415] width 183 height 104
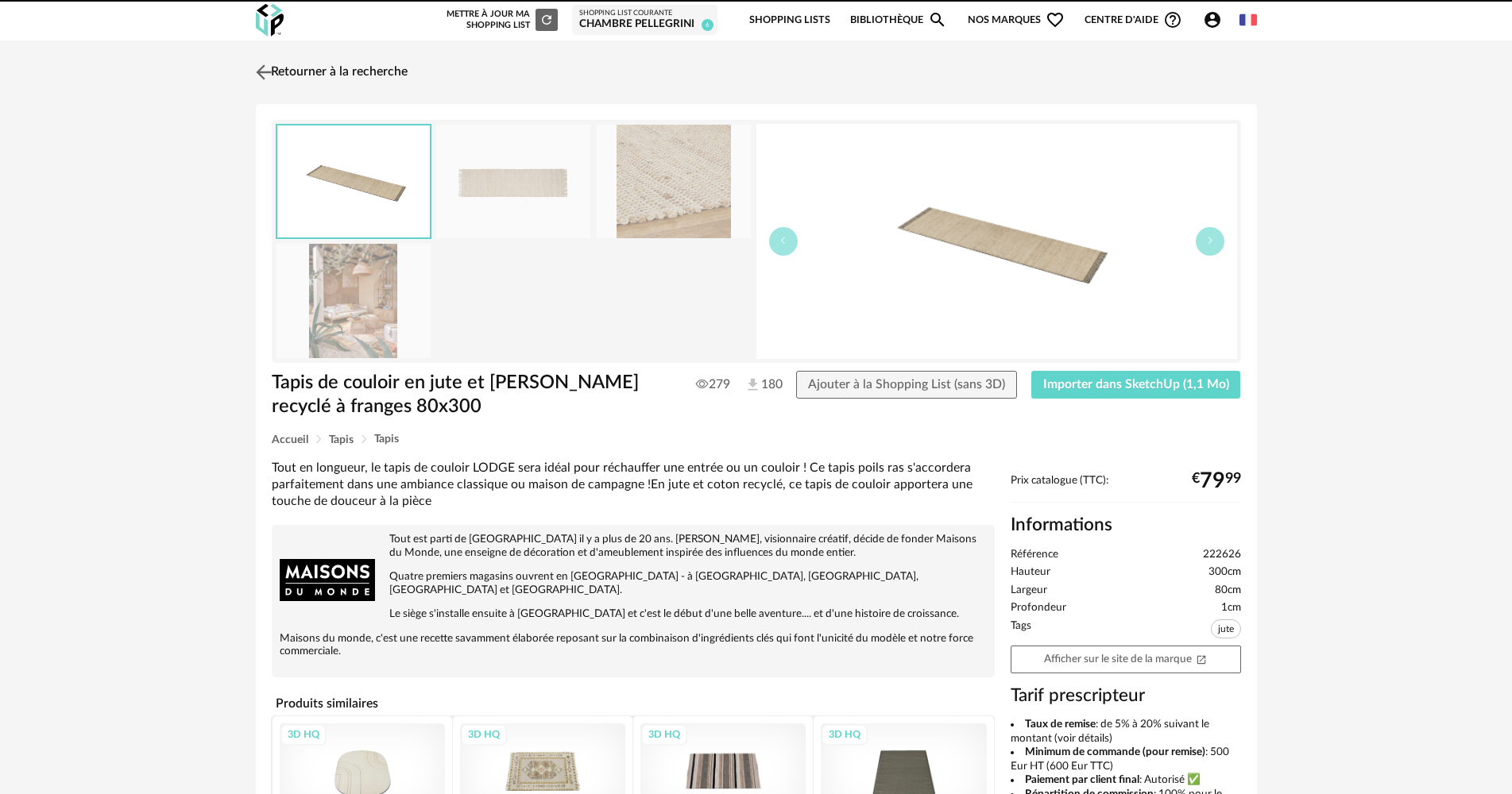
click at [389, 70] on link "Retourner à la recherche" at bounding box center [329, 72] width 155 height 35
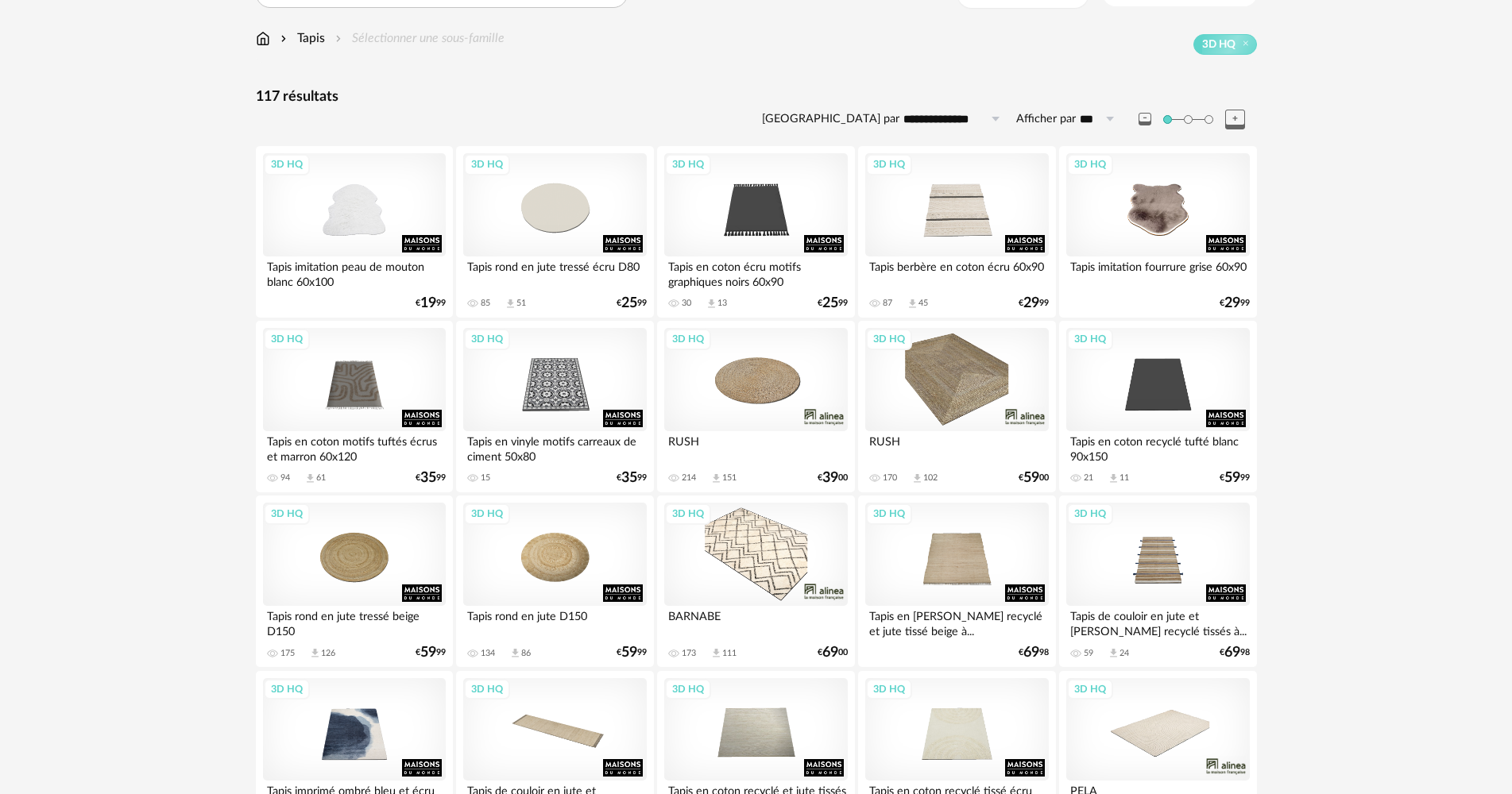
scroll to position [139, 0]
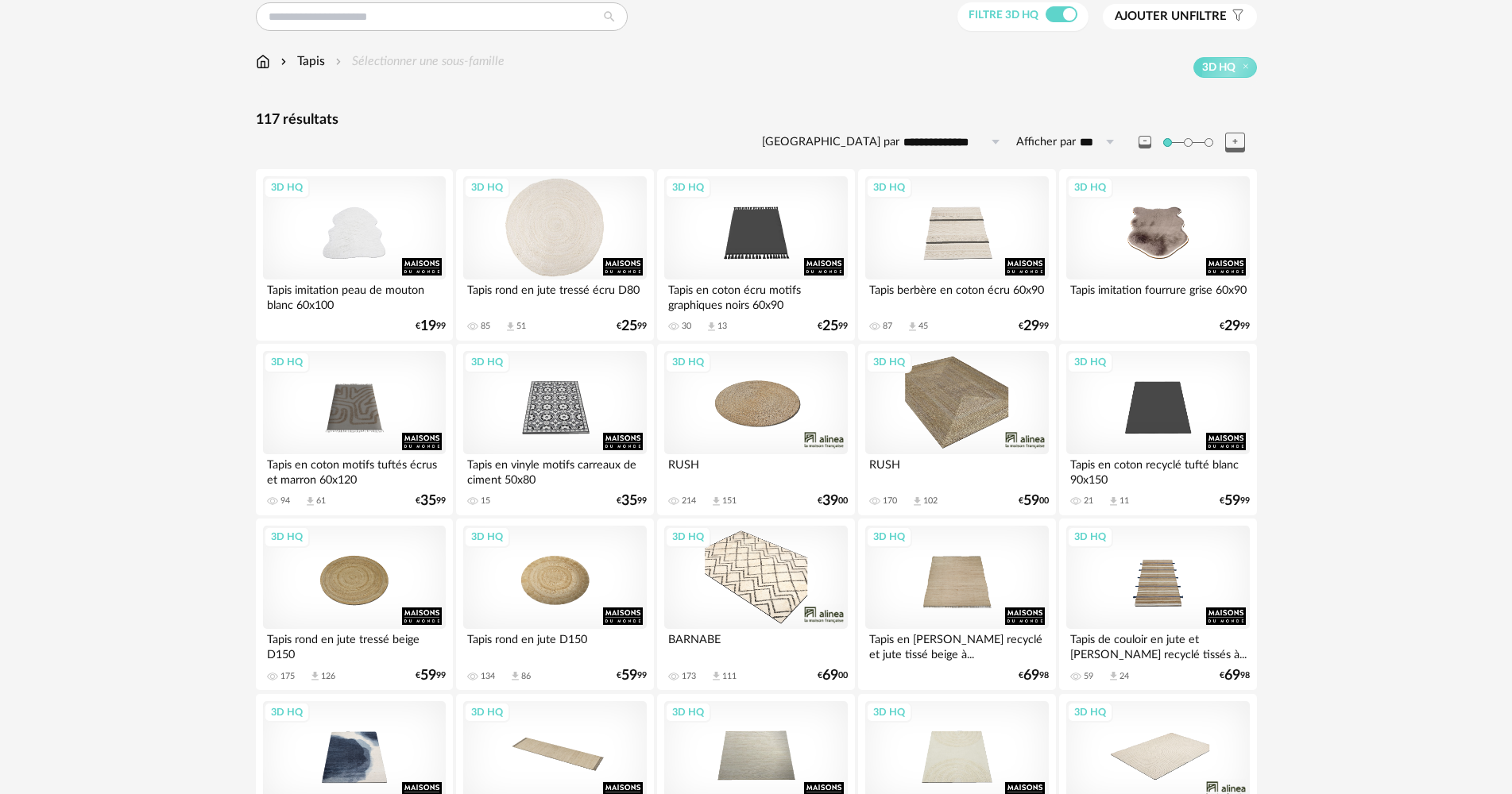
click at [566, 264] on div "3D HQ" at bounding box center [554, 229] width 183 height 104
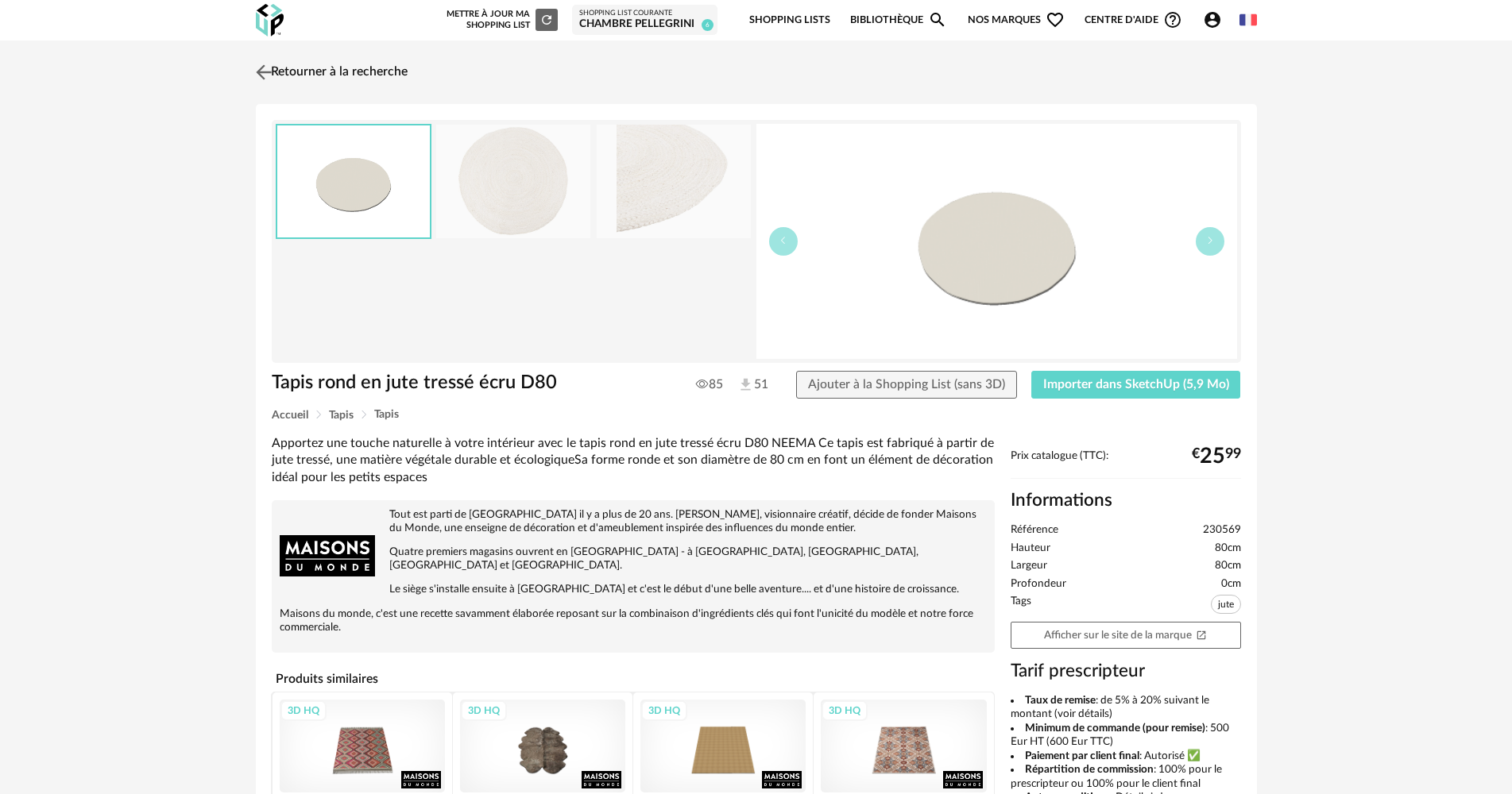
click at [362, 70] on link "Retourner à la recherche" at bounding box center [329, 72] width 155 height 35
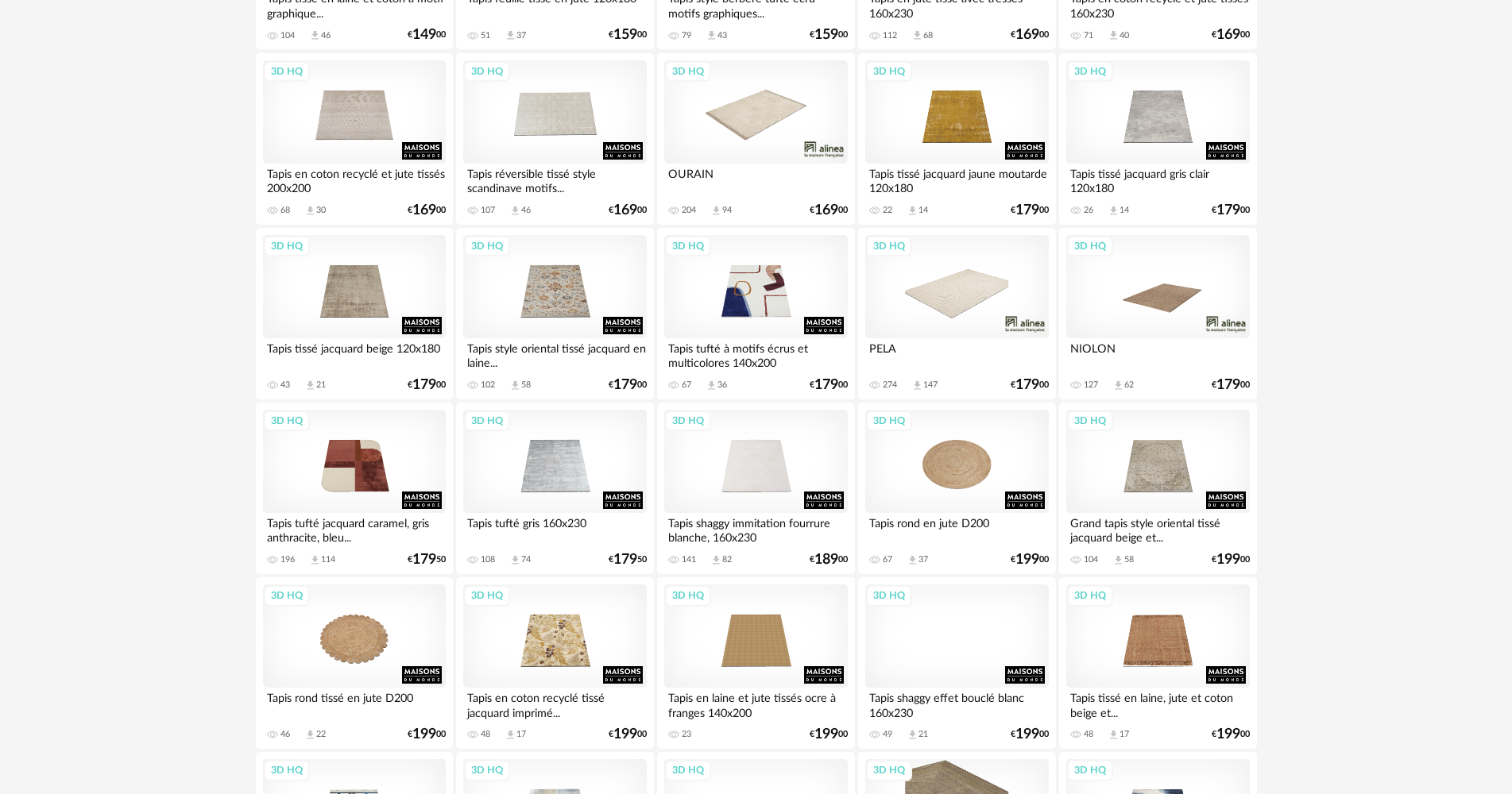
scroll to position [1431, 0]
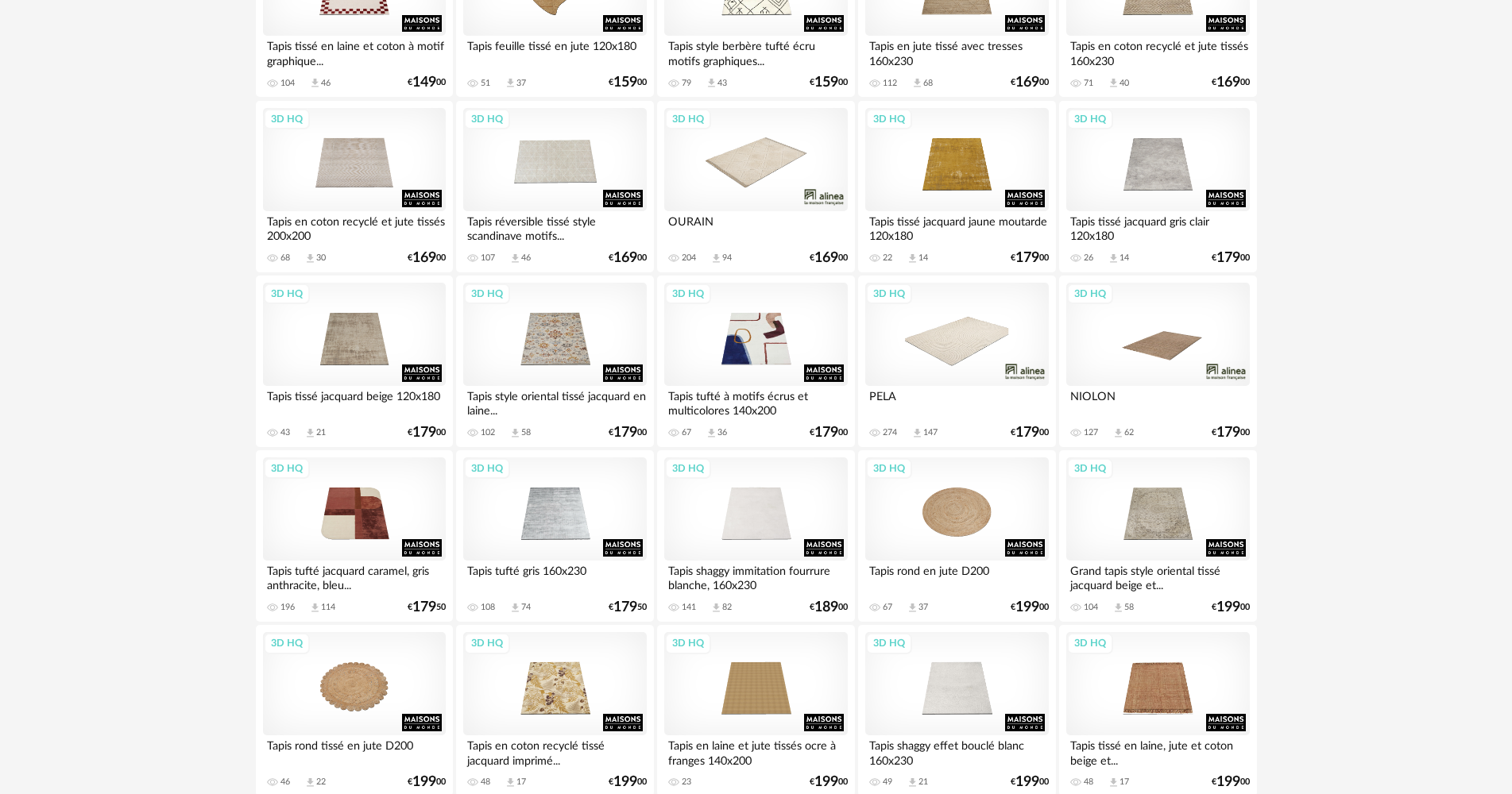
click at [983, 313] on div "3D HQ" at bounding box center [956, 335] width 183 height 104
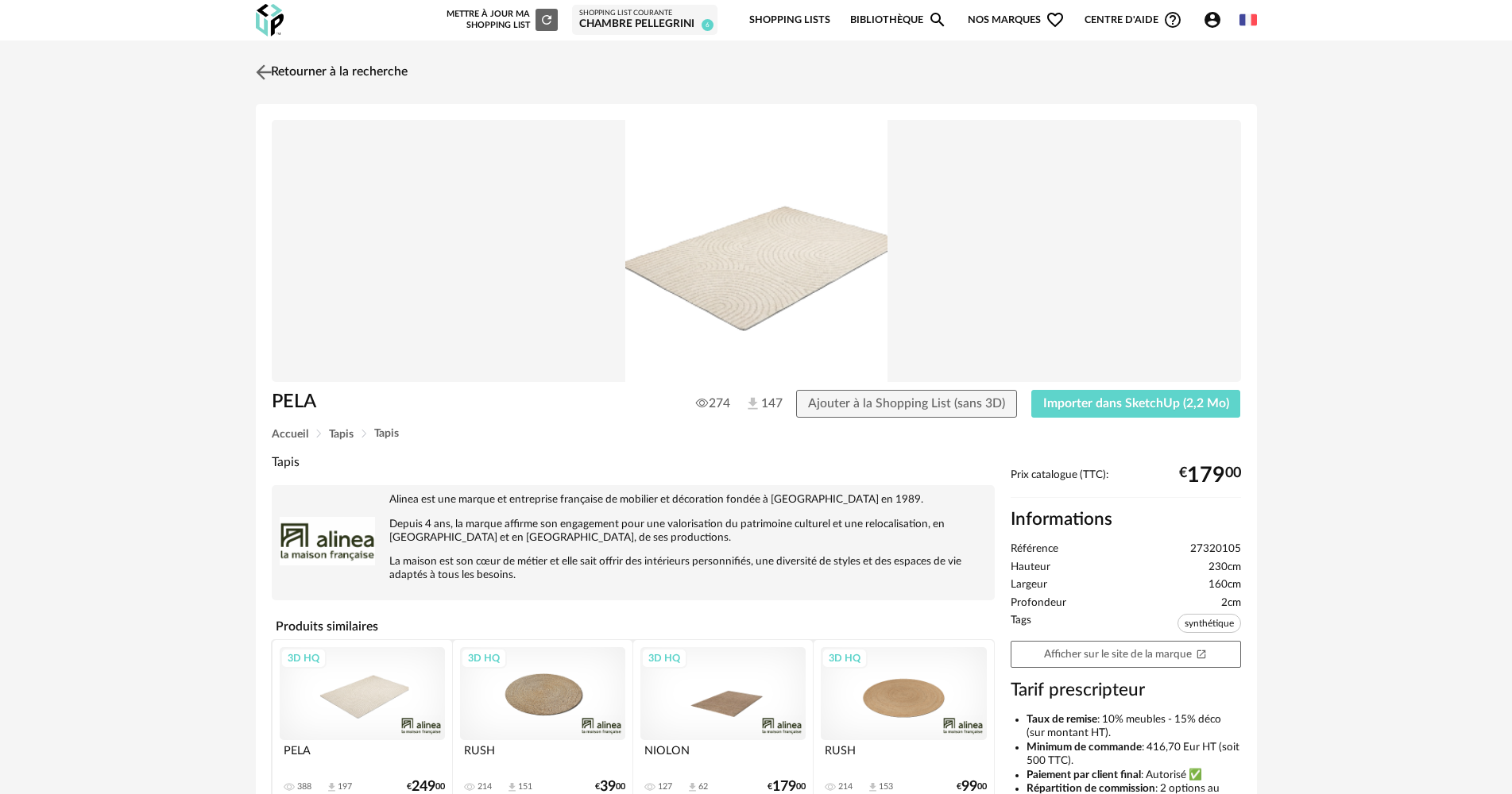
click at [314, 74] on link "Retourner à la recherche" at bounding box center [329, 72] width 155 height 35
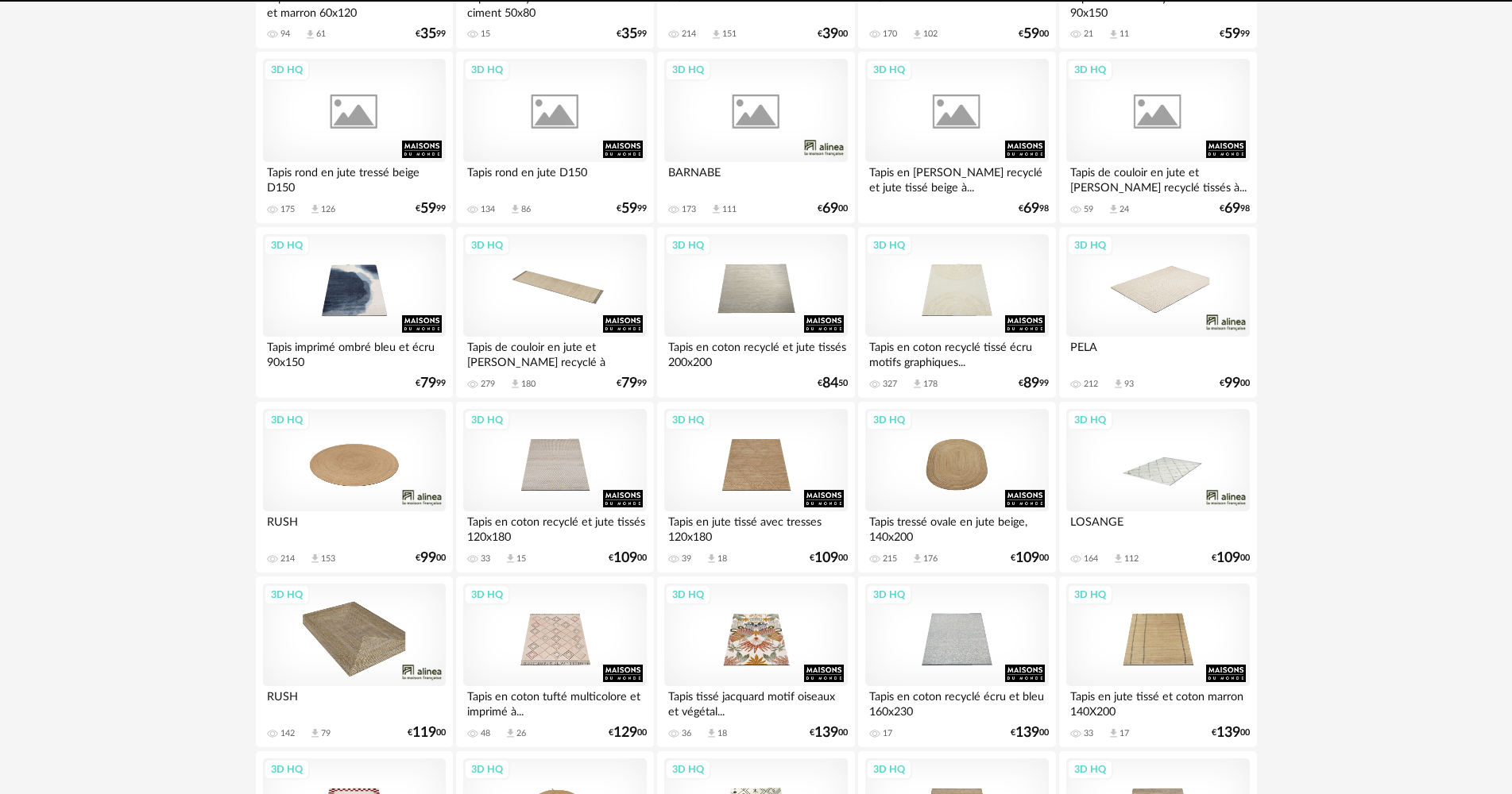
scroll to position [583, 0]
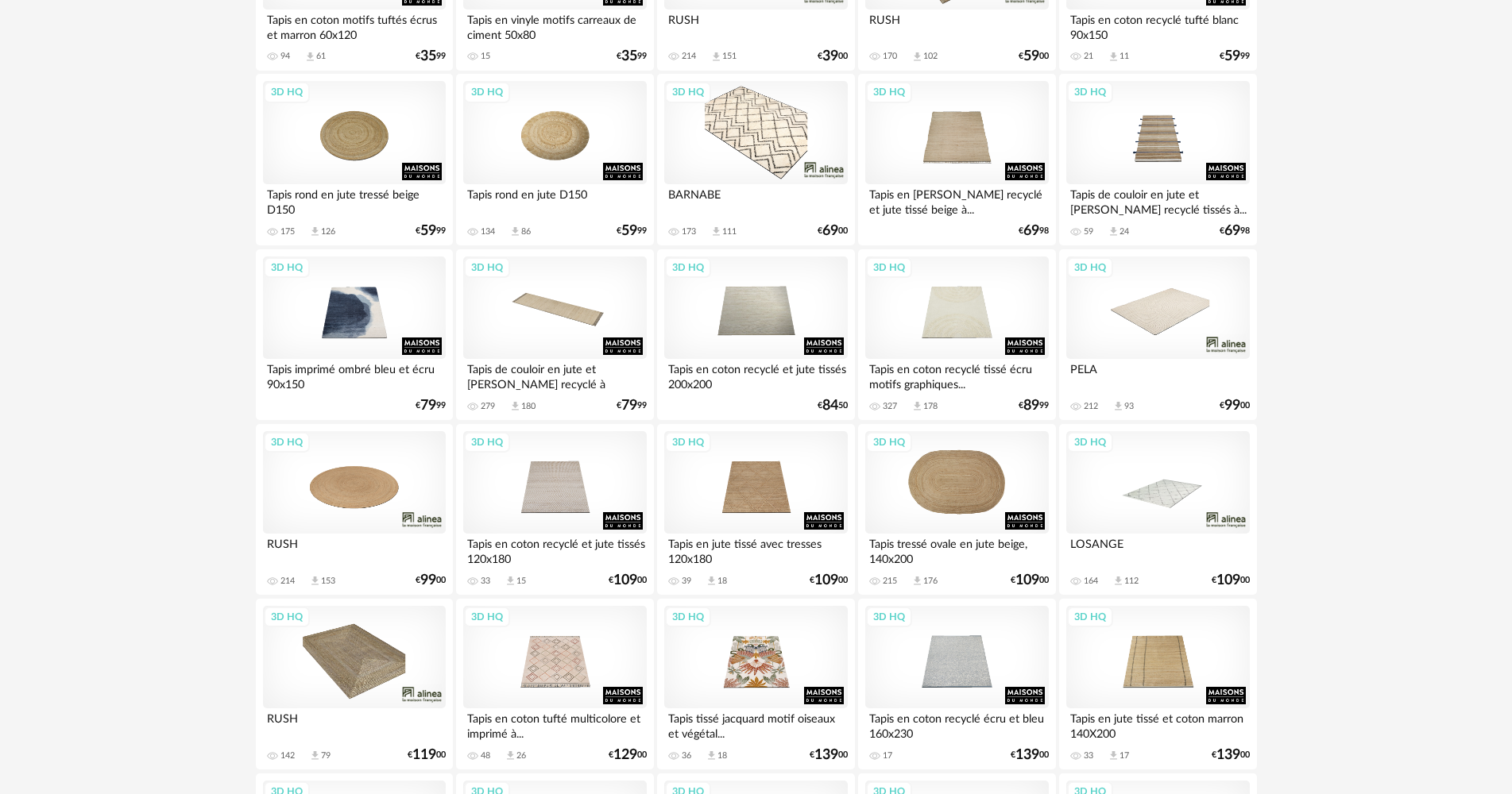
click at [963, 486] on div "3D HQ" at bounding box center [956, 483] width 183 height 104
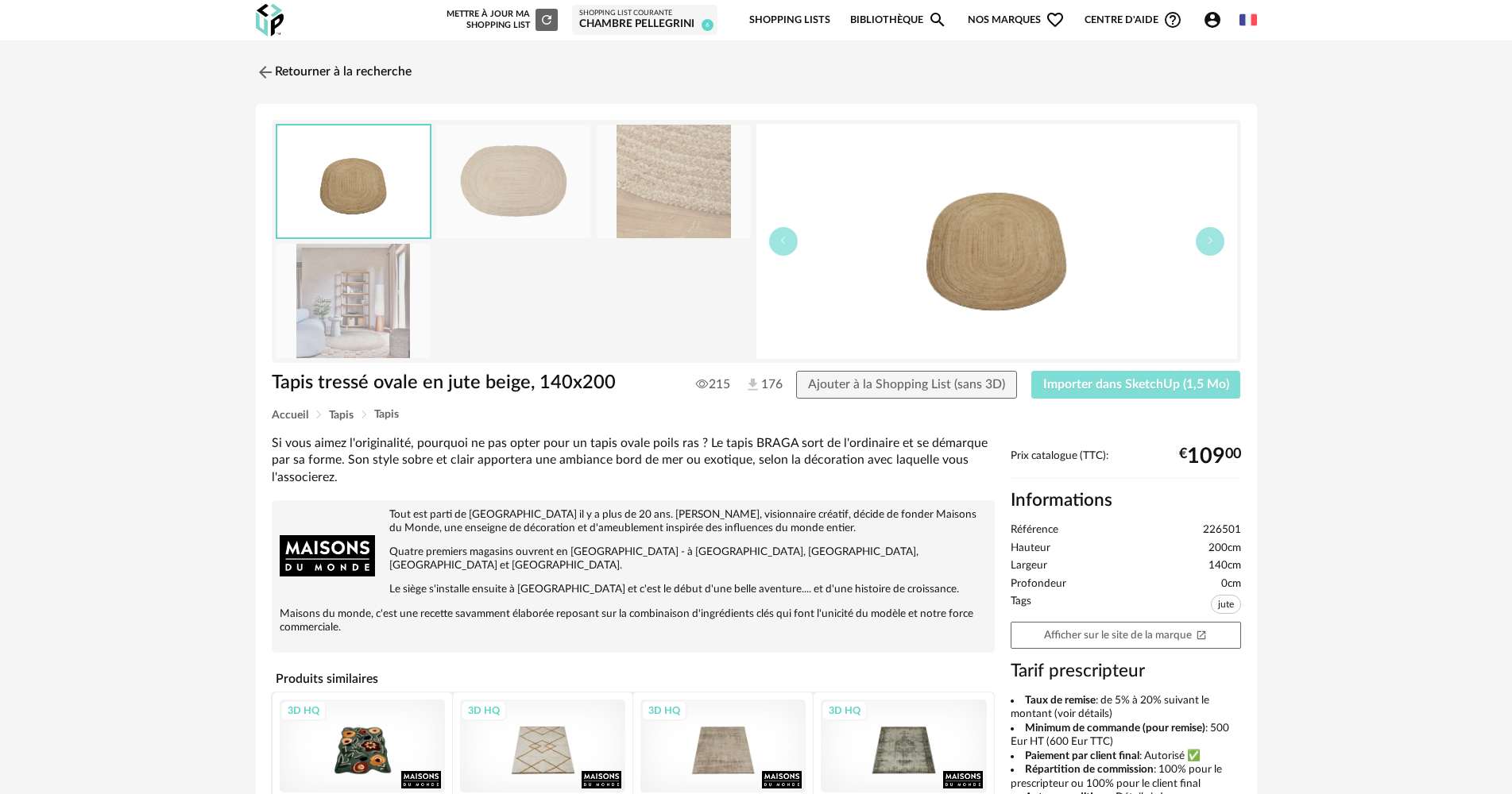
click at [1203, 381] on span "Importer dans SketchUp (1,5 Mo)" at bounding box center [1136, 384] width 186 height 13
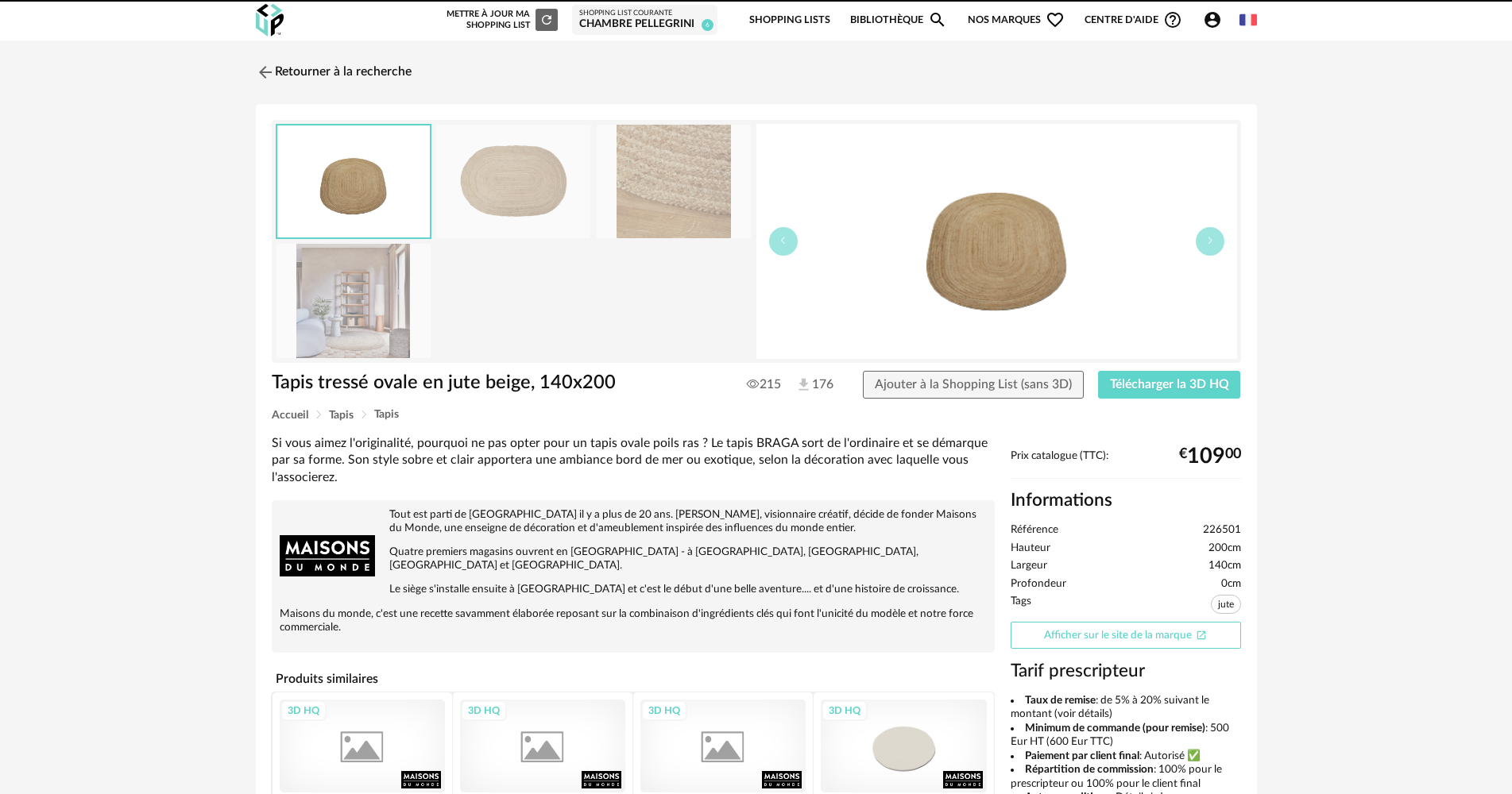
click at [1121, 636] on link "Afficher sur le site de la marque Open In New icon" at bounding box center [1126, 636] width 231 height 27
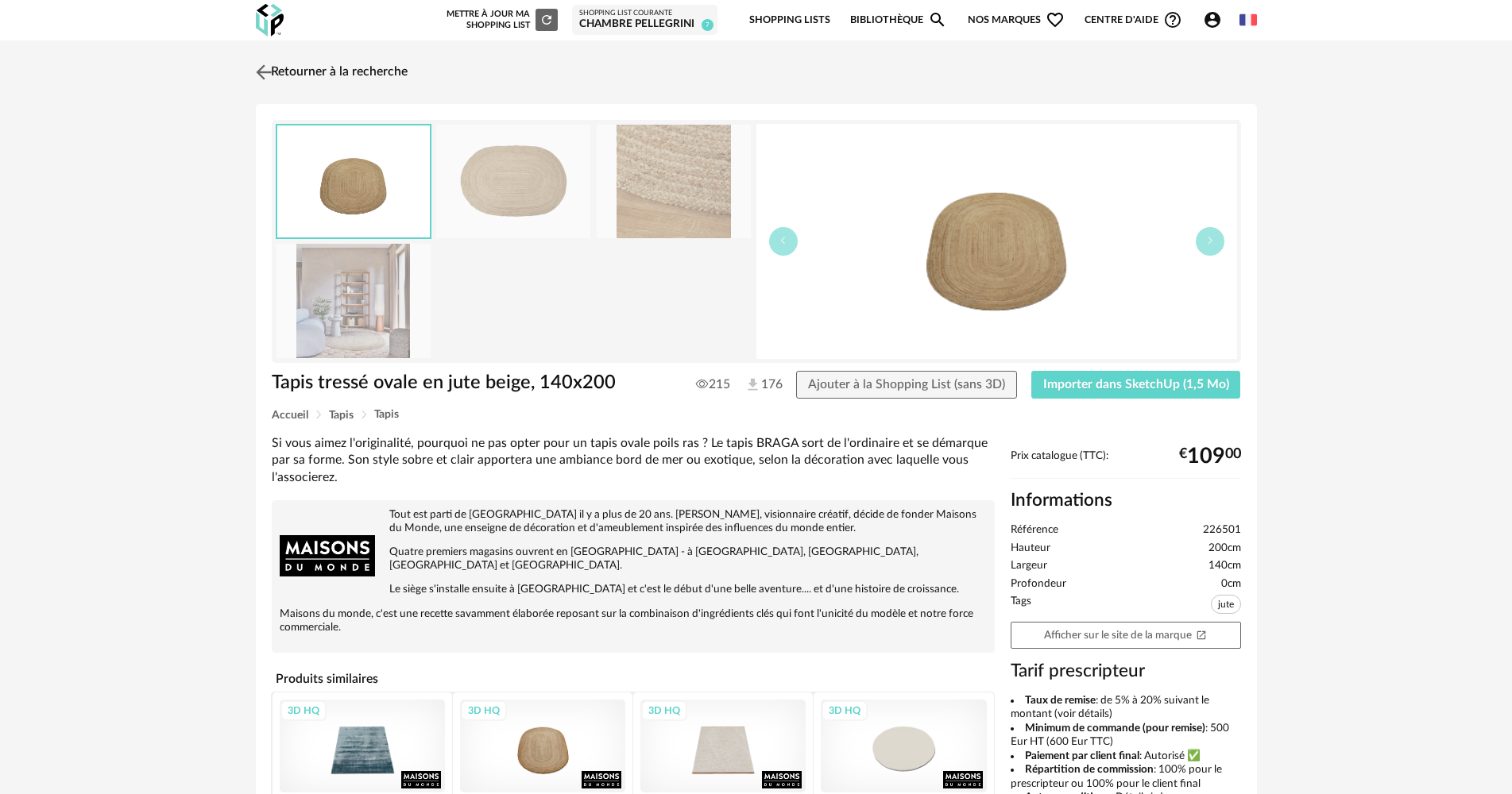
drag, startPoint x: 305, startPoint y: 70, endPoint x: 784, endPoint y: 248, distance: 511.0
click at [307, 70] on link "Retourner à la recherche" at bounding box center [333, 72] width 155 height 35
